Goal: Contribute content: Add original content to the website for others to see

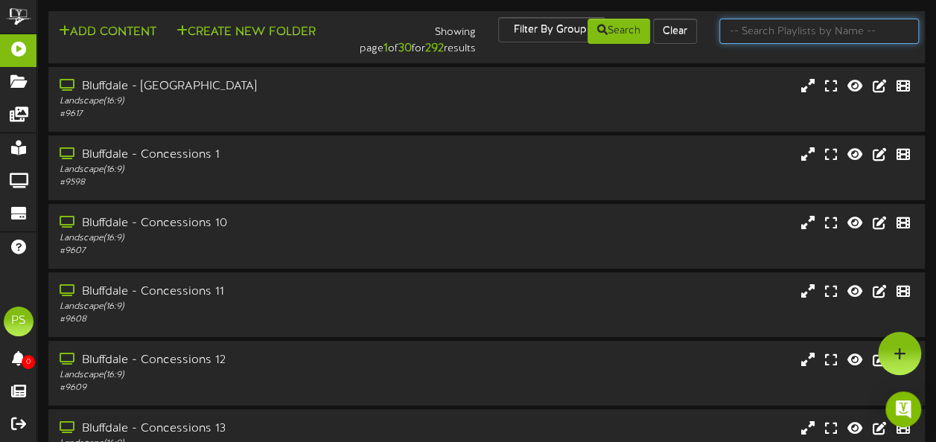
click at [782, 35] on input "text" at bounding box center [819, 31] width 200 height 25
type input "queen creek"
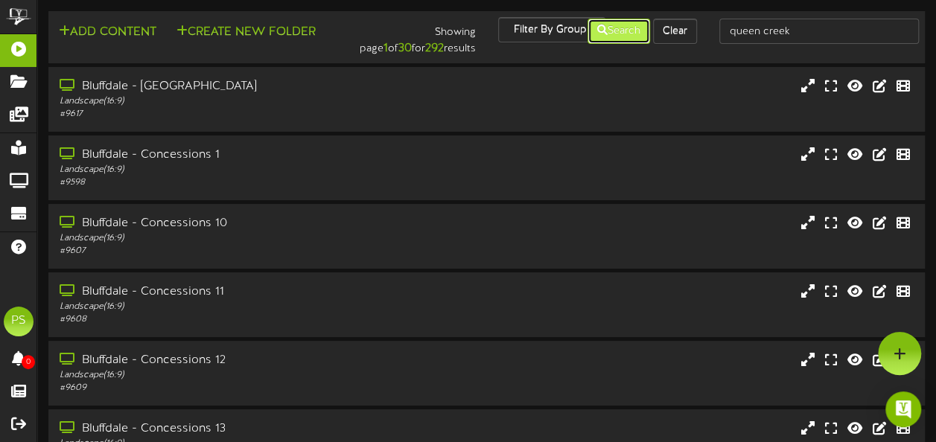
click at [611, 27] on button "Search" at bounding box center [619, 31] width 63 height 25
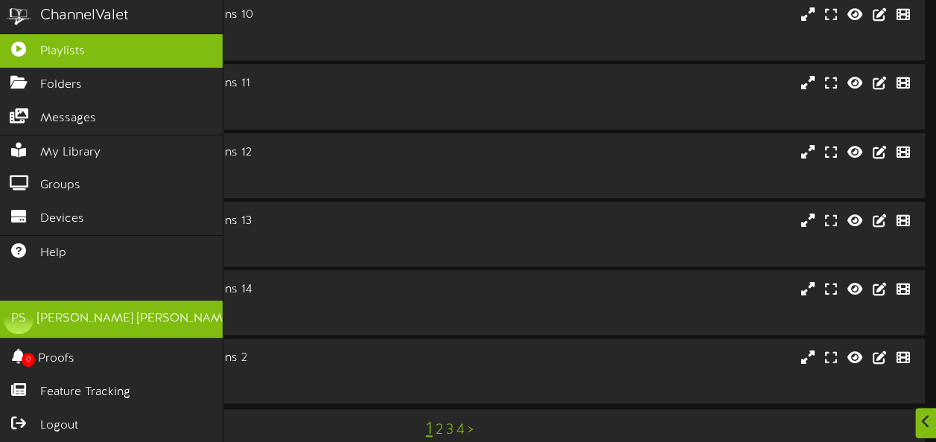
scroll to position [370, 0]
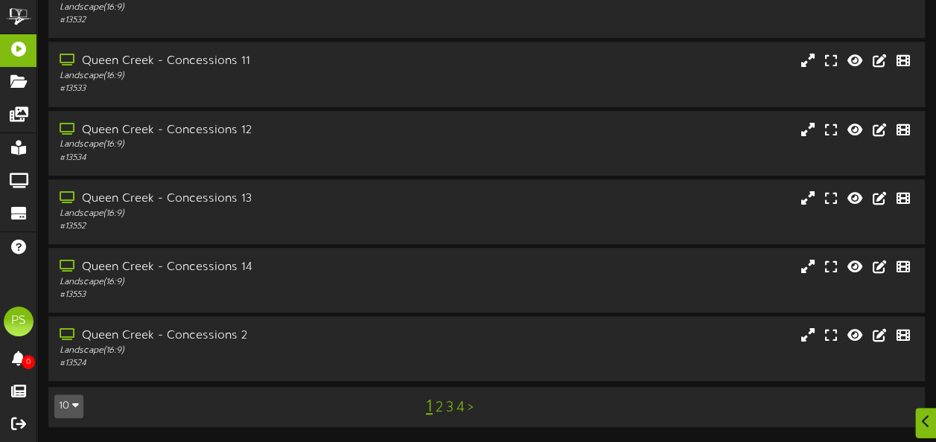
click at [76, 407] on icon "button" at bounding box center [75, 405] width 7 height 10
click at [69, 380] on div "100" at bounding box center [69, 377] width 28 height 22
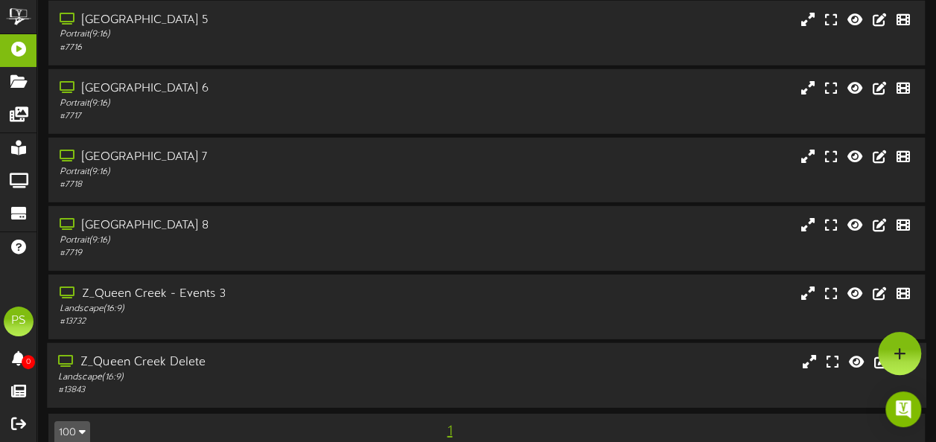
scroll to position [2124, 0]
click at [402, 253] on div "Queen Creek Theater 8 Portrait ( 9:16 ) # 7719" at bounding box center [230, 239] width 366 height 42
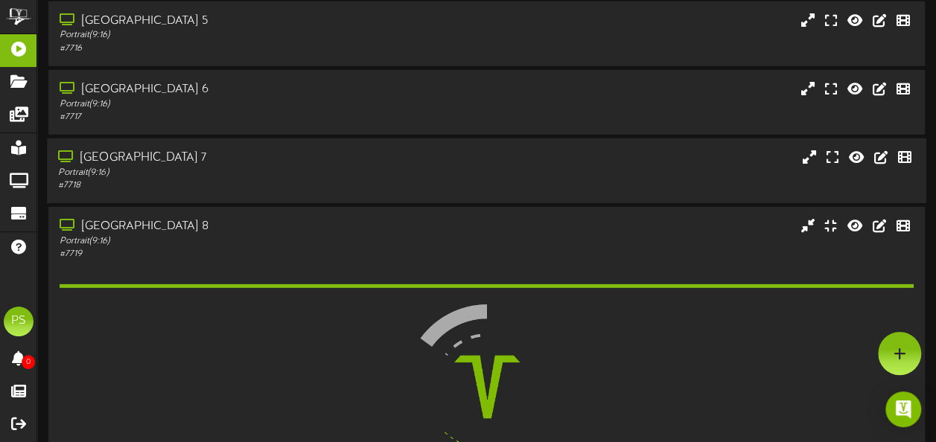
click at [379, 162] on div "[GEOGRAPHIC_DATA] 7" at bounding box center [230, 158] width 344 height 17
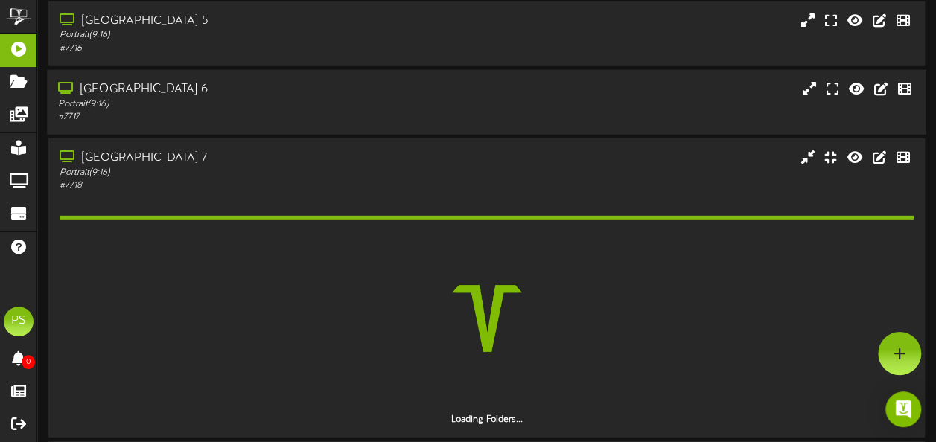
click at [368, 115] on div "# 7717" at bounding box center [230, 117] width 344 height 13
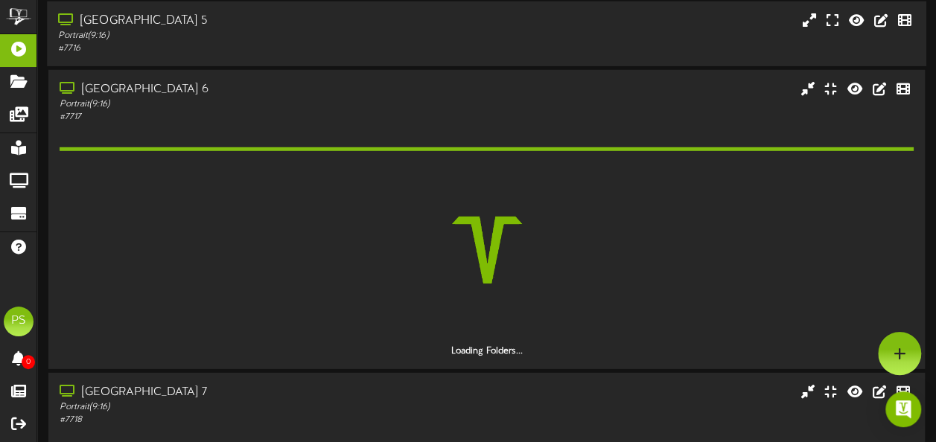
click at [354, 42] on div "Portrait ( 9:16 )" at bounding box center [230, 35] width 344 height 13
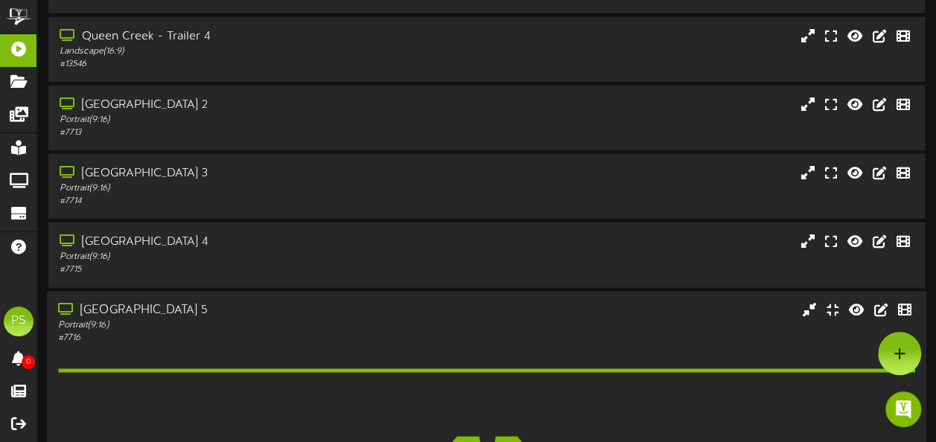
scroll to position [1833, 0]
click at [341, 240] on div "[GEOGRAPHIC_DATA] 4" at bounding box center [230, 243] width 344 height 17
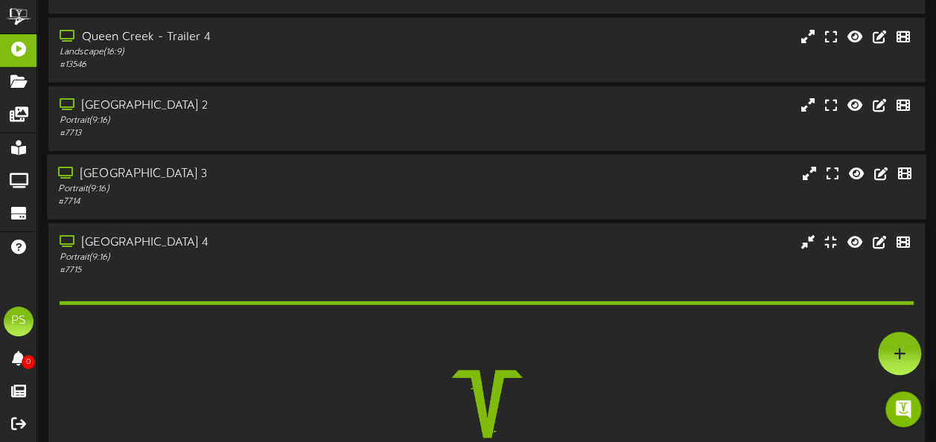
click at [340, 191] on div "Portrait ( 9:16 )" at bounding box center [230, 189] width 344 height 13
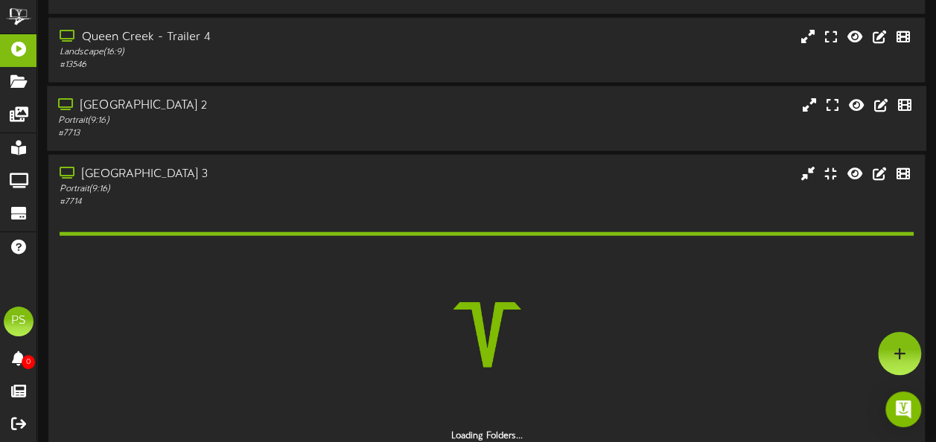
click at [324, 110] on div "[GEOGRAPHIC_DATA] 2" at bounding box center [230, 106] width 344 height 17
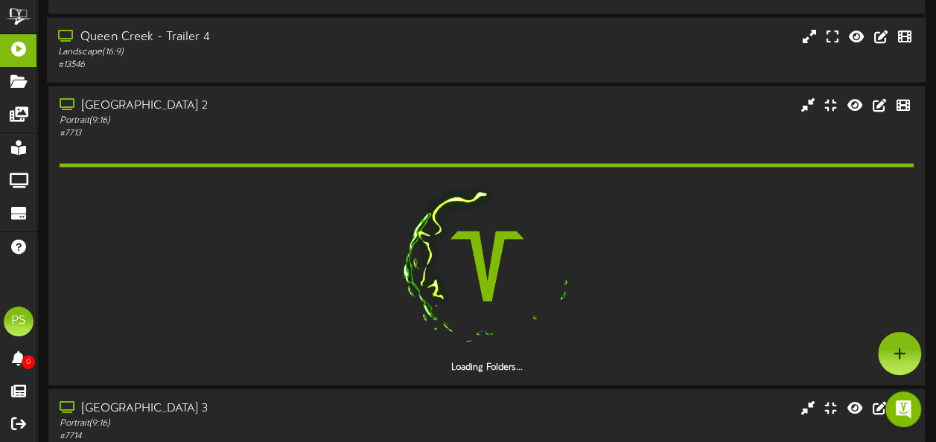
click at [322, 36] on div "Queen Creek - Trailer 4" at bounding box center [230, 37] width 344 height 17
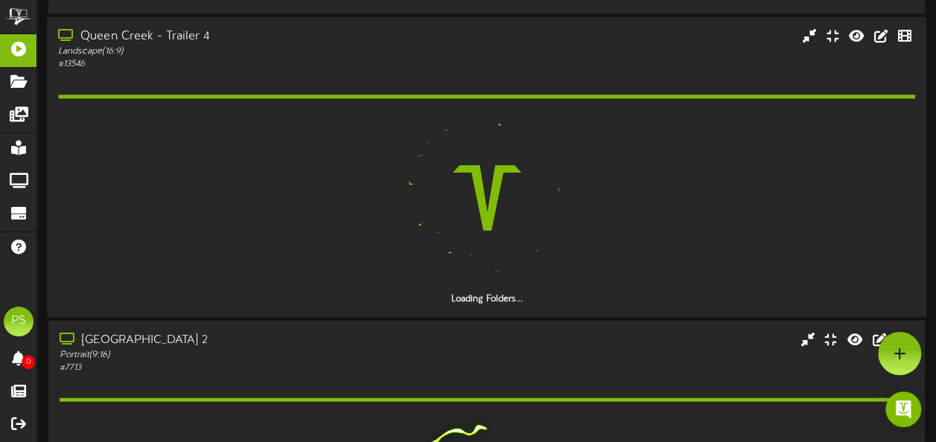
click at [324, 71] on div "# 13546" at bounding box center [230, 65] width 344 height 13
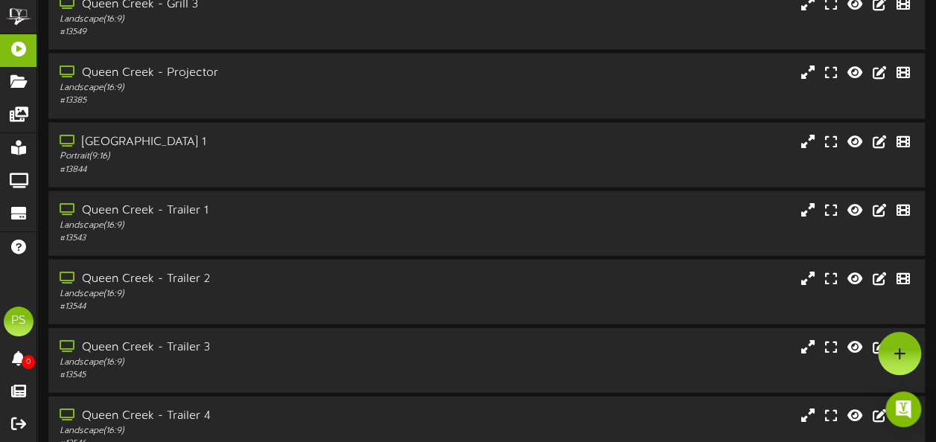
scroll to position [1453, 0]
click at [337, 159] on div "Portrait ( 9:16 )" at bounding box center [230, 157] width 344 height 13
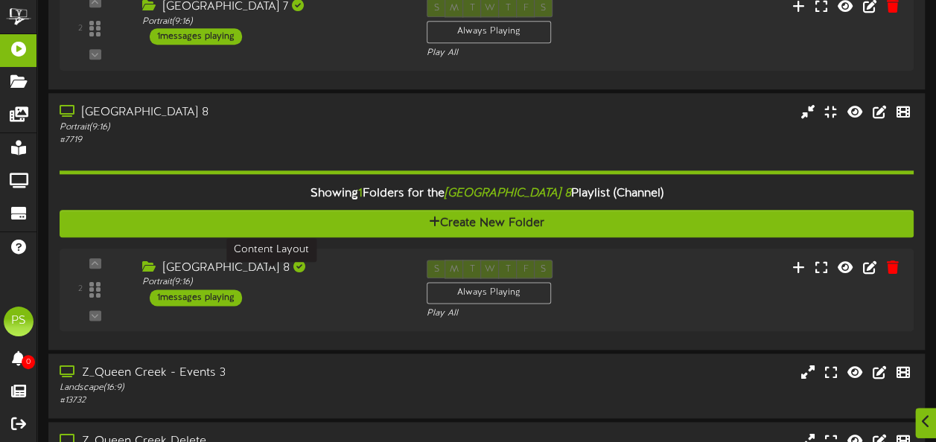
scroll to position [3584, 0]
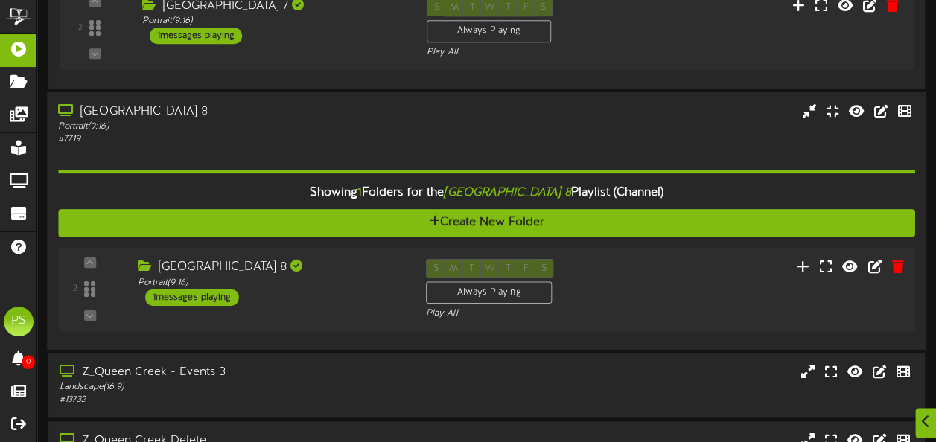
click at [399, 282] on div "[GEOGRAPHIC_DATA] 8 Portrait ( 9:16 ) 1 messages playing" at bounding box center [270, 281] width 288 height 47
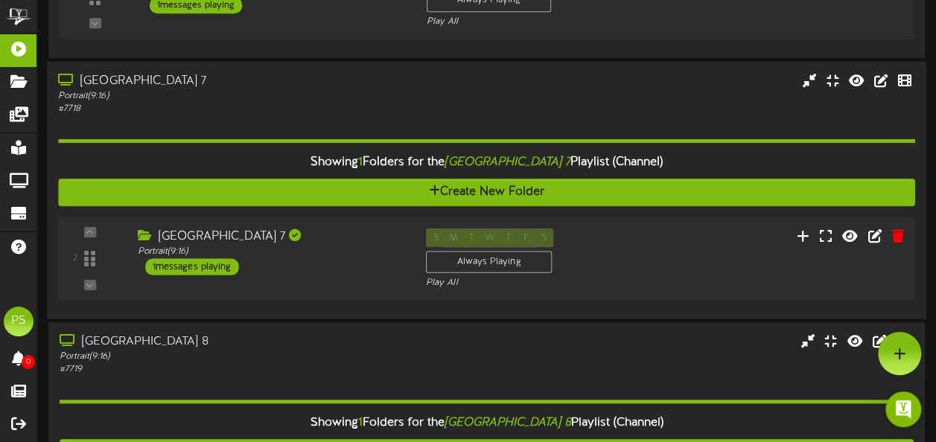
scroll to position [3353, 0]
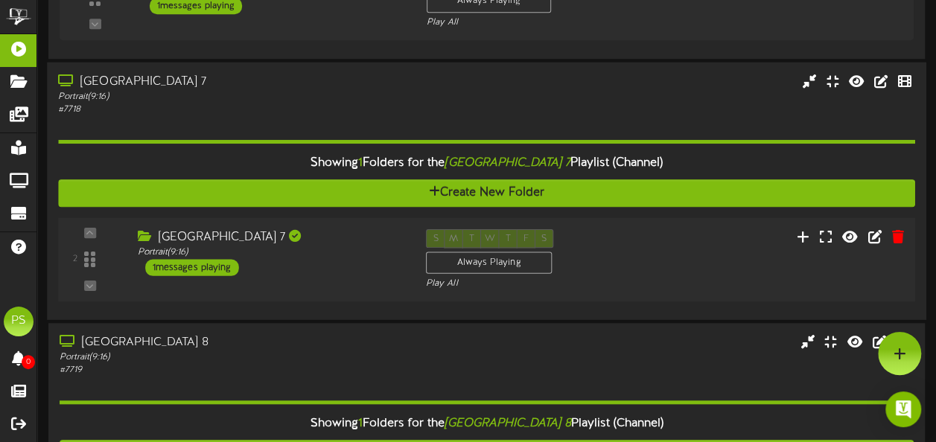
click at [366, 267] on div "Queen Creek Theater 7 Portrait ( 9:16 ) 1 messages playing" at bounding box center [270, 252] width 288 height 47
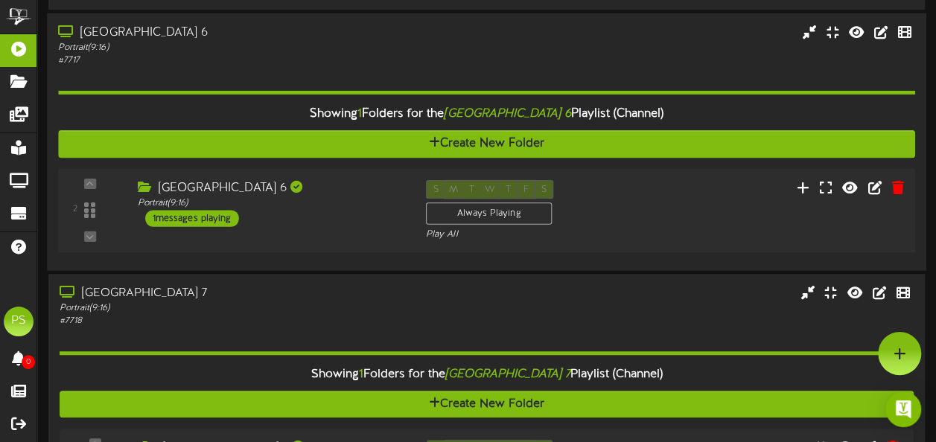
click at [363, 213] on div "Queen Creek Theater 6 Portrait ( 9:16 ) 1 messages playing" at bounding box center [270, 202] width 288 height 47
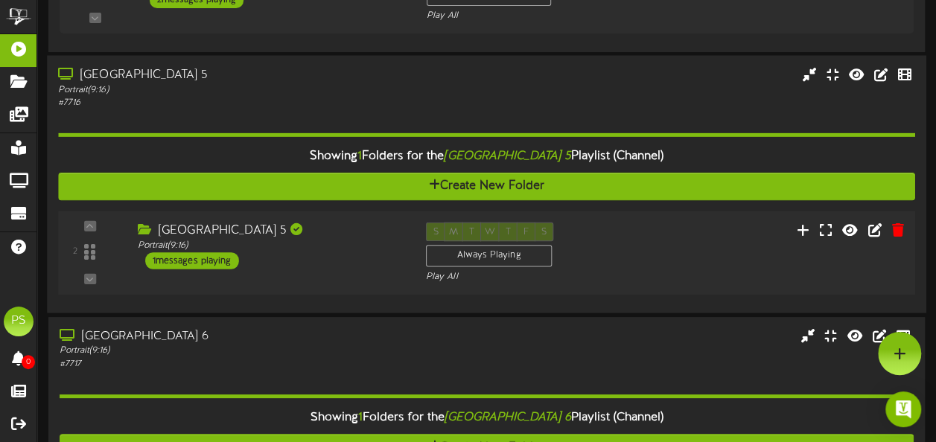
click at [362, 250] on div "Queen Creek Theater 5 Portrait ( 9:16 ) 1 messages playing" at bounding box center [270, 246] width 288 height 47
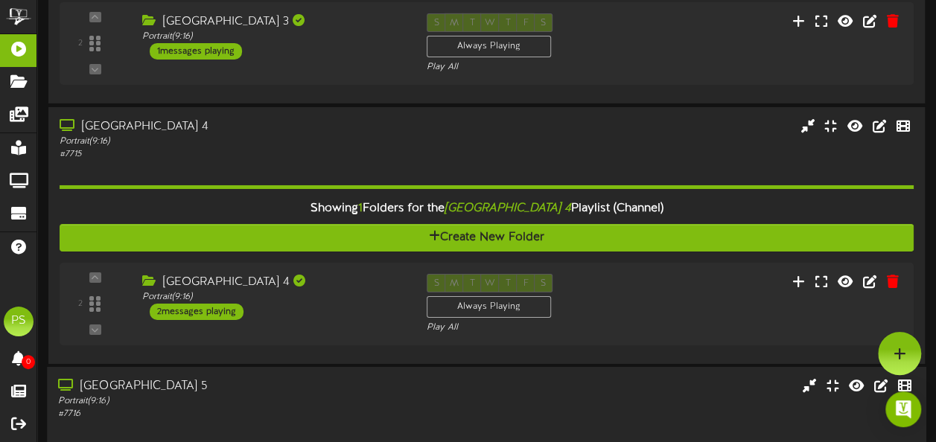
scroll to position [2522, 0]
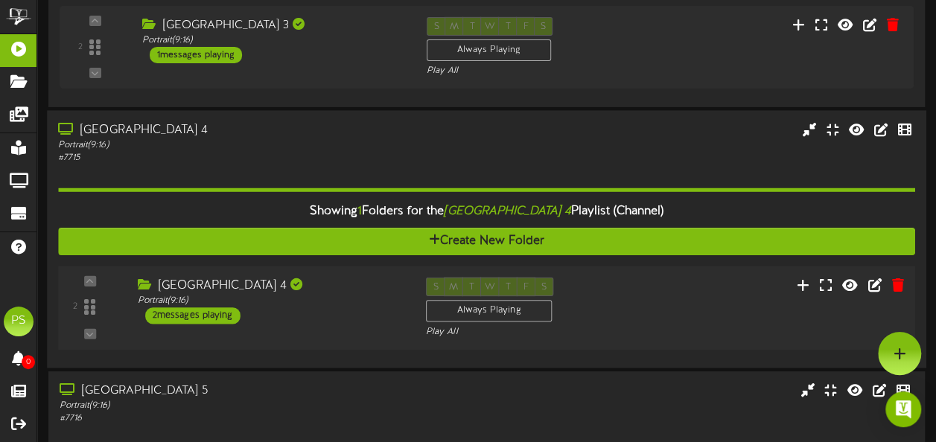
click at [360, 309] on div "Queen Creek Theater 4 Portrait ( 9:16 ) 2 messages playing" at bounding box center [270, 301] width 288 height 47
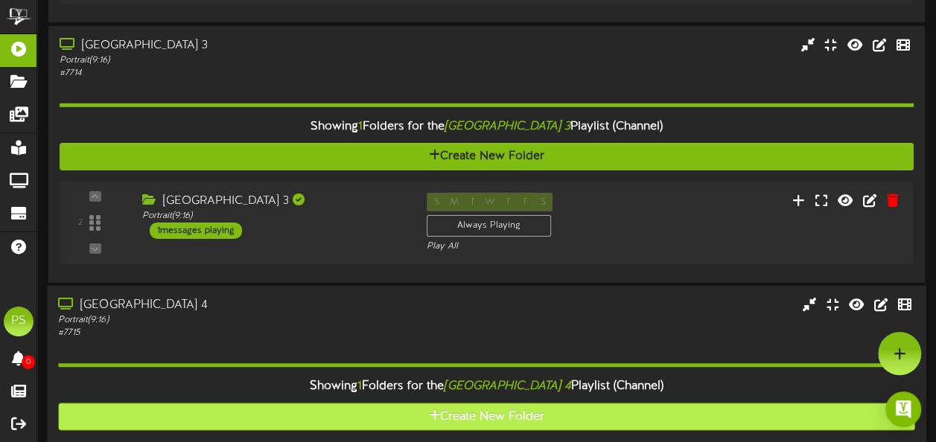
scroll to position [2345, 0]
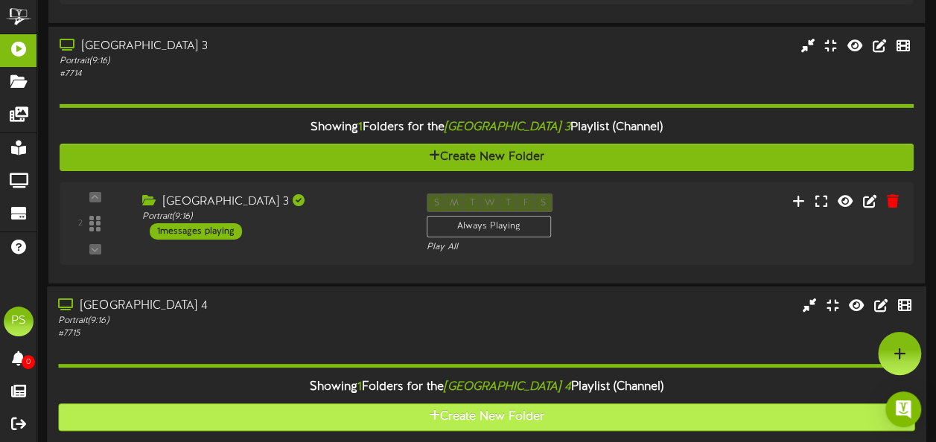
click at [364, 234] on div "Queen Creek Theater 3 Portrait ( 9:16 ) 1 messages playing" at bounding box center [273, 217] width 284 height 46
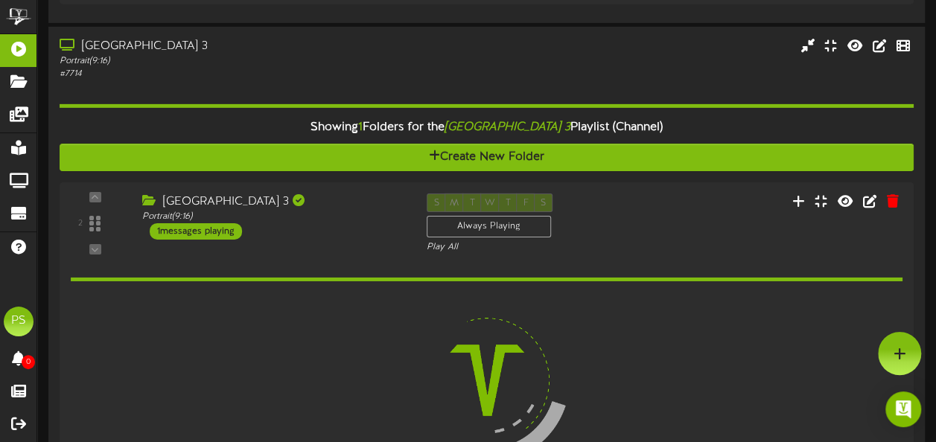
scroll to position [2153, 0]
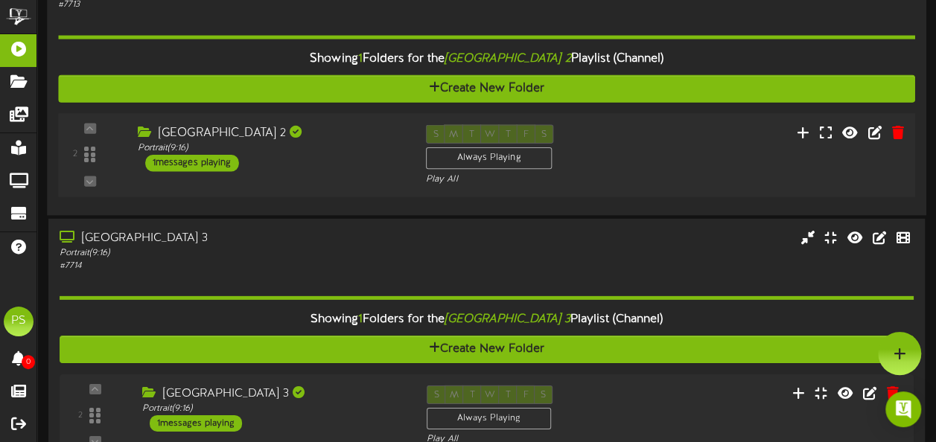
click at [378, 161] on div "Queen Creek Theater 2 Portrait ( 9:16 ) 1 messages playing" at bounding box center [270, 148] width 288 height 47
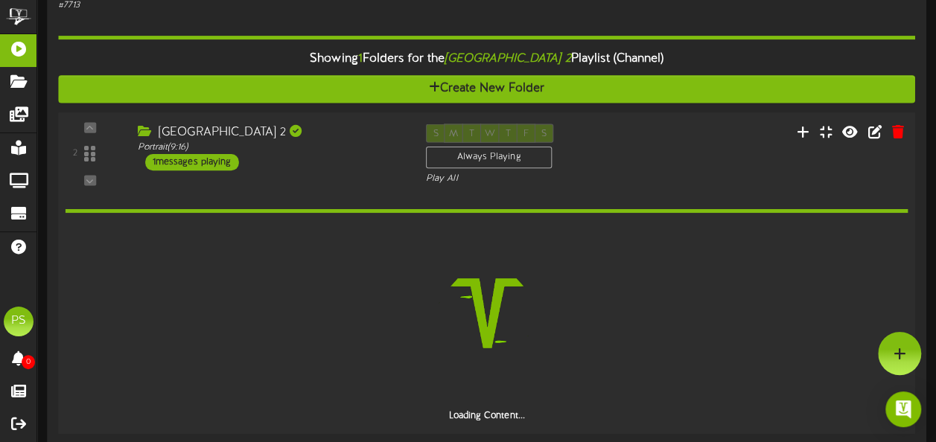
scroll to position [1865, 0]
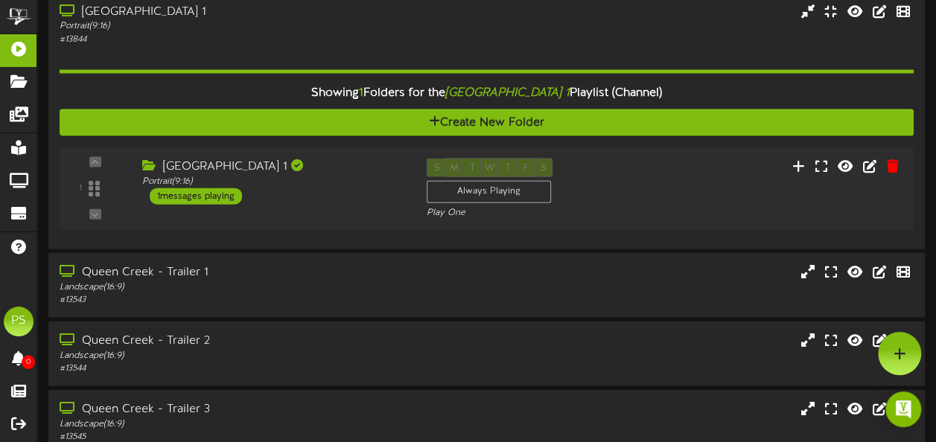
click at [378, 161] on div "[GEOGRAPHIC_DATA] 1" at bounding box center [273, 167] width 262 height 17
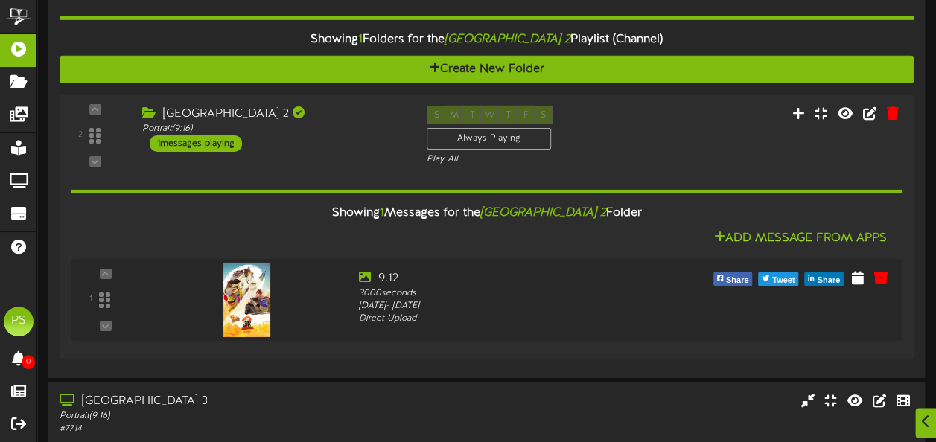
scroll to position [2356, 0]
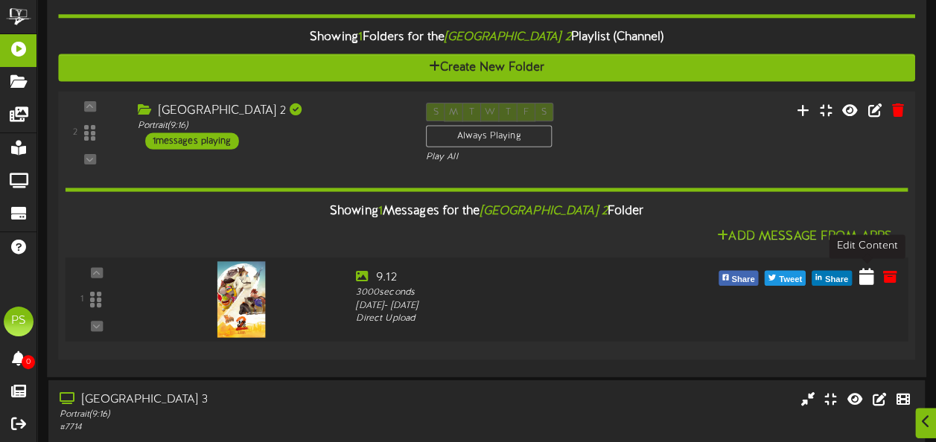
click at [869, 278] on icon at bounding box center [866, 276] width 15 height 16
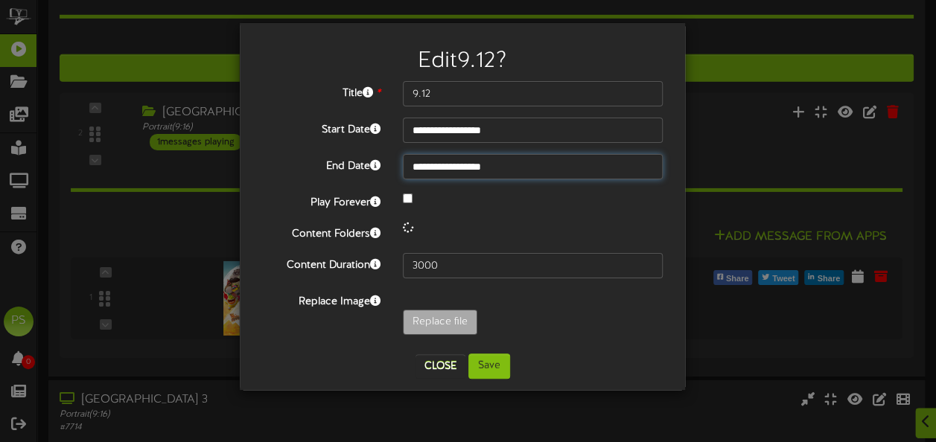
click at [540, 167] on input "**********" at bounding box center [533, 166] width 260 height 25
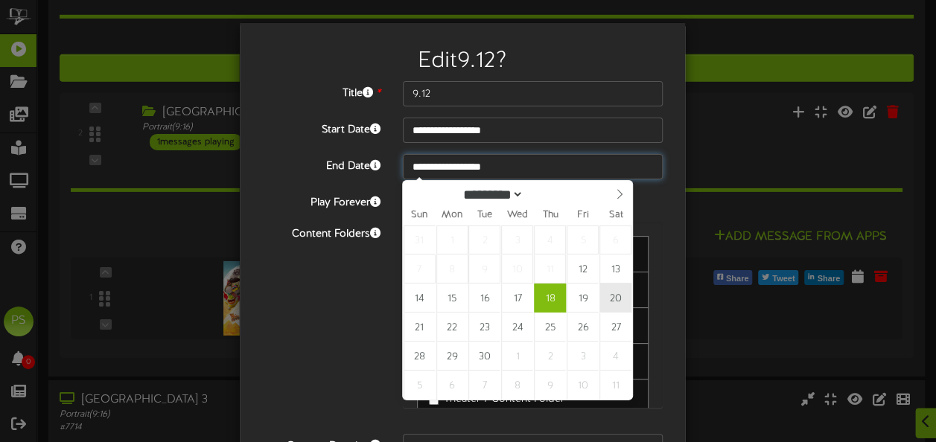
type input "**********"
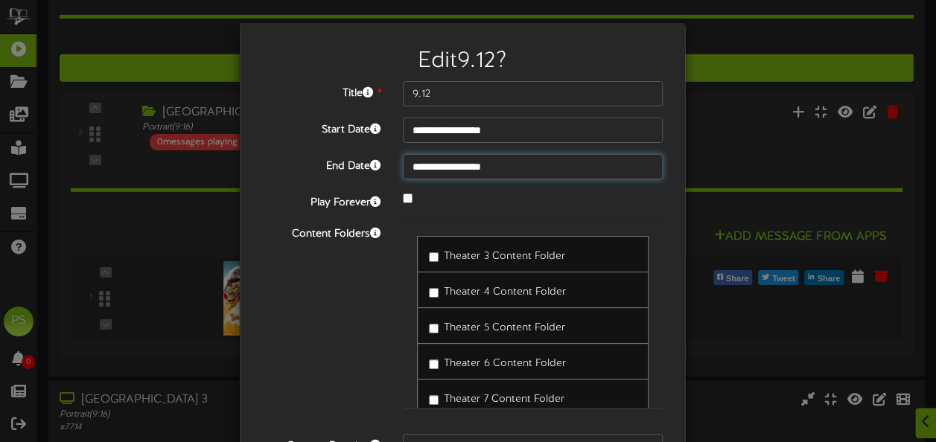
scroll to position [150, 0]
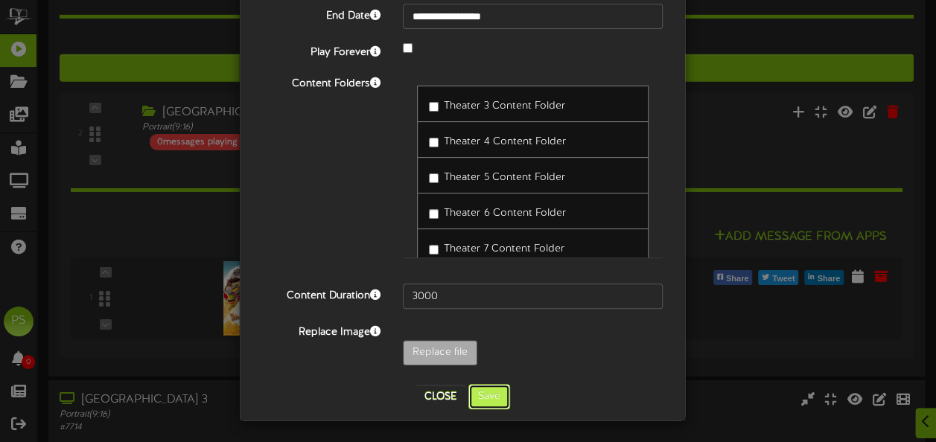
click at [490, 403] on button "Save" at bounding box center [489, 396] width 42 height 25
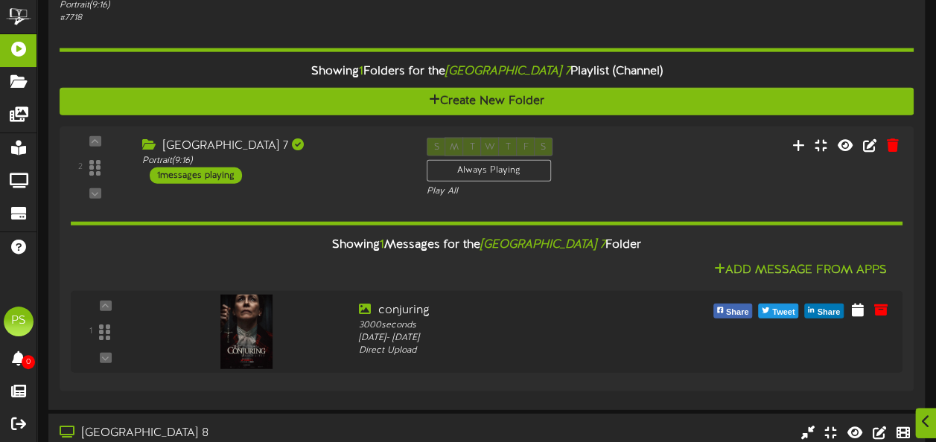
scroll to position [4792, 0]
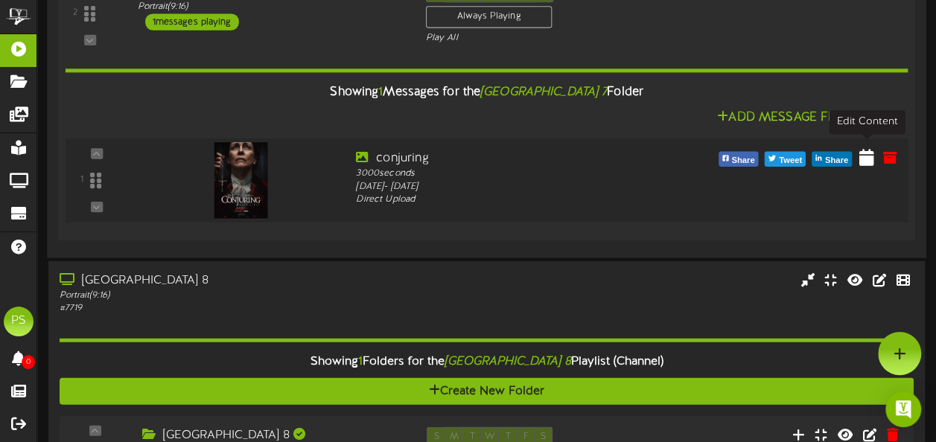
click at [871, 156] on icon at bounding box center [866, 157] width 15 height 16
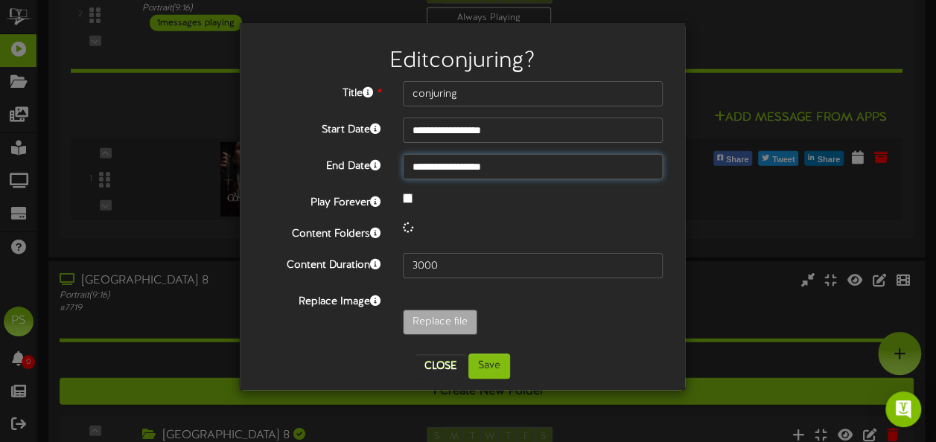
click at [505, 173] on input "**********" at bounding box center [533, 166] width 260 height 25
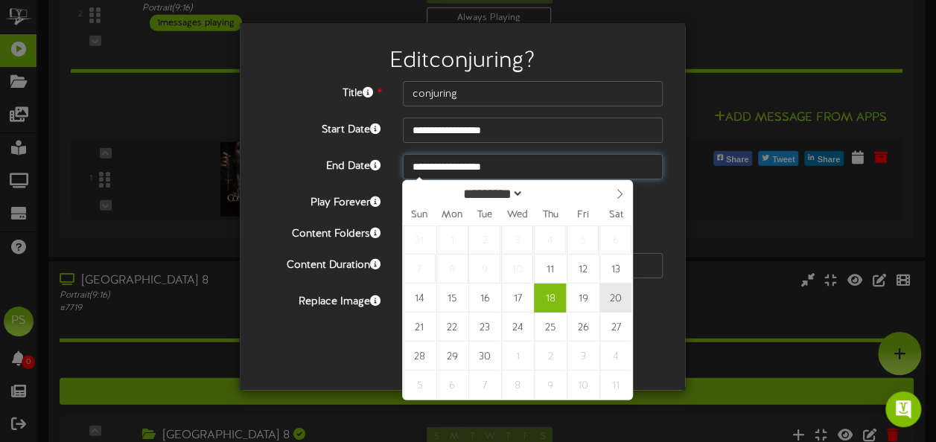
type input "**********"
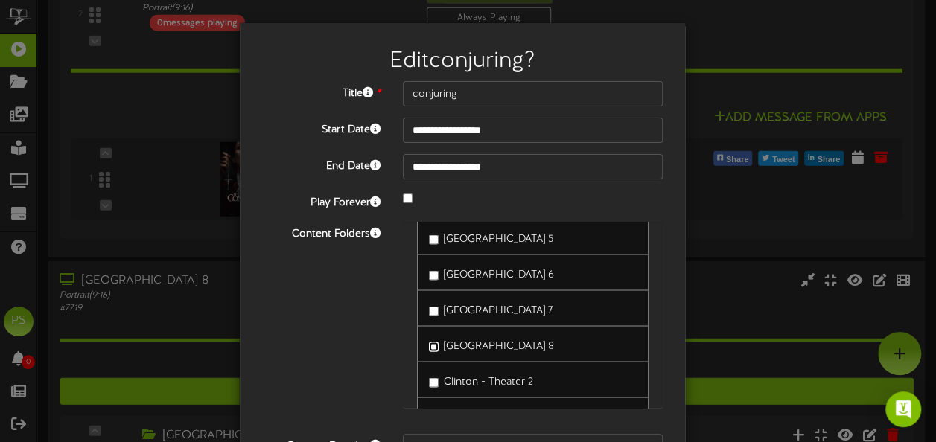
scroll to position [150, 0]
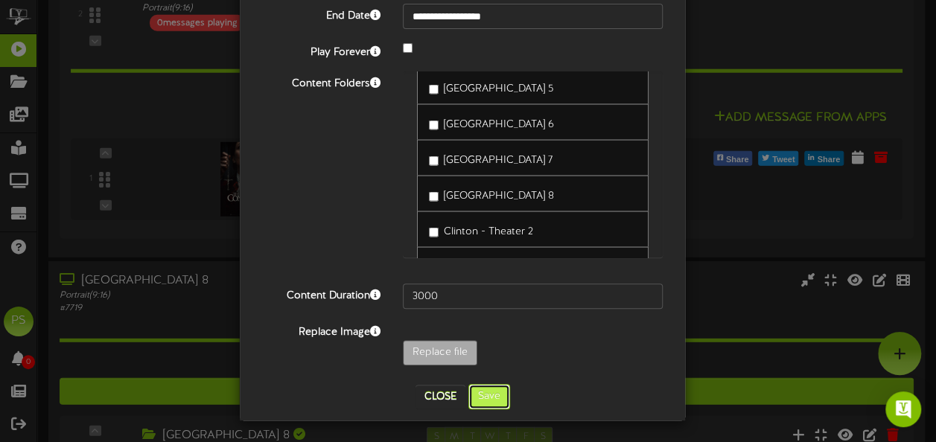
click at [475, 404] on button "Save" at bounding box center [489, 396] width 42 height 25
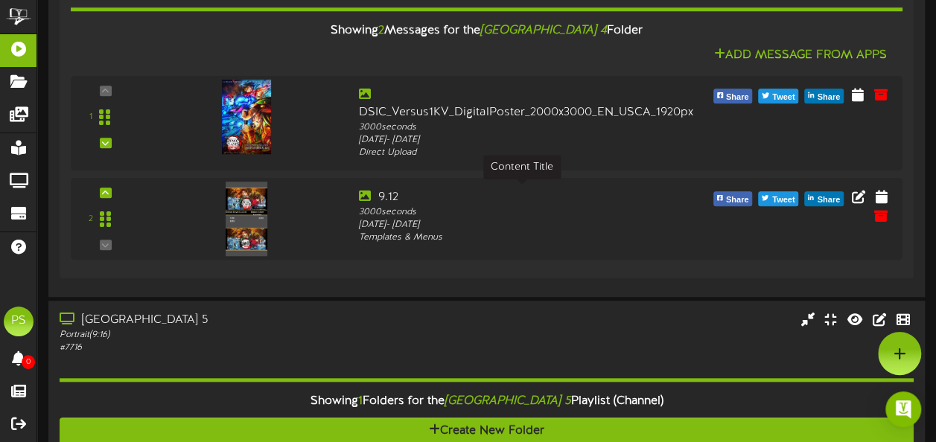
scroll to position [3421, 0]
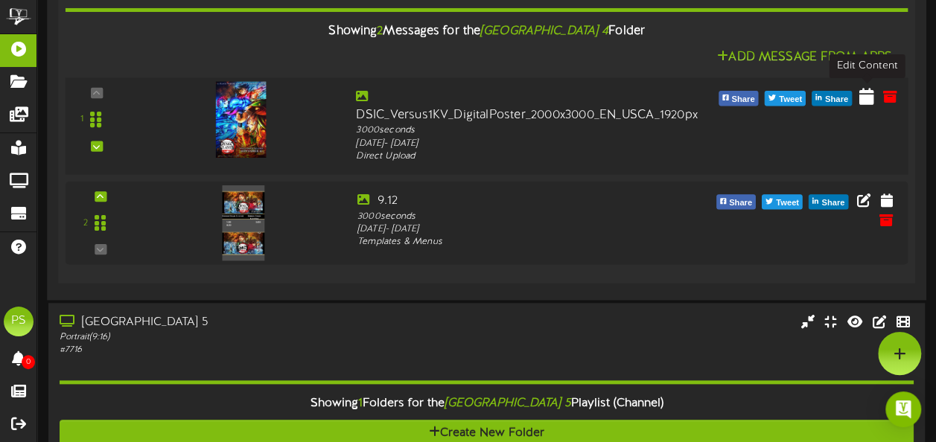
click at [874, 101] on icon at bounding box center [866, 96] width 15 height 16
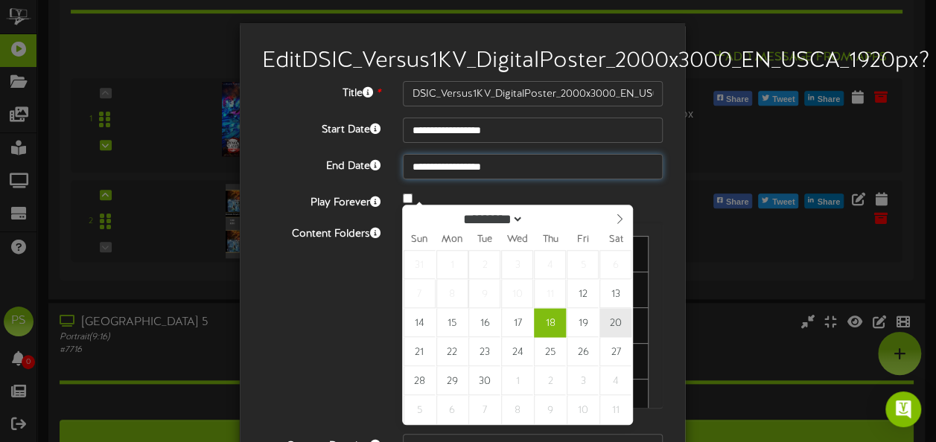
type input "**********"
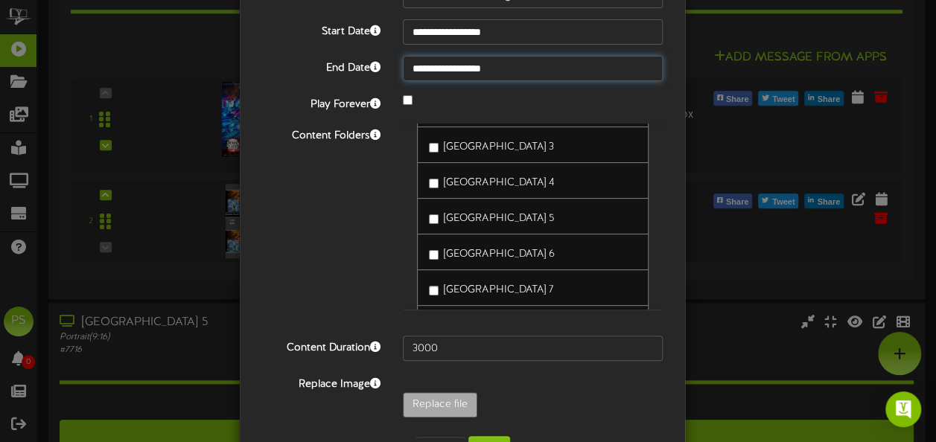
scroll to position [1443, 0]
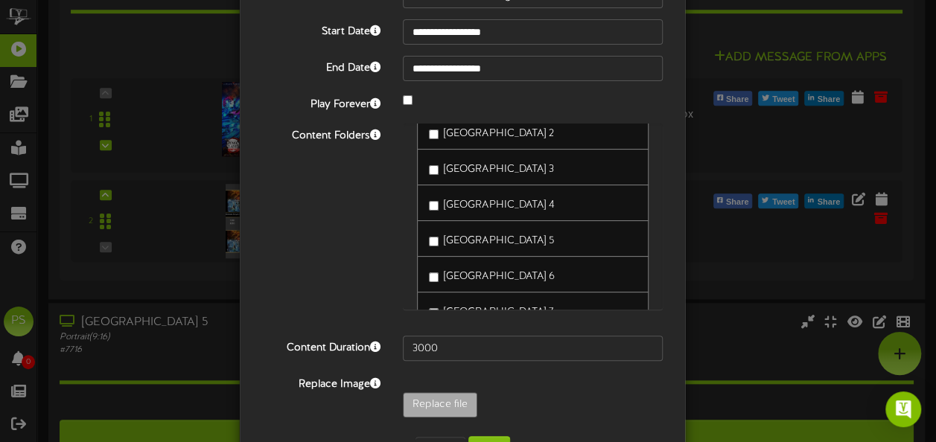
click at [435, 213] on label "[GEOGRAPHIC_DATA] 4" at bounding box center [491, 203] width 125 height 20
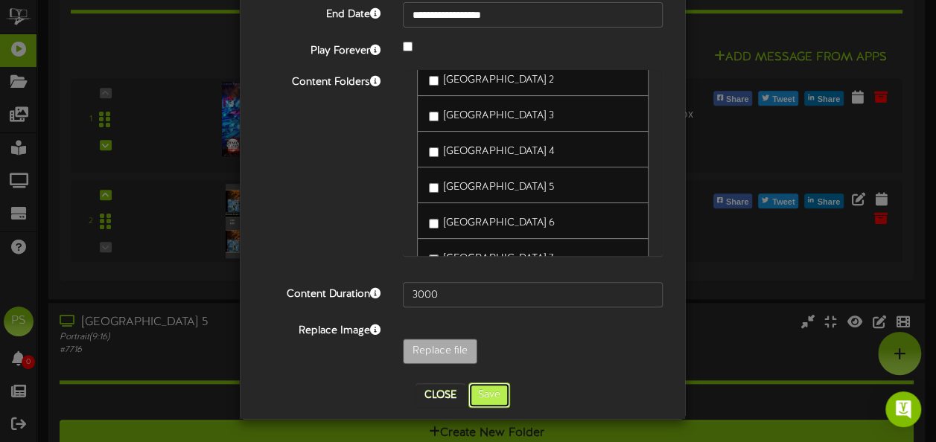
click at [486, 404] on button "Save" at bounding box center [489, 395] width 42 height 25
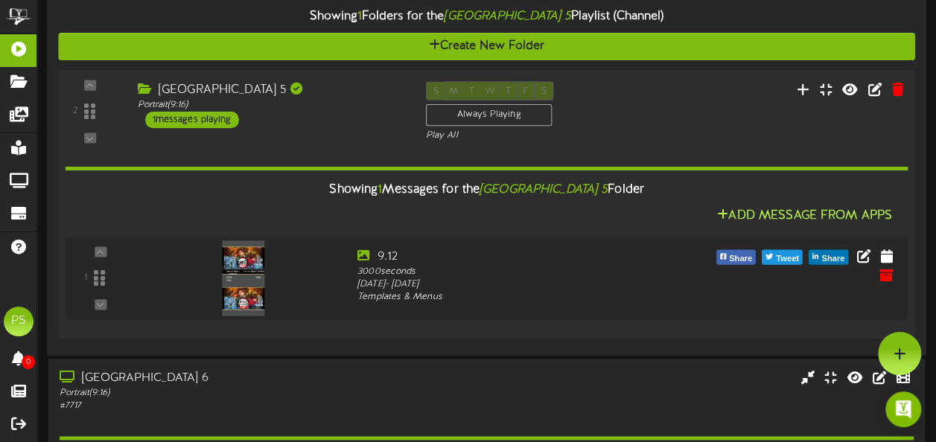
scroll to position [3706, 0]
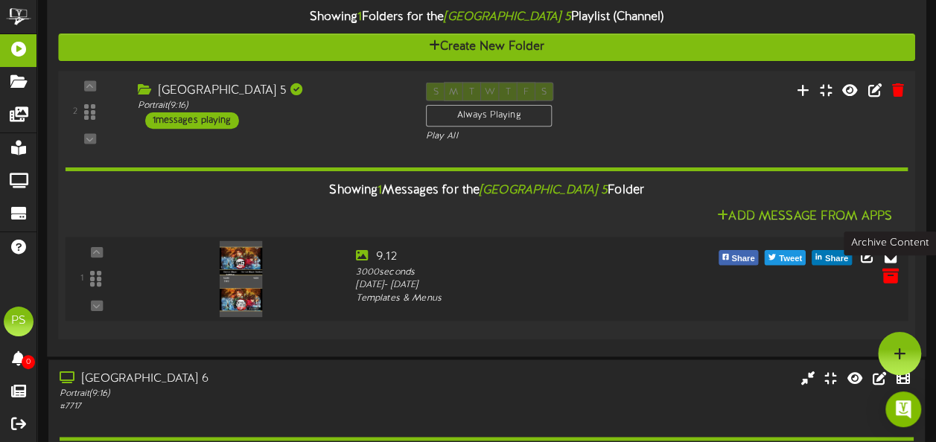
click at [892, 270] on icon at bounding box center [890, 275] width 16 height 16
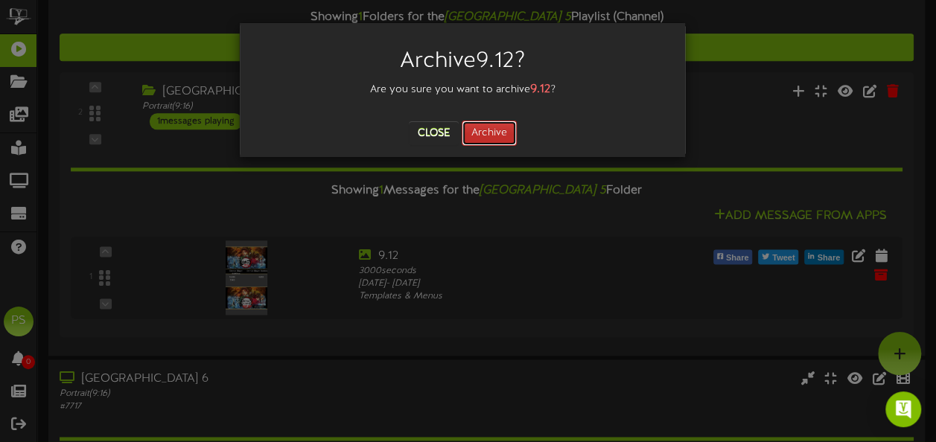
click at [503, 136] on button "Archive" at bounding box center [489, 133] width 55 height 25
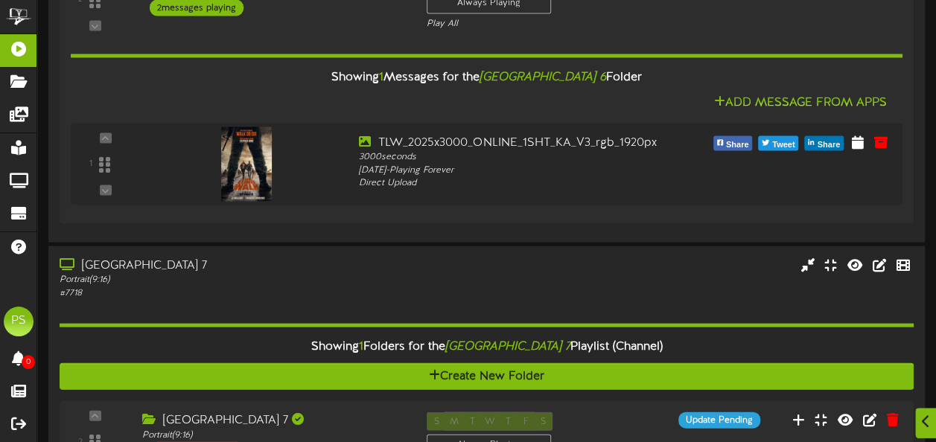
scroll to position [4213, 0]
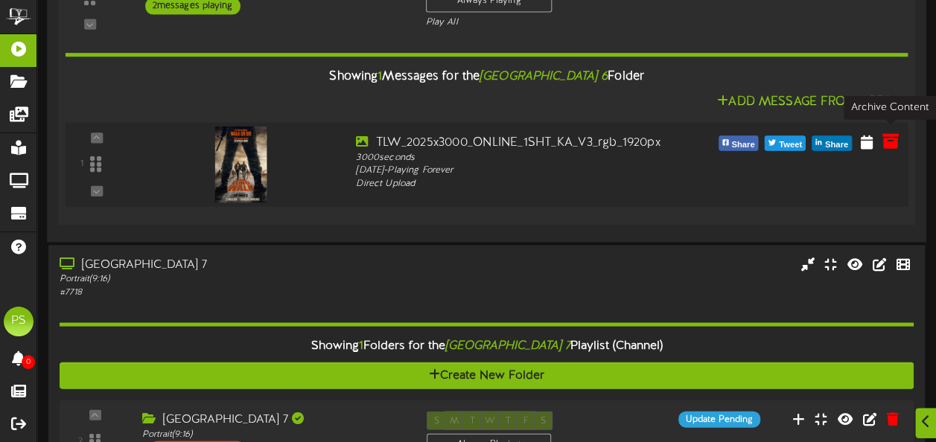
click at [897, 140] on icon at bounding box center [890, 141] width 16 height 16
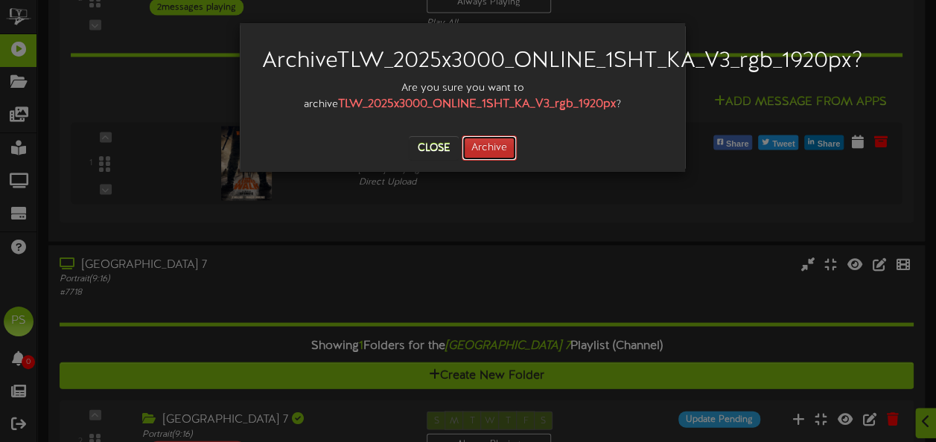
click at [484, 161] on button "Archive" at bounding box center [489, 148] width 55 height 25
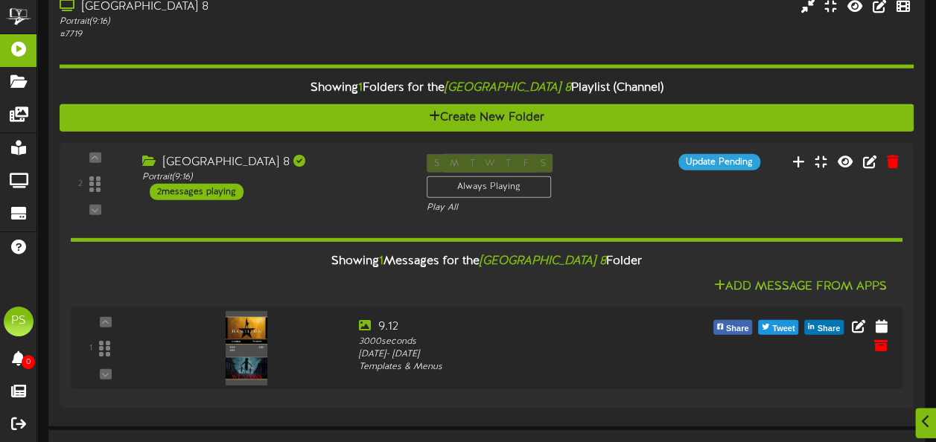
scroll to position [4878, 0]
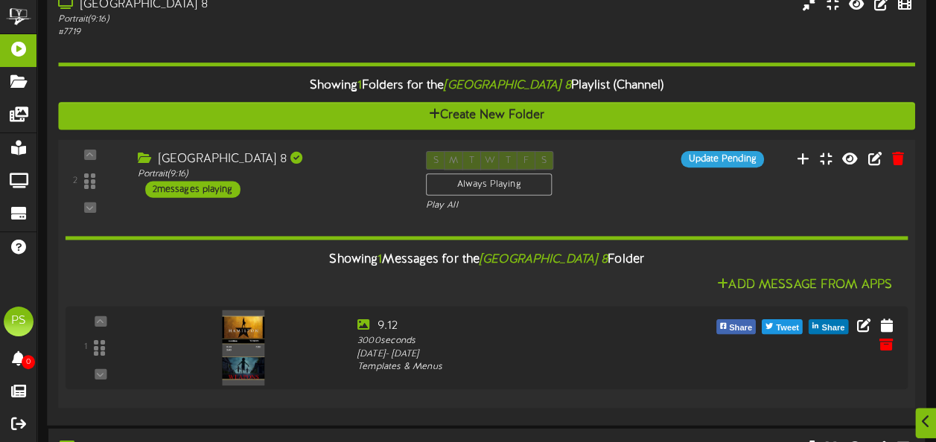
click at [363, 158] on div "[GEOGRAPHIC_DATA] 8" at bounding box center [271, 159] width 266 height 17
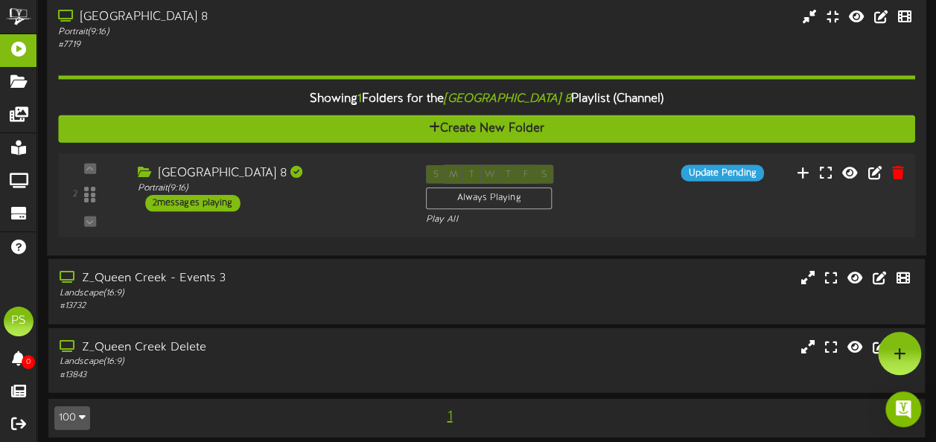
click at [363, 165] on div "[GEOGRAPHIC_DATA] 8" at bounding box center [271, 173] width 266 height 17
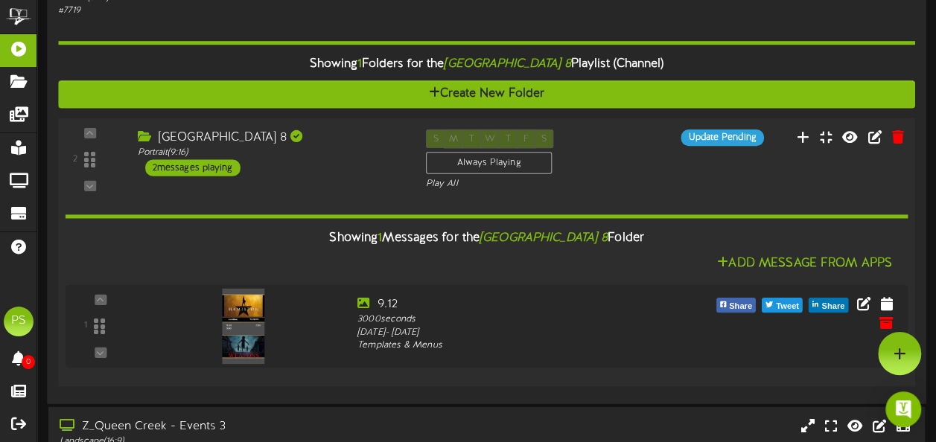
scroll to position [4837, 0]
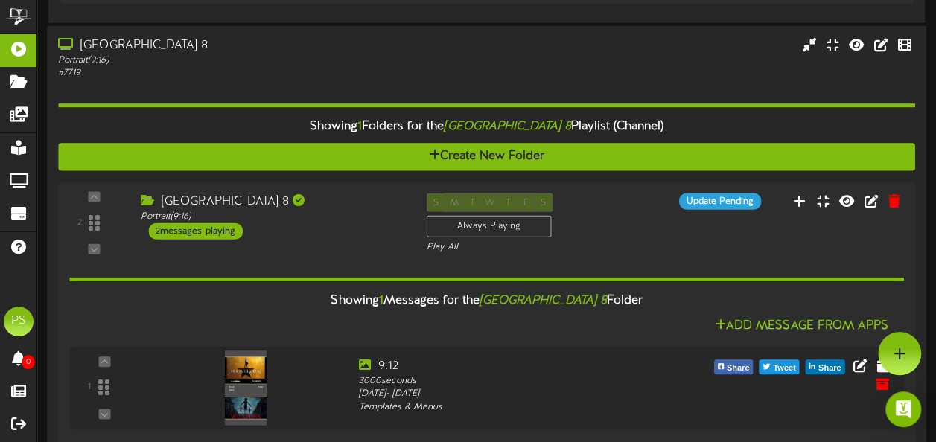
click at [301, 54] on div "Portrait ( 9:16 )" at bounding box center [230, 60] width 344 height 13
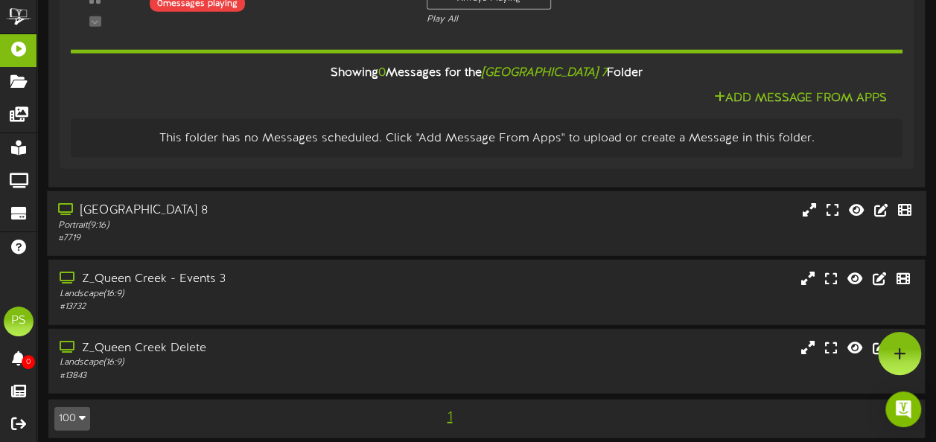
click at [301, 57] on div "Showing 0 Messages for the Queen Creek Theater 7 Folder" at bounding box center [487, 73] width 854 height 32
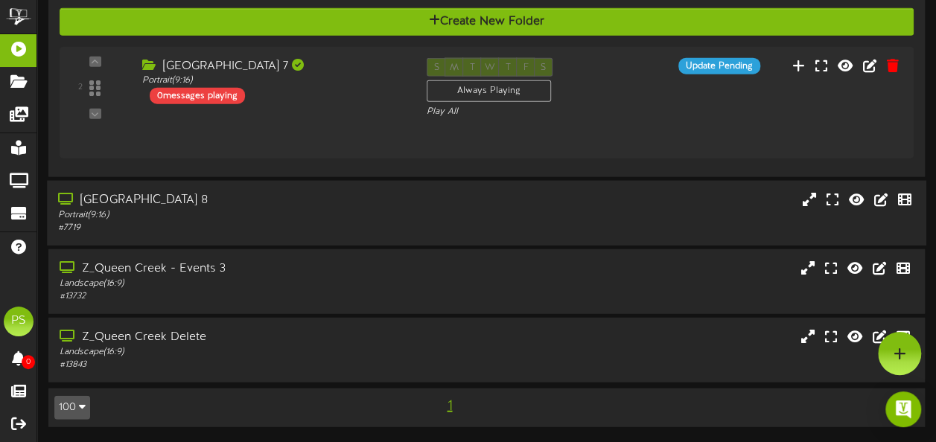
scroll to position [4543, 0]
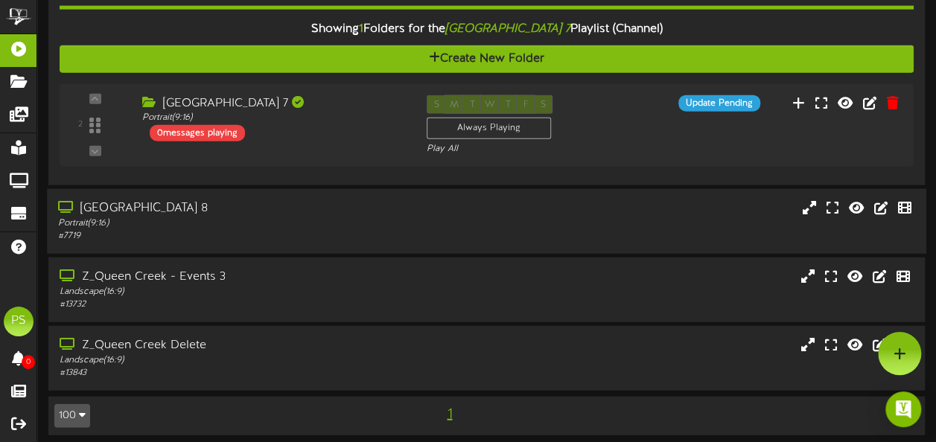
click at [284, 200] on div "[GEOGRAPHIC_DATA] 8" at bounding box center [230, 208] width 344 height 17
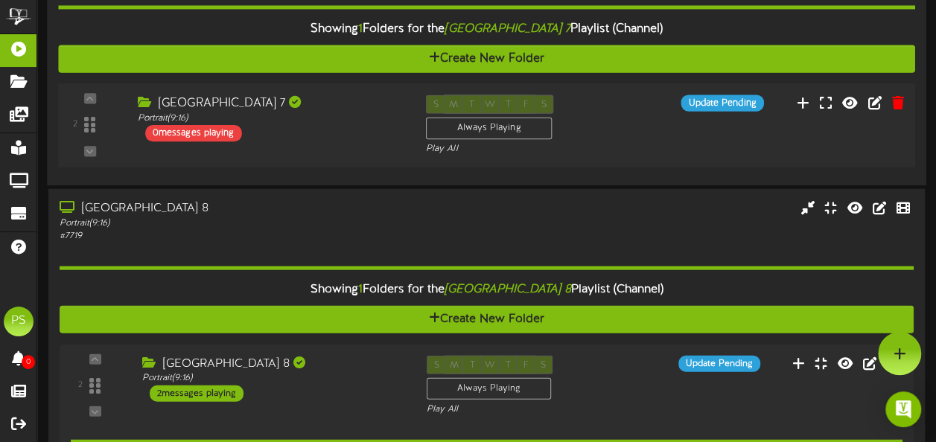
click at [332, 137] on div "2 ( 9:16" at bounding box center [486, 125] width 865 height 61
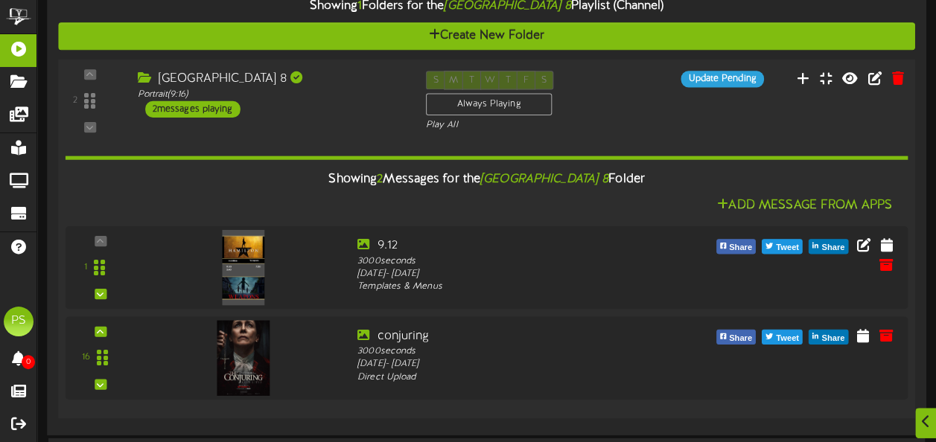
scroll to position [4959, 0]
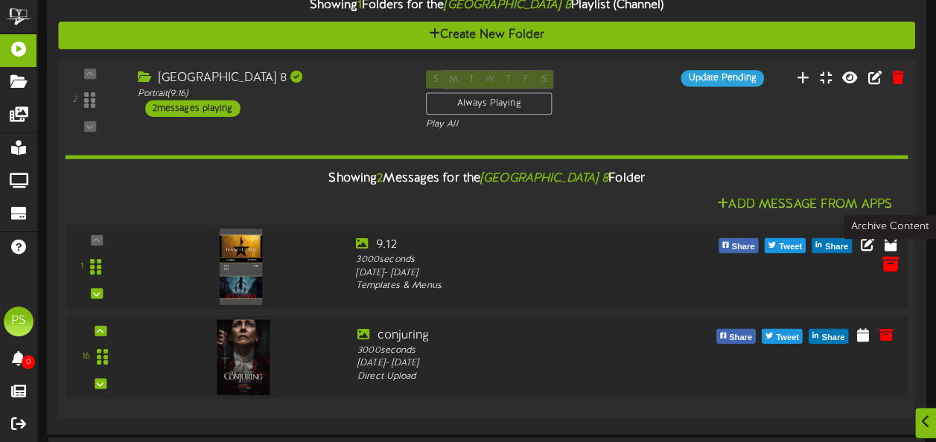
click at [886, 255] on icon at bounding box center [890, 263] width 16 height 16
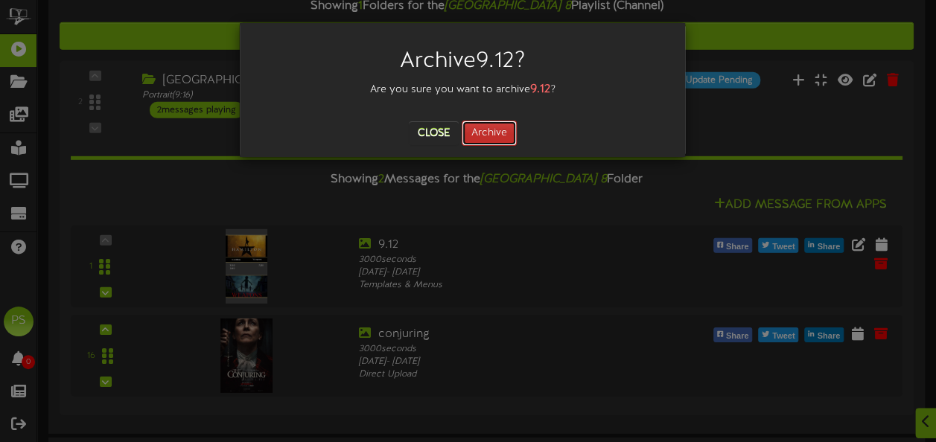
click at [494, 136] on button "Archive" at bounding box center [489, 133] width 55 height 25
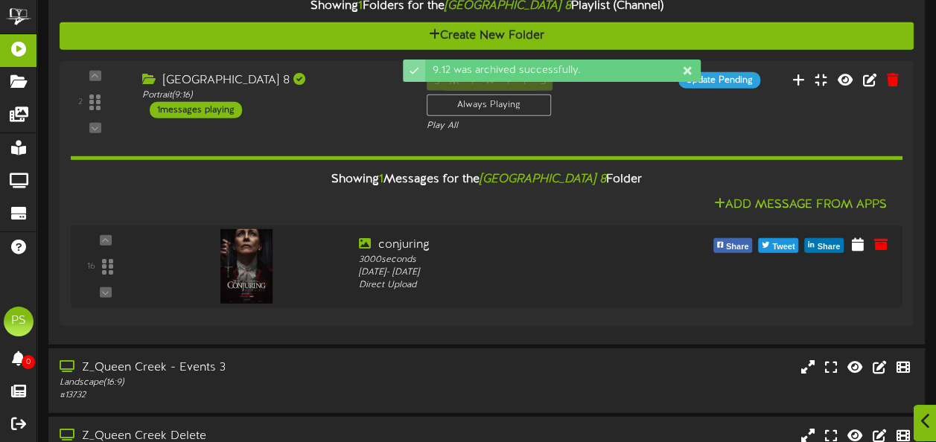
click at [929, 429] on icon at bounding box center [926, 421] width 10 height 16
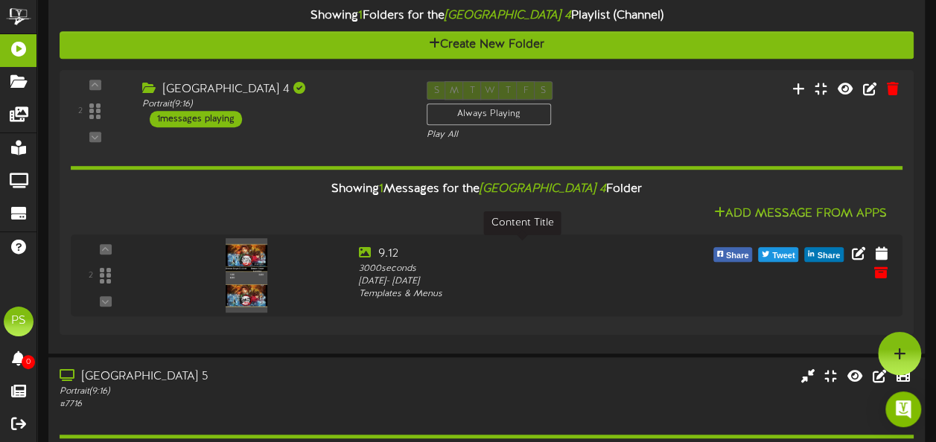
scroll to position [3223, 0]
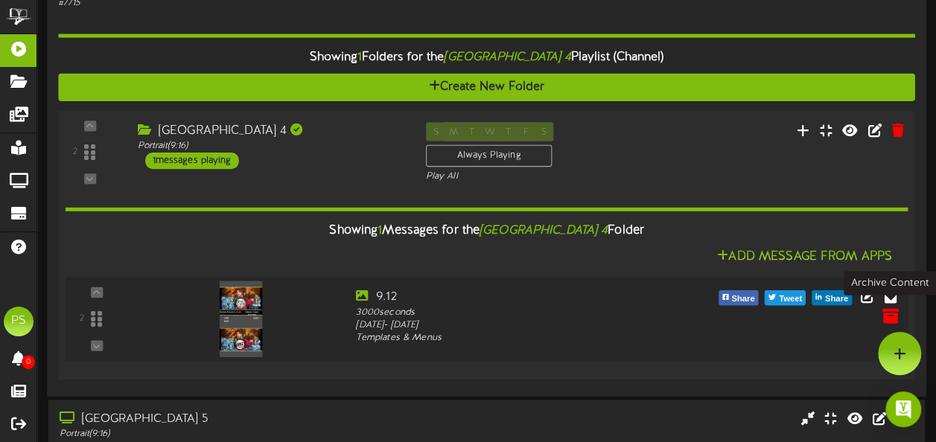
click at [891, 316] on icon at bounding box center [890, 316] width 16 height 16
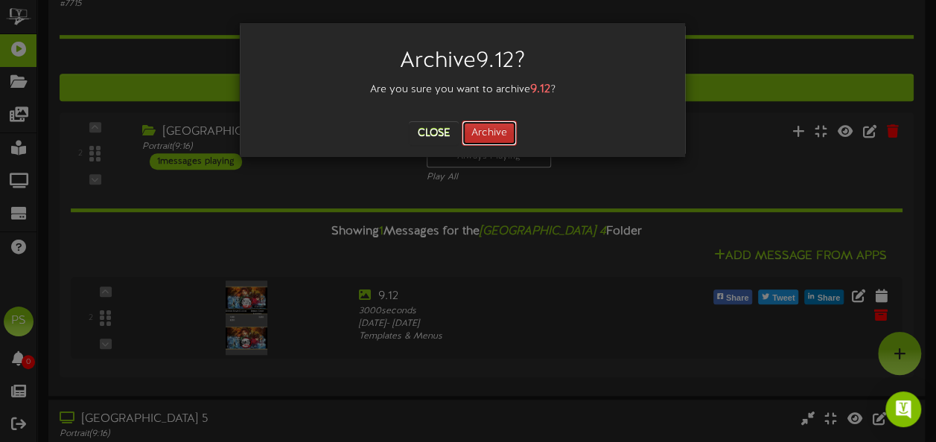
click at [487, 137] on button "Archive" at bounding box center [489, 133] width 55 height 25
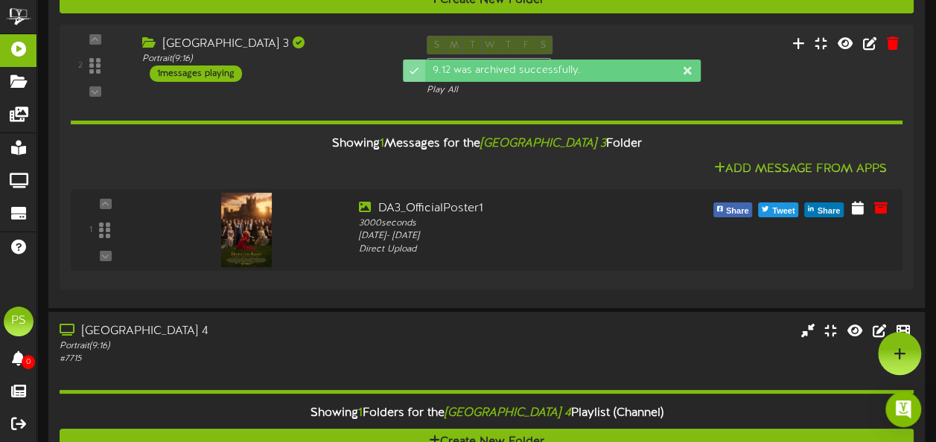
scroll to position [2827, 0]
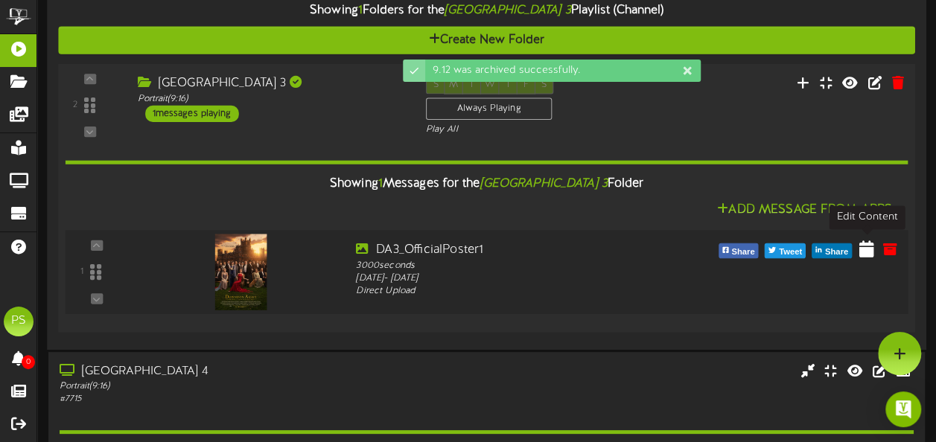
click at [869, 252] on icon at bounding box center [866, 249] width 15 height 16
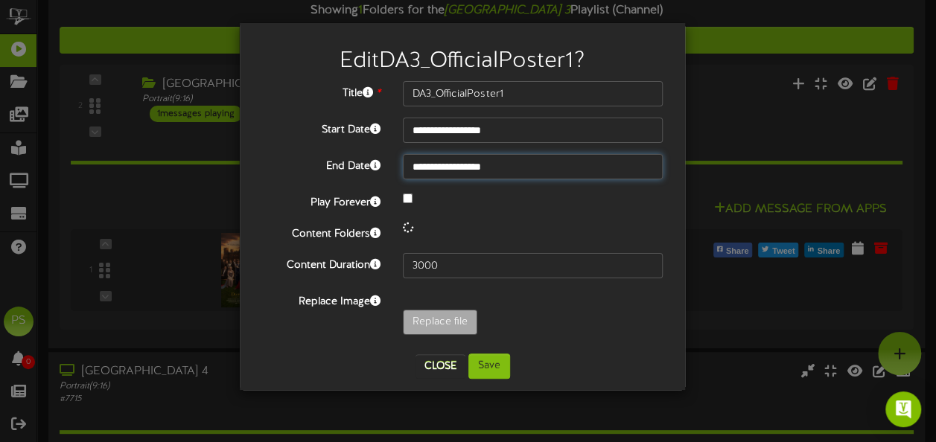
click at [489, 174] on input "**********" at bounding box center [533, 166] width 260 height 25
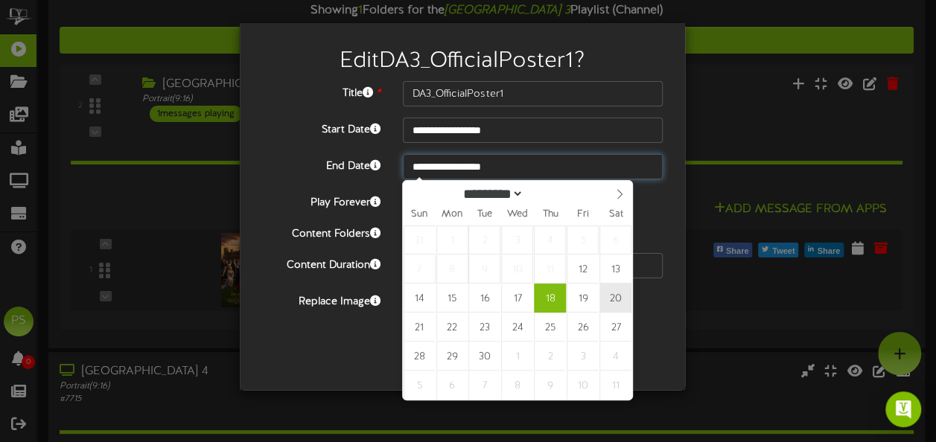
type input "**********"
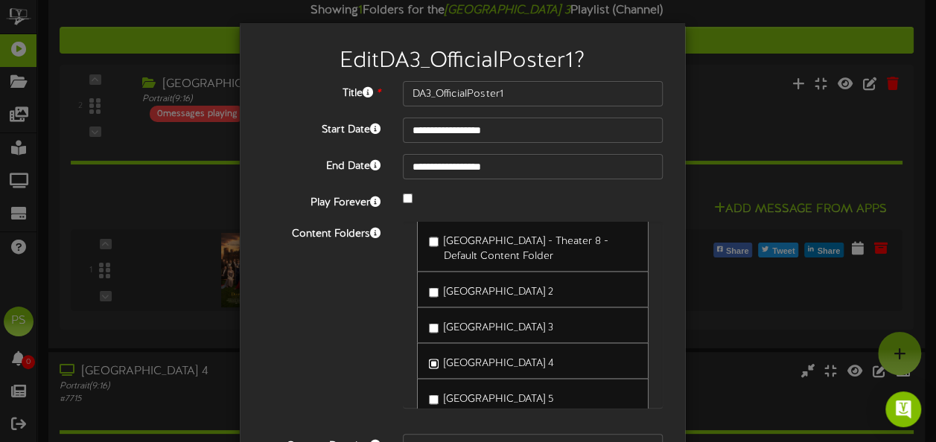
scroll to position [150, 0]
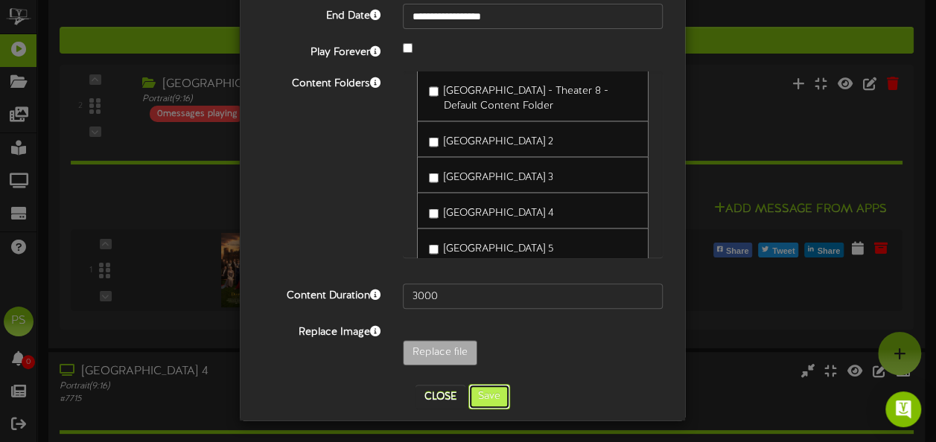
click at [500, 403] on button "Save" at bounding box center [489, 396] width 42 height 25
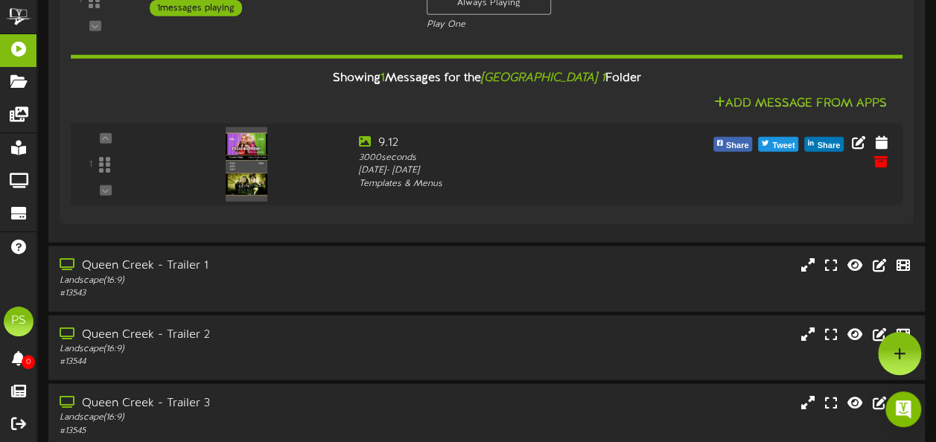
scroll to position [1697, 0]
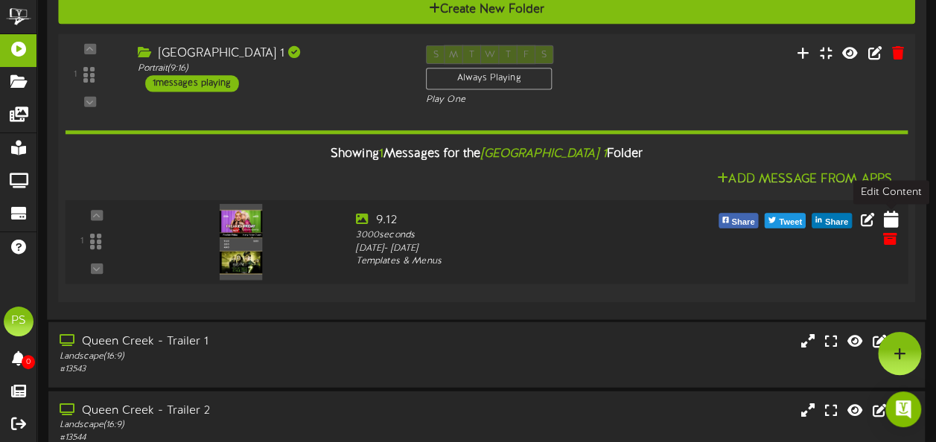
click at [893, 219] on icon at bounding box center [890, 219] width 15 height 16
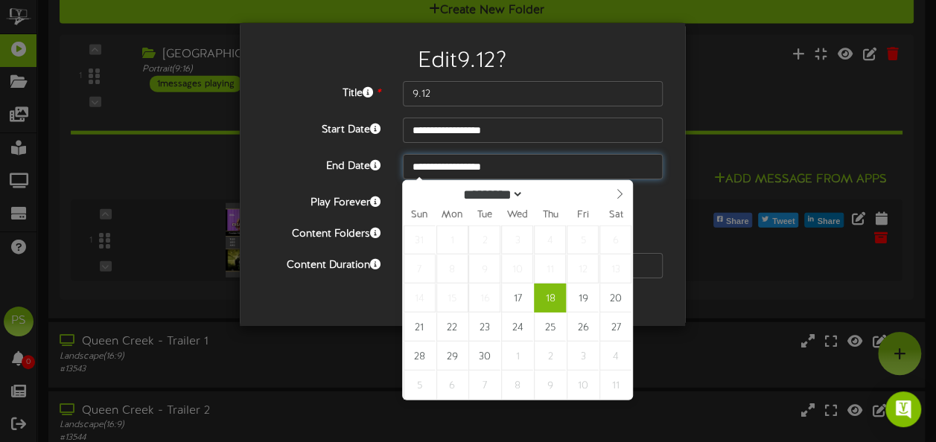
click at [499, 156] on input "**********" at bounding box center [533, 166] width 260 height 25
type input "**********"
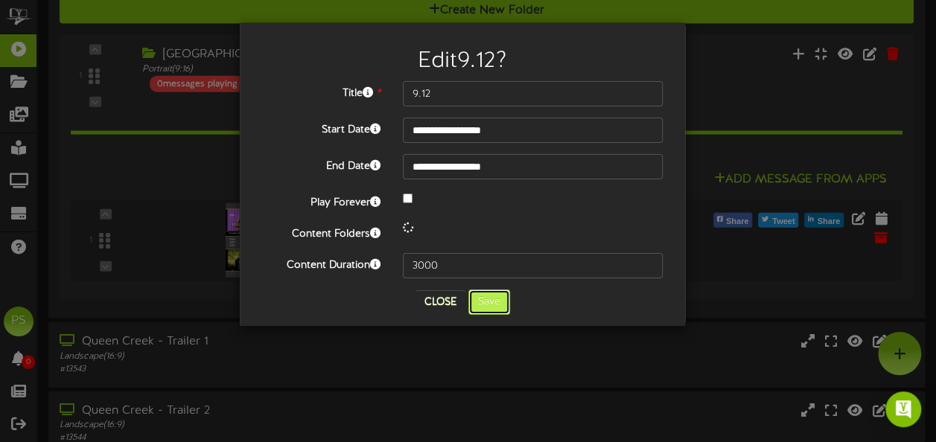
click at [481, 298] on button "Save" at bounding box center [489, 302] width 42 height 25
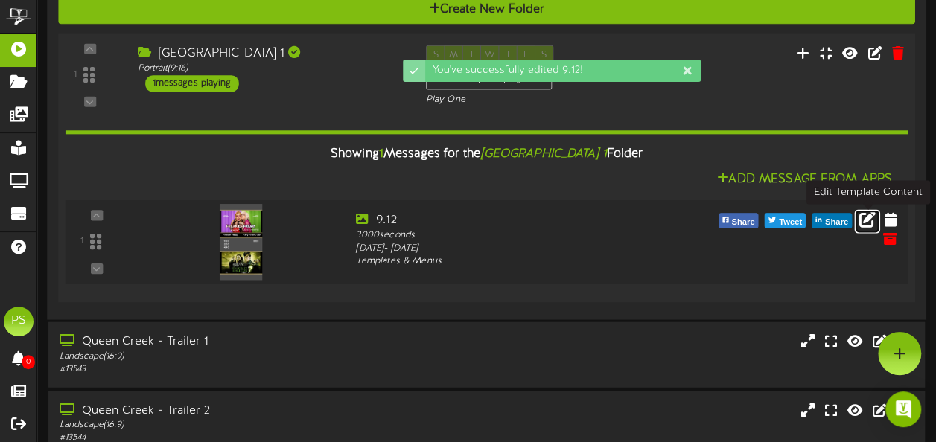
click at [868, 227] on icon at bounding box center [867, 219] width 16 height 16
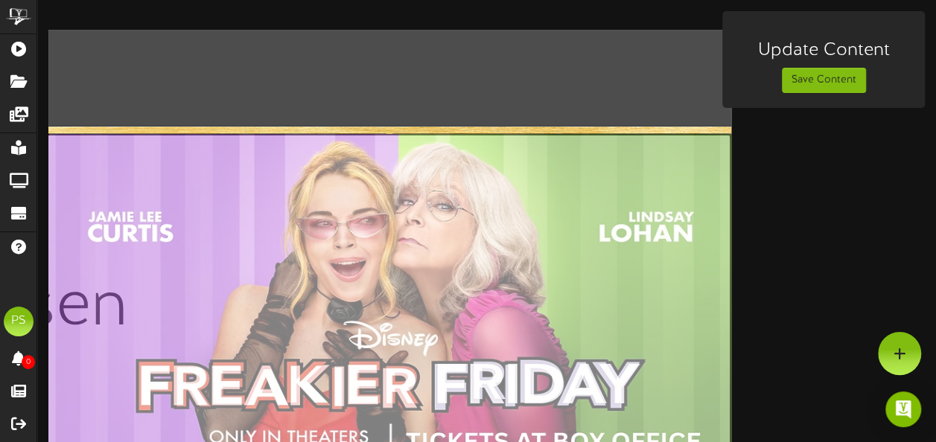
click at [490, 270] on input "file" at bounding box center [47, 308] width 1367 height 349
type input "**********"
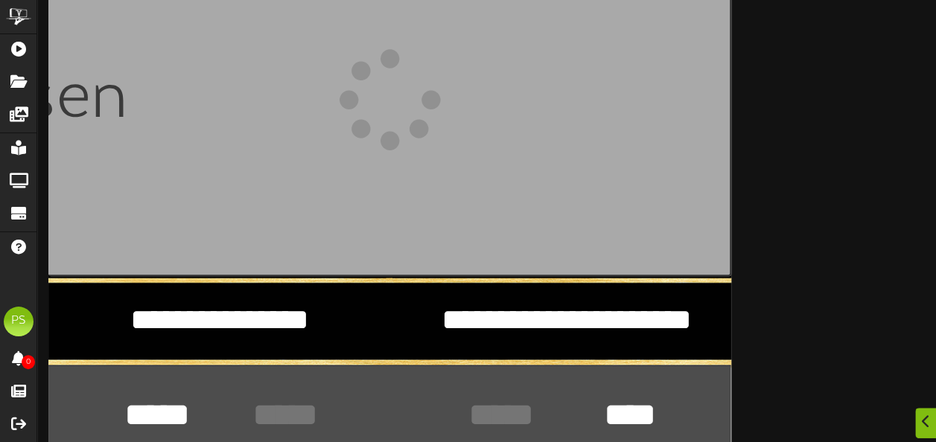
scroll to position [209, 0]
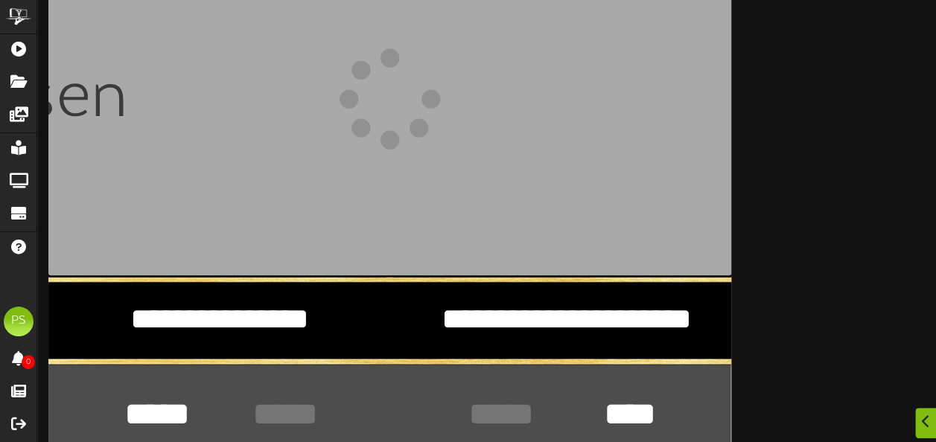
click at [268, 323] on textarea "**********" at bounding box center [219, 319] width 295 height 40
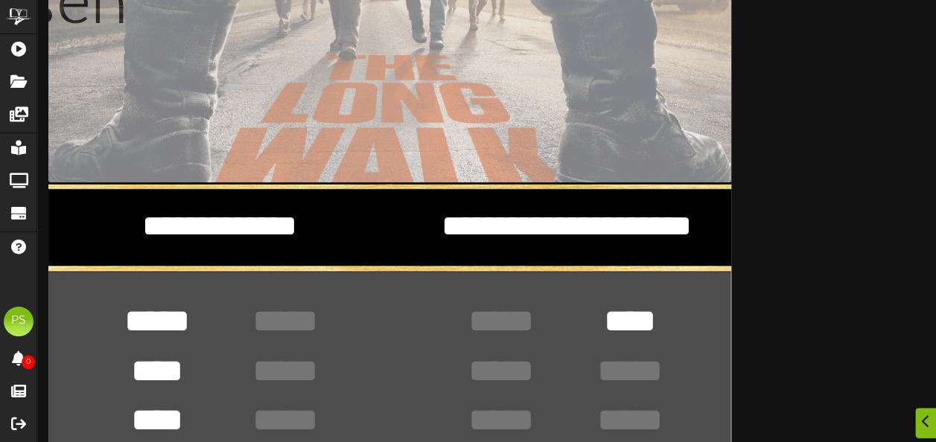
scroll to position [302, 0]
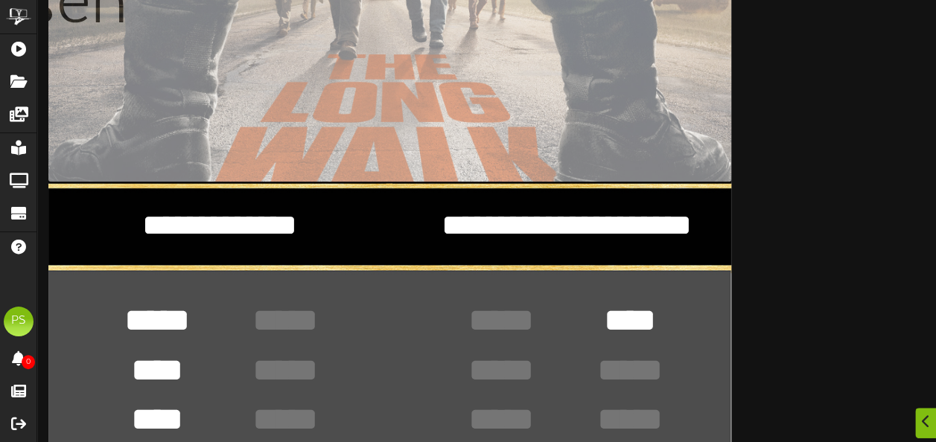
type textarea "**********"
click at [168, 312] on textarea "*****" at bounding box center [157, 320] width 87 height 44
type textarea "*****"
click at [183, 407] on textarea "****" at bounding box center [157, 420] width 87 height 44
type textarea "*"
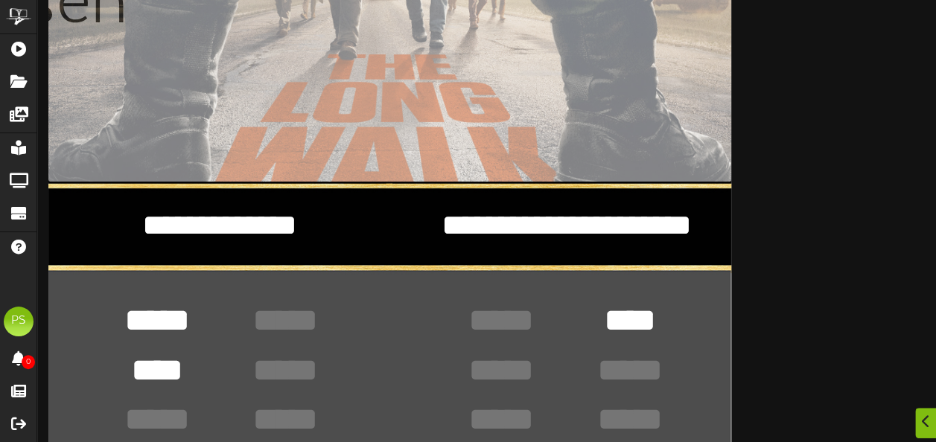
click at [168, 364] on textarea "****" at bounding box center [157, 370] width 87 height 44
type textarea "****"
click at [632, 325] on textarea "****" at bounding box center [629, 320] width 87 height 44
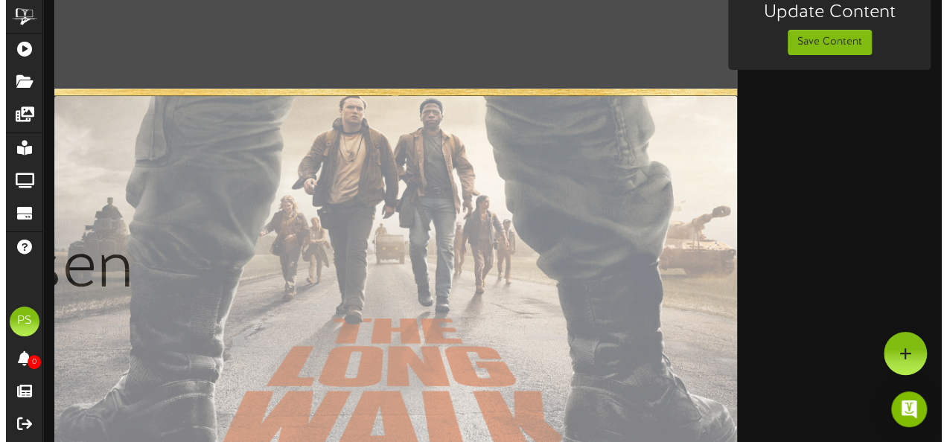
scroll to position [0, 0]
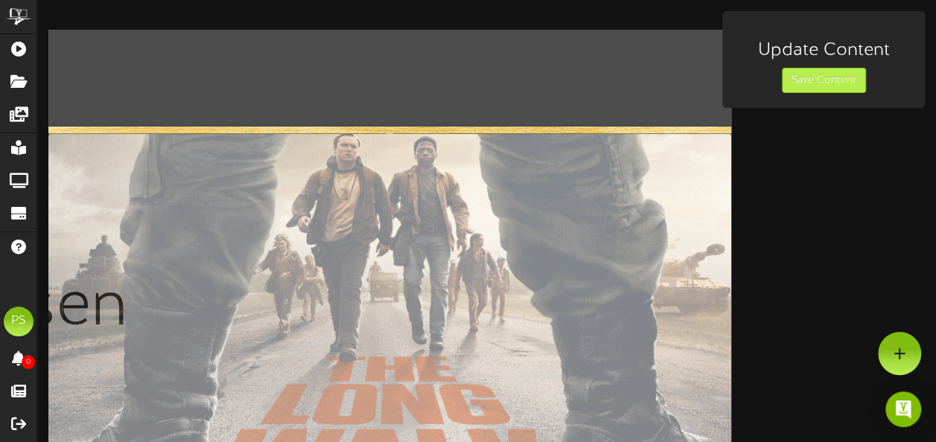
type textarea "****"
click at [810, 80] on button "Save Content" at bounding box center [824, 80] width 84 height 25
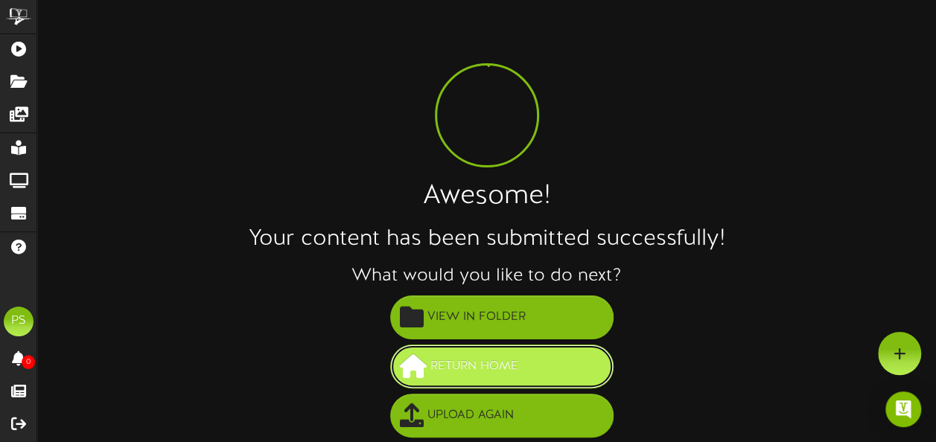
click at [541, 376] on button "Return Home" at bounding box center [501, 367] width 223 height 44
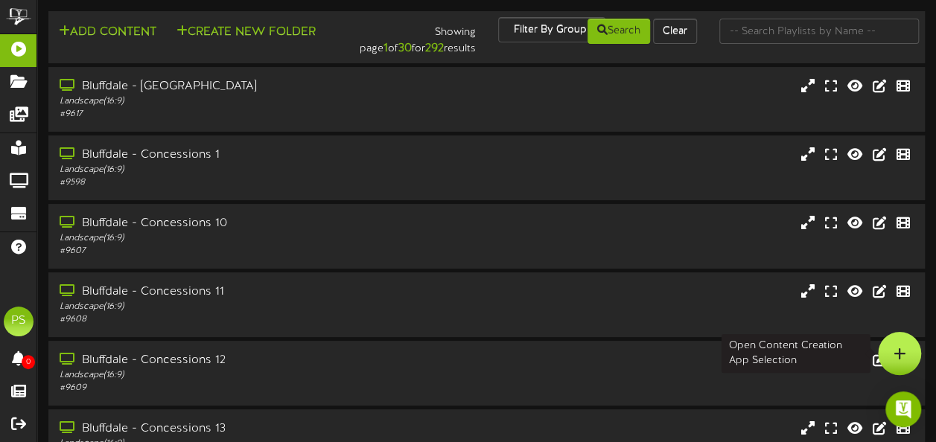
click at [912, 366] on div at bounding box center [899, 353] width 43 height 43
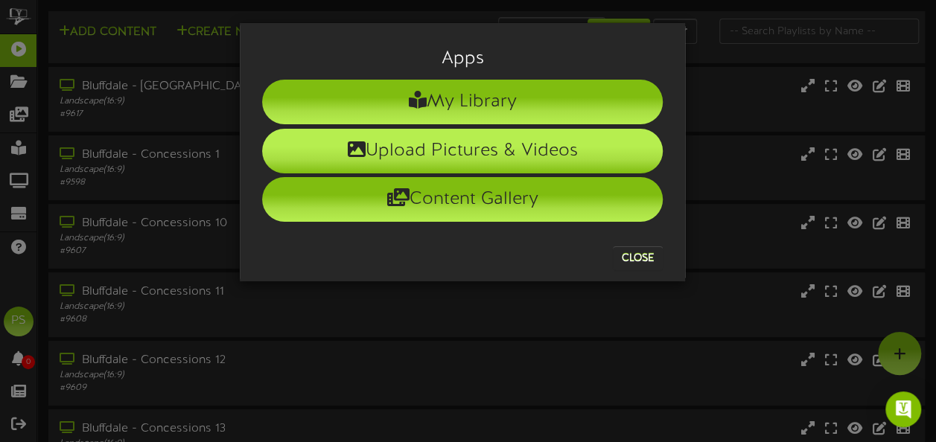
click at [501, 151] on li "Upload Pictures & Videos" at bounding box center [462, 151] width 401 height 45
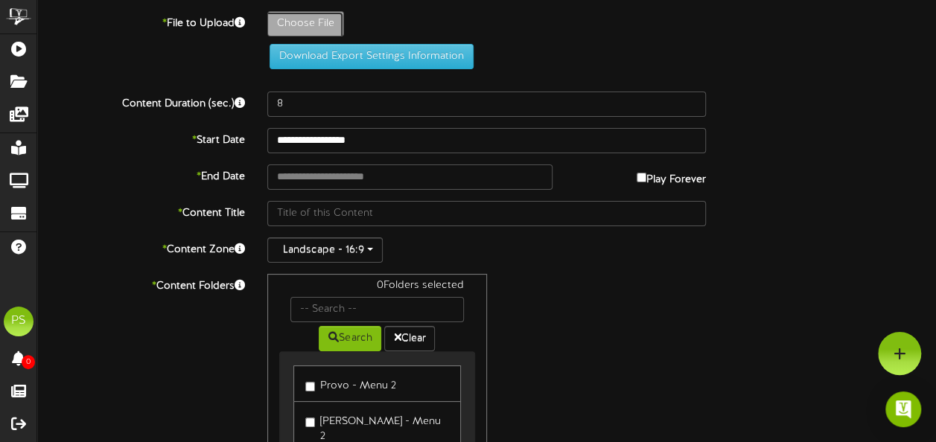
type input "**********"
type input "TheSenior-OfficialKeyArt-Digital_1920px"
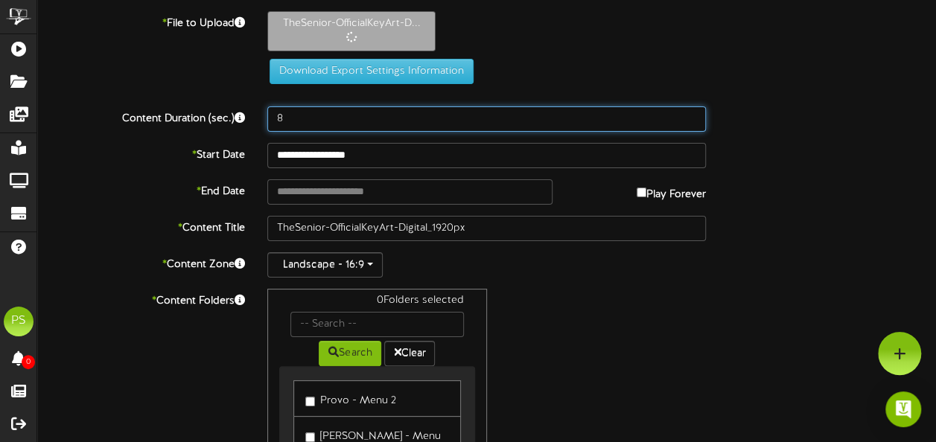
drag, startPoint x: 328, startPoint y: 117, endPoint x: 224, endPoint y: 103, distance: 104.5
click at [224, 103] on div "**********" at bounding box center [486, 325] width 899 height 629
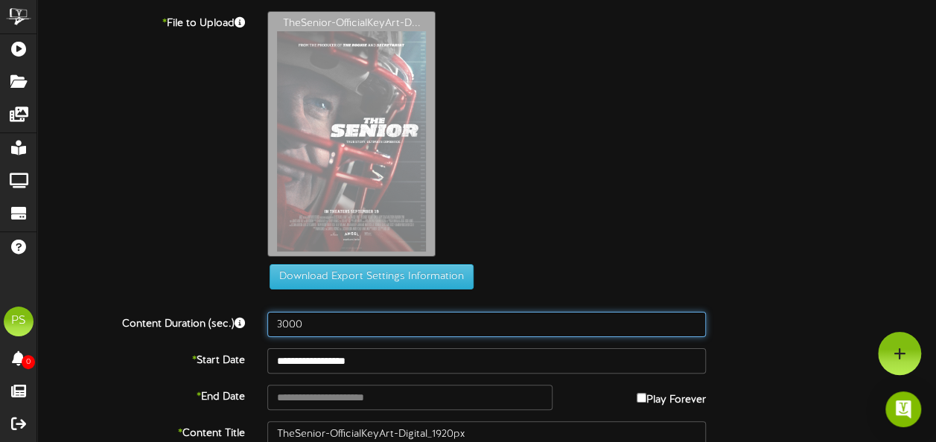
type input "3000"
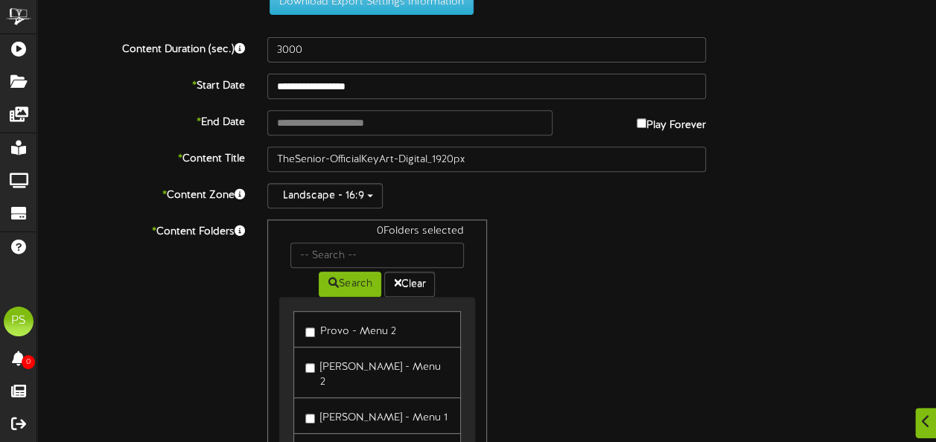
scroll to position [276, 0]
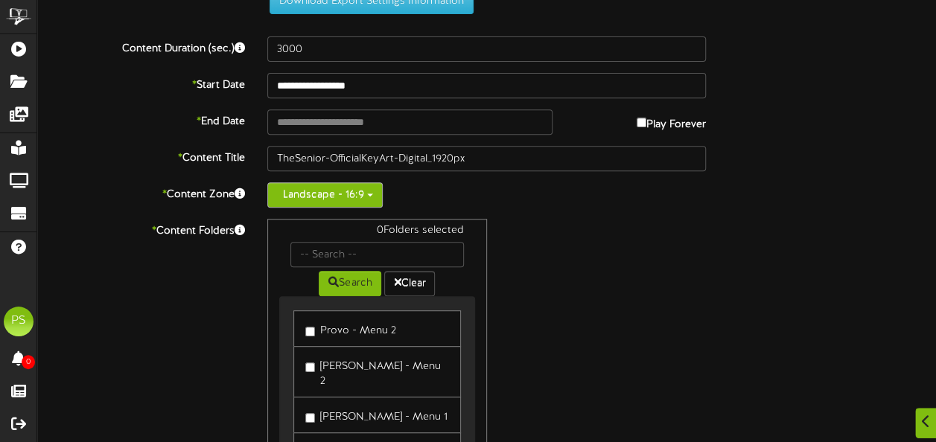
click at [346, 195] on button "Landscape - 16:9" at bounding box center [324, 194] width 115 height 25
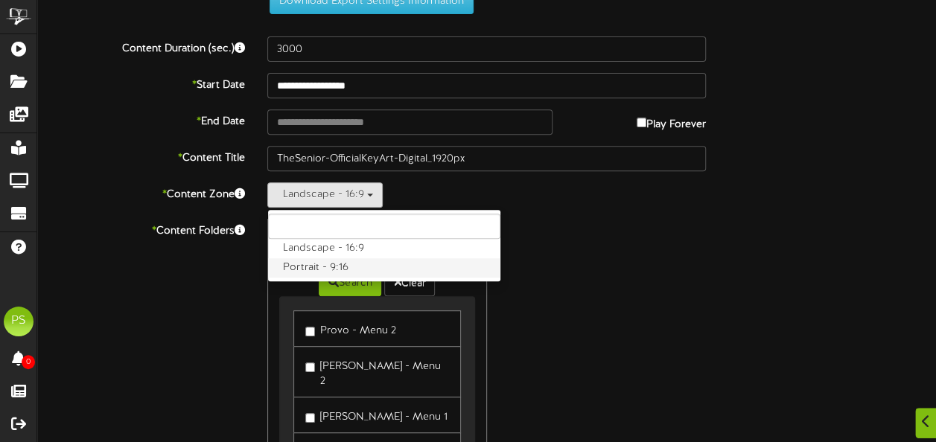
click at [334, 266] on label "Portrait - 9:16" at bounding box center [384, 267] width 232 height 19
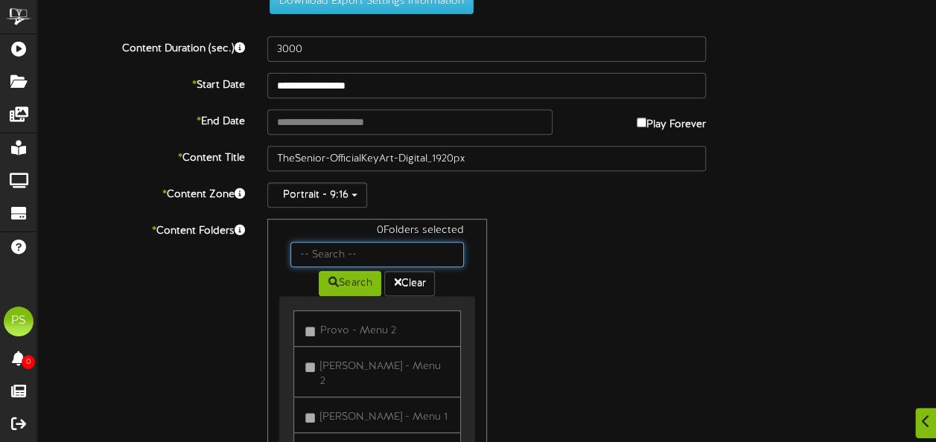
click at [323, 257] on input "text" at bounding box center [376, 254] width 173 height 25
type input "queen creek"
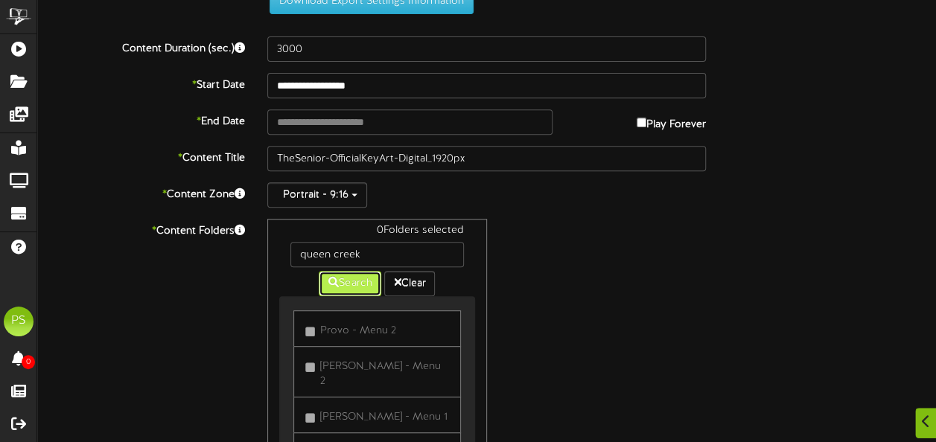
click at [331, 287] on button "Search" at bounding box center [350, 283] width 63 height 25
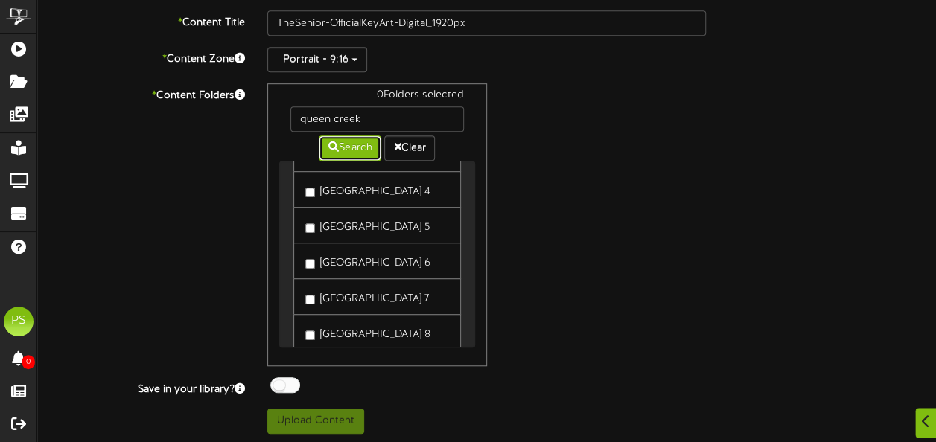
scroll to position [1027, 0]
click at [362, 165] on label "[GEOGRAPHIC_DATA] 3" at bounding box center [367, 155] width 124 height 20
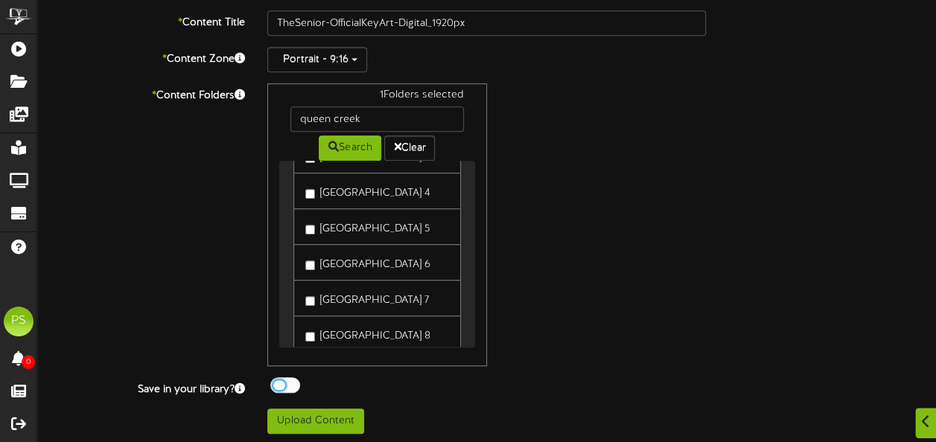
click at [290, 383] on div at bounding box center [285, 386] width 30 height 16
click at [314, 413] on button "Upload Content" at bounding box center [315, 421] width 97 height 25
type input "**********"
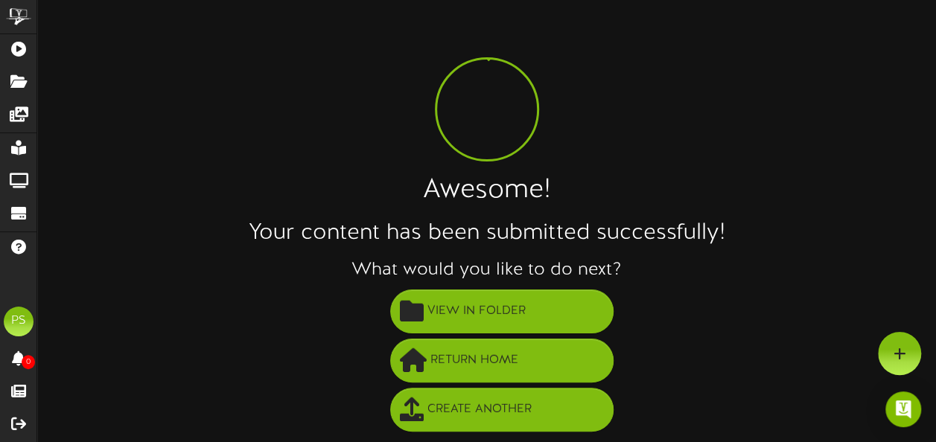
scroll to position [4, 0]
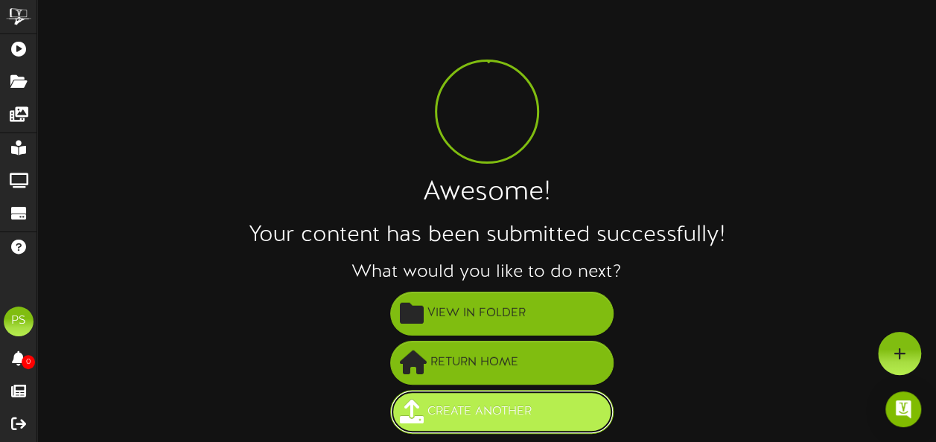
click at [482, 413] on span "Create Another" at bounding box center [480, 412] width 112 height 25
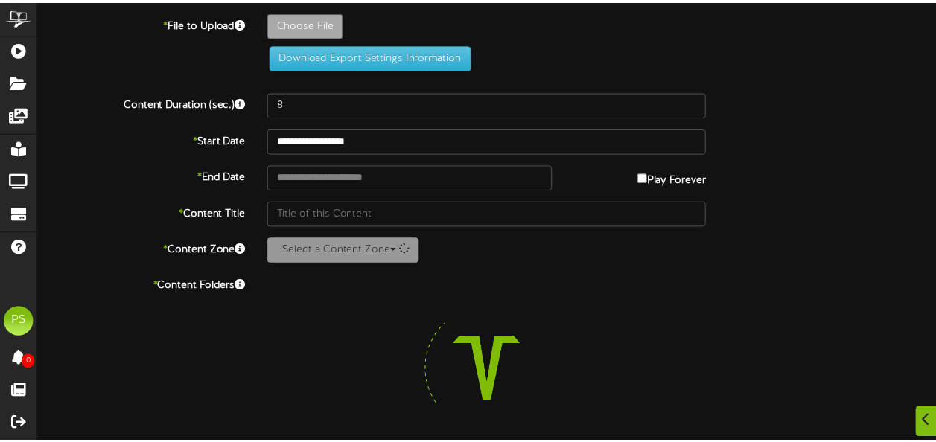
scroll to position [4, 0]
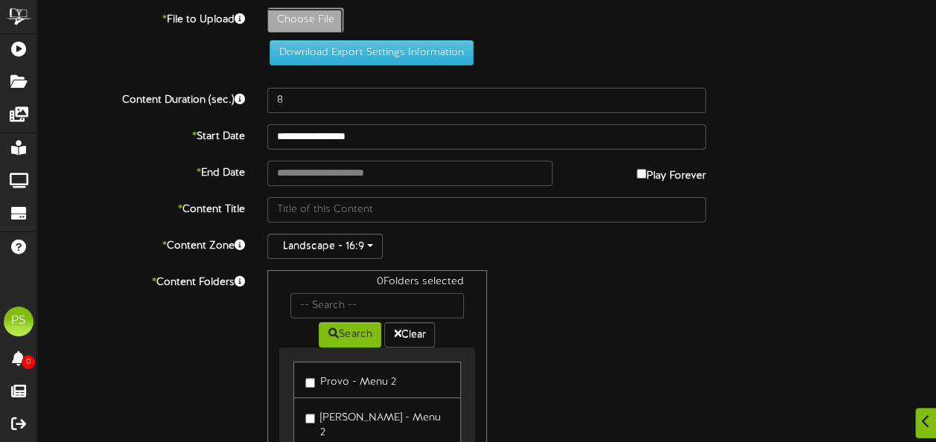
type input "**********"
type input "ABBBJ_Digi_2160x3840_TSR_01_wRatingDate_1920px"
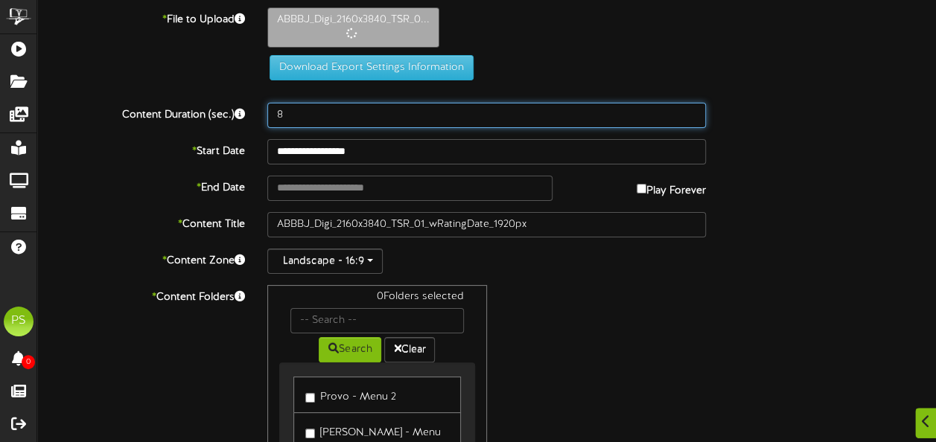
drag, startPoint x: 329, startPoint y: 110, endPoint x: 162, endPoint y: 144, distance: 170.3
click at [162, 144] on div "**********" at bounding box center [486, 321] width 899 height 629
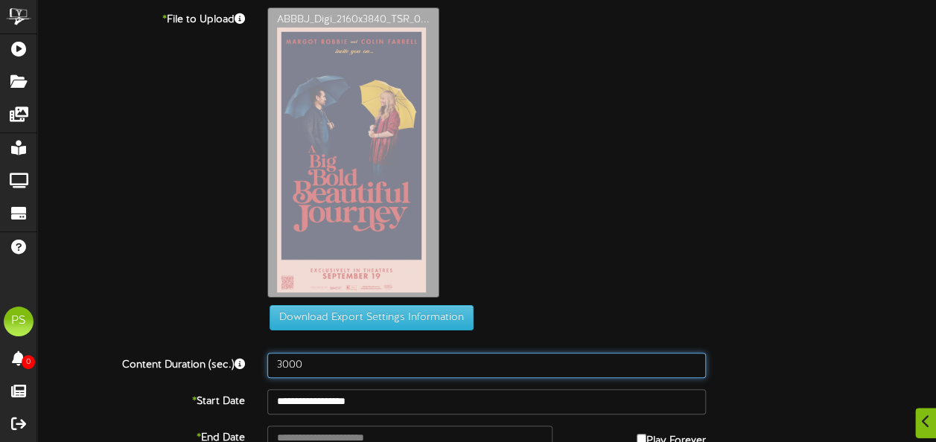
type input "3000"
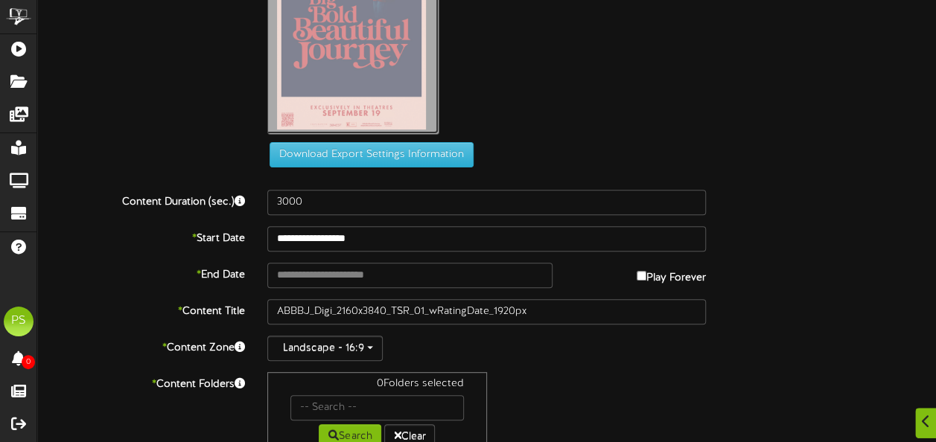
scroll to position [172, 0]
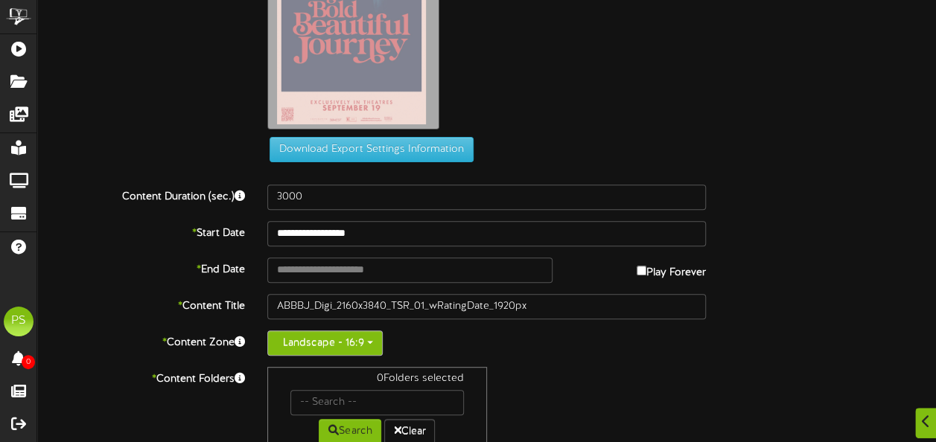
click at [320, 349] on button "Landscape - 16:9" at bounding box center [324, 343] width 115 height 25
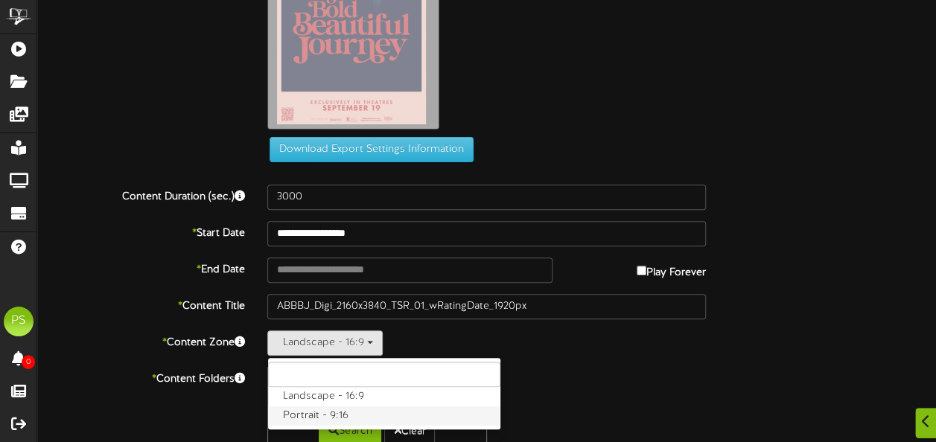
click at [328, 415] on label "Portrait - 9:16" at bounding box center [384, 416] width 232 height 19
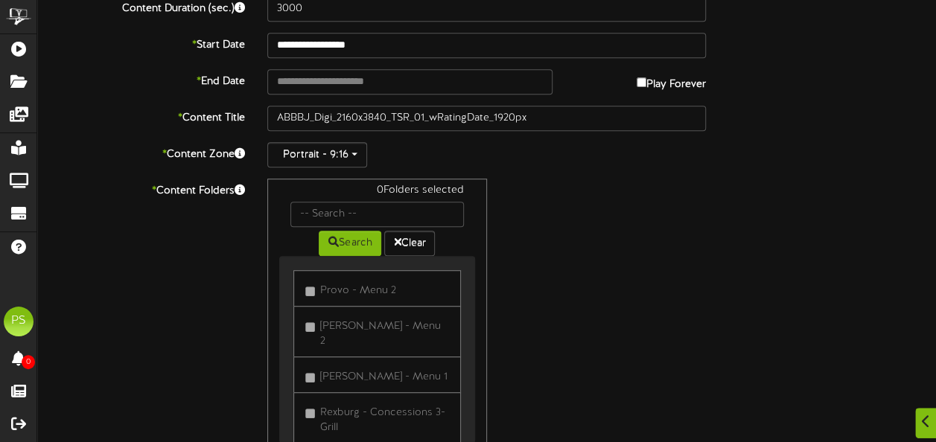
scroll to position [362, 0]
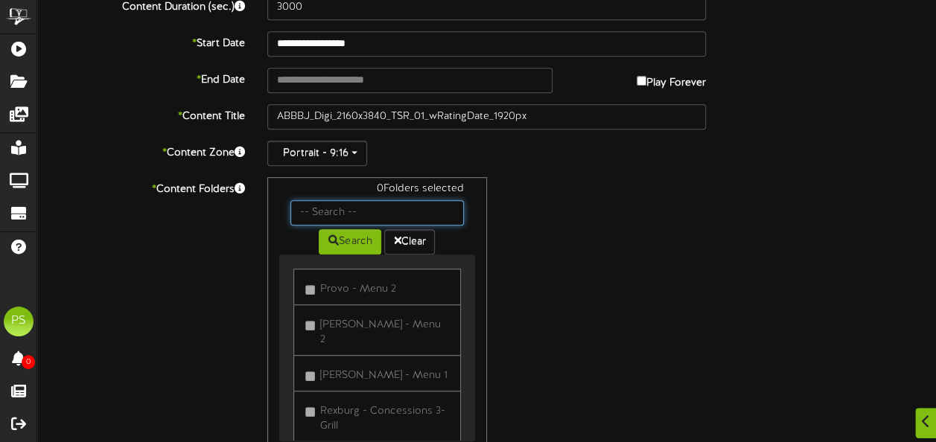
click at [337, 217] on input "text" at bounding box center [376, 212] width 173 height 25
type input "queen creek"
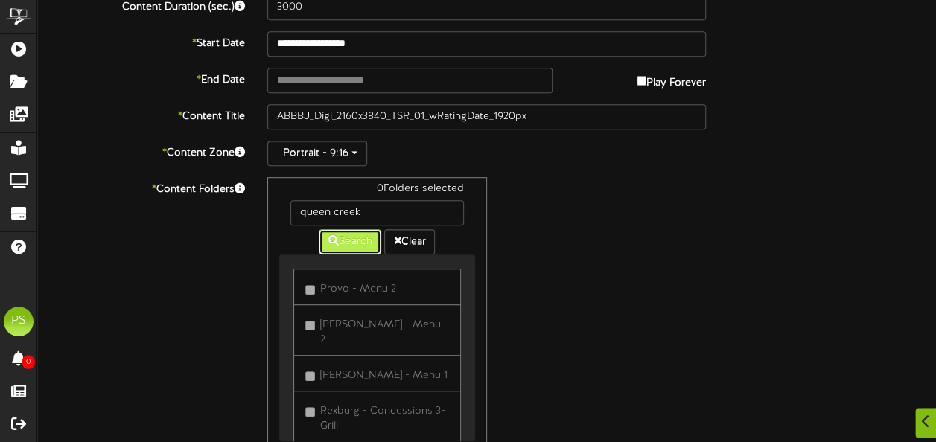
click at [349, 235] on button "Search" at bounding box center [350, 241] width 63 height 25
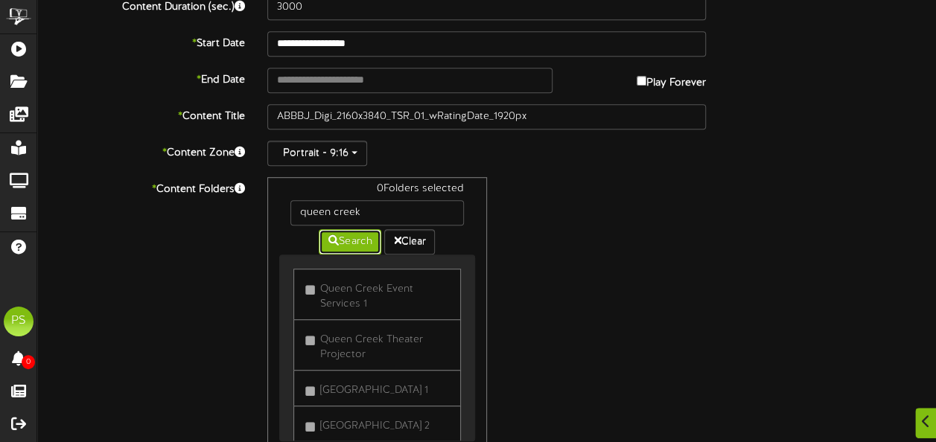
scroll to position [455, 0]
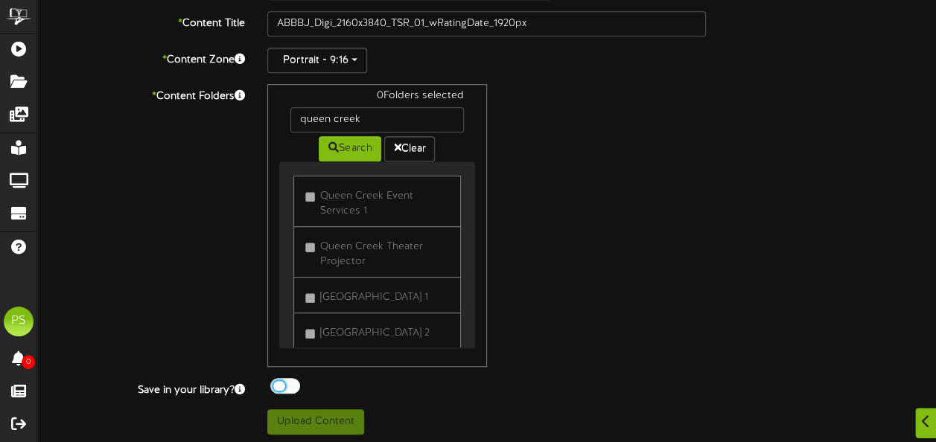
click at [285, 389] on div at bounding box center [285, 386] width 30 height 16
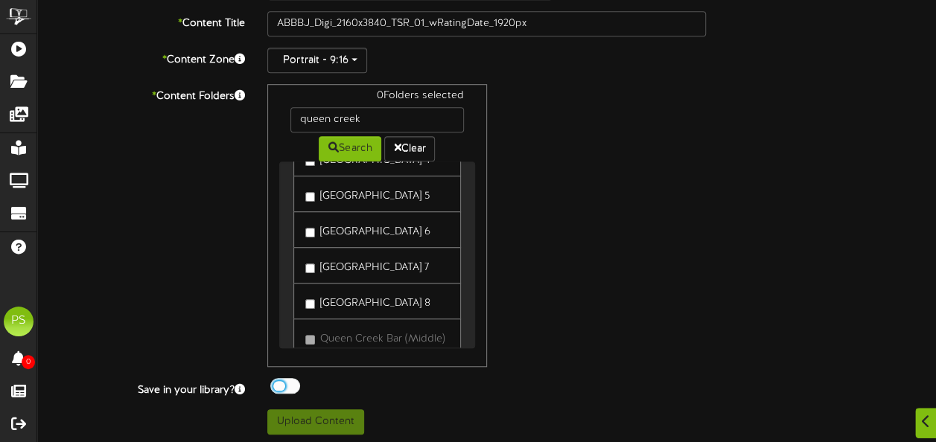
scroll to position [1049, 0]
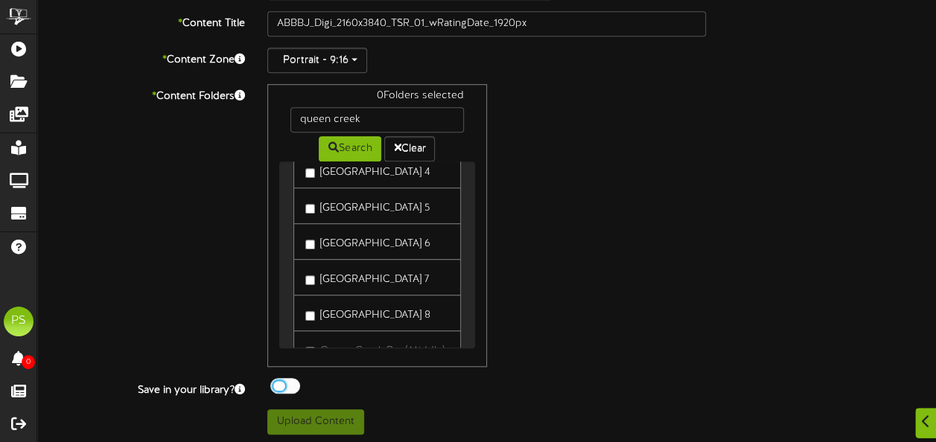
click at [370, 216] on label "[GEOGRAPHIC_DATA] 5" at bounding box center [367, 206] width 124 height 20
click at [337, 420] on button "Upload Content" at bounding box center [315, 422] width 97 height 25
type input "**********"
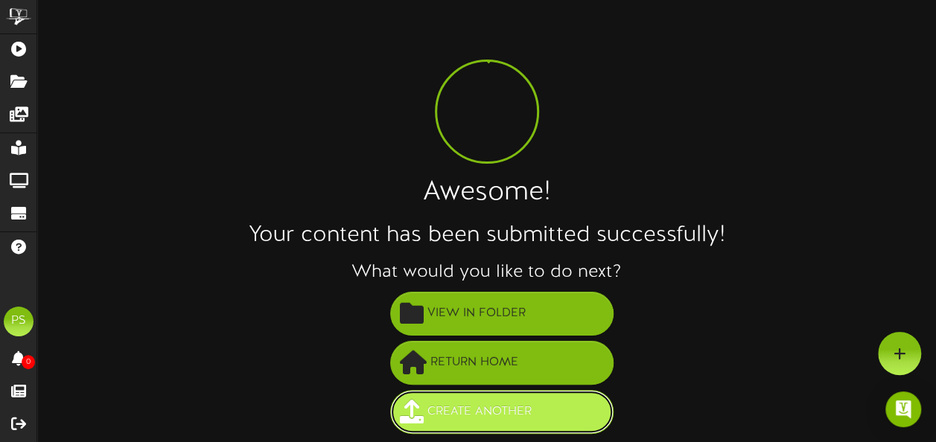
click at [457, 427] on button "Create Another" at bounding box center [501, 412] width 223 height 44
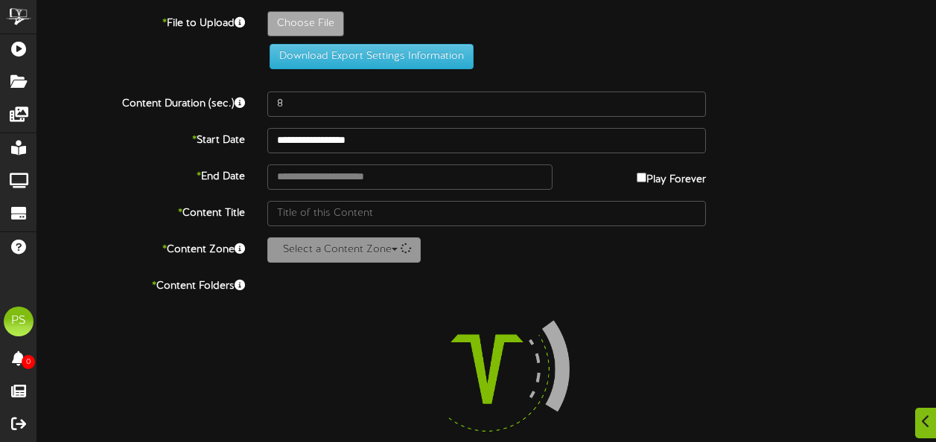
scroll to position [4, 0]
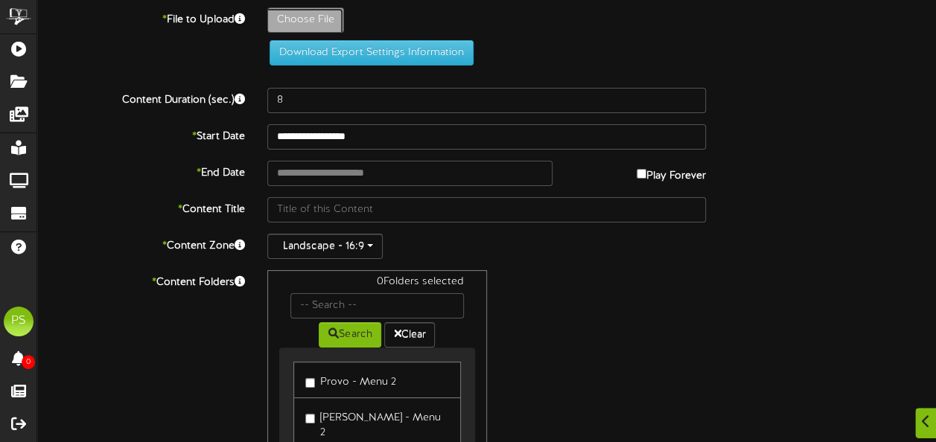
type input "**********"
type input "HIM_OneSheet1_rgb"
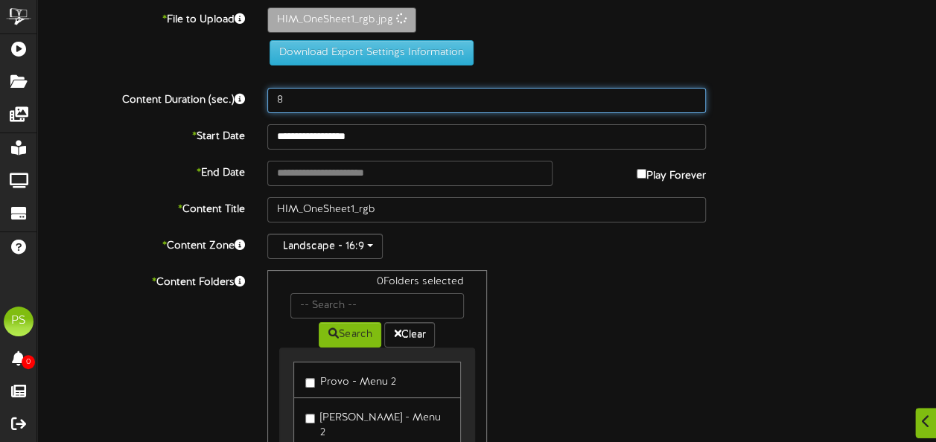
drag, startPoint x: 306, startPoint y: 103, endPoint x: 226, endPoint y: 107, distance: 80.6
click at [226, 107] on div "Content Duration (sec.) 8" at bounding box center [486, 100] width 921 height 25
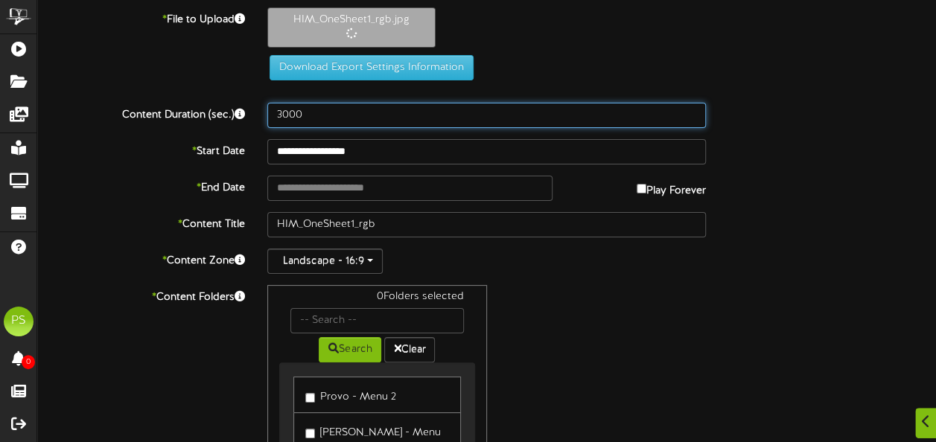
type input "3000"
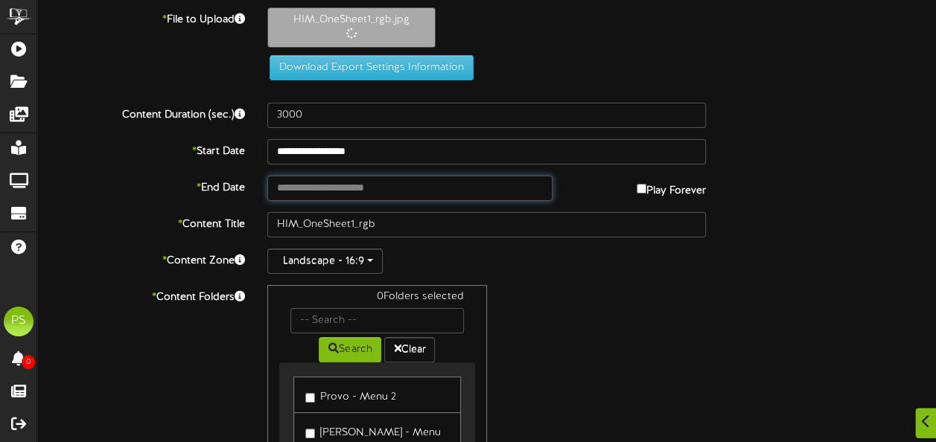
click at [328, 192] on input "text" at bounding box center [409, 188] width 284 height 25
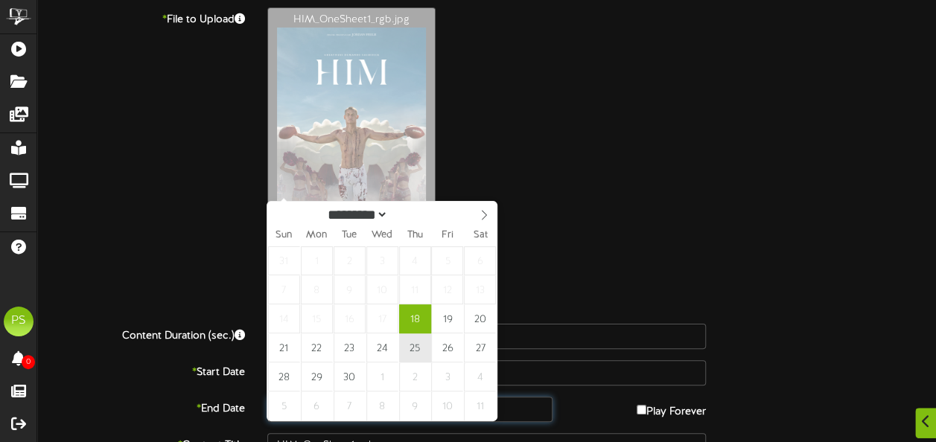
type input "**********"
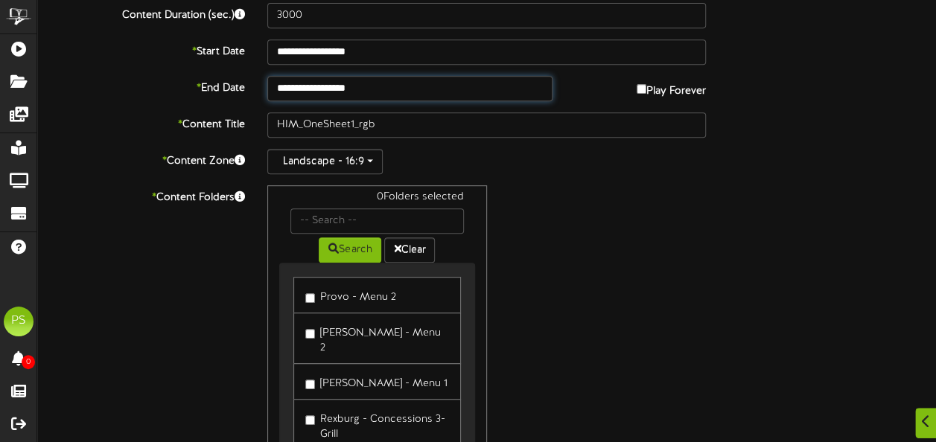
scroll to position [325, 0]
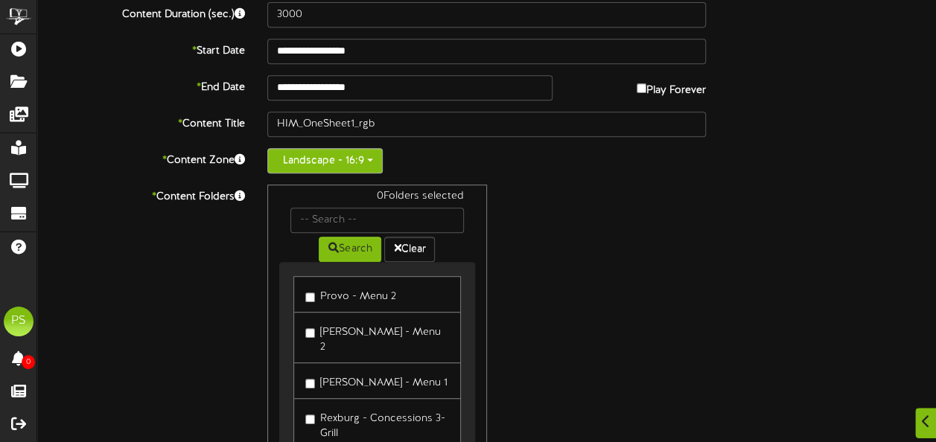
click at [337, 168] on button "Landscape - 16:9" at bounding box center [324, 160] width 115 height 25
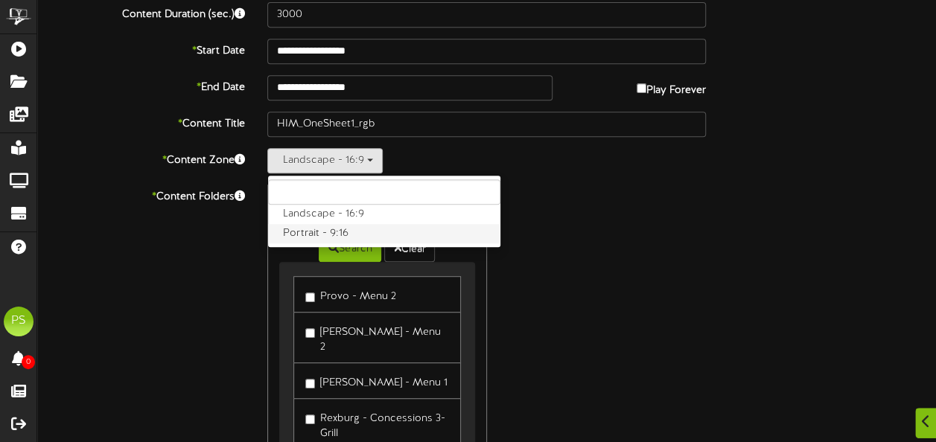
click at [334, 230] on label "Portrait - 9:16" at bounding box center [384, 233] width 232 height 19
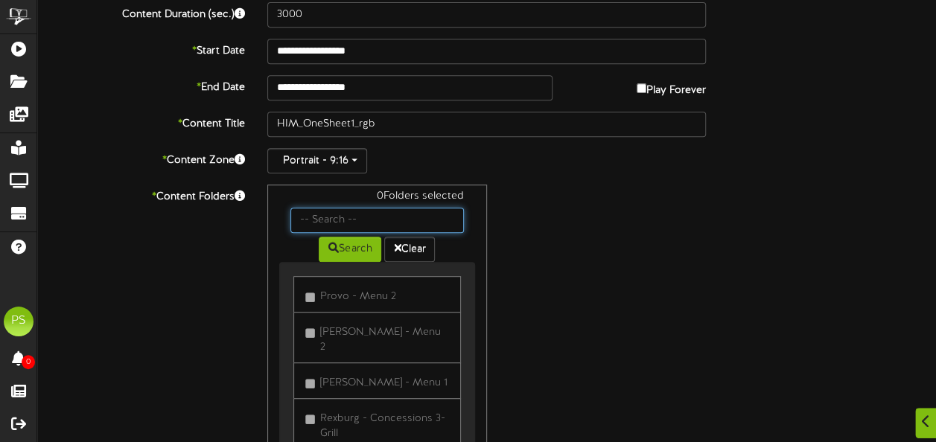
click at [373, 214] on input "text" at bounding box center [376, 220] width 173 height 25
type input "queen creek"
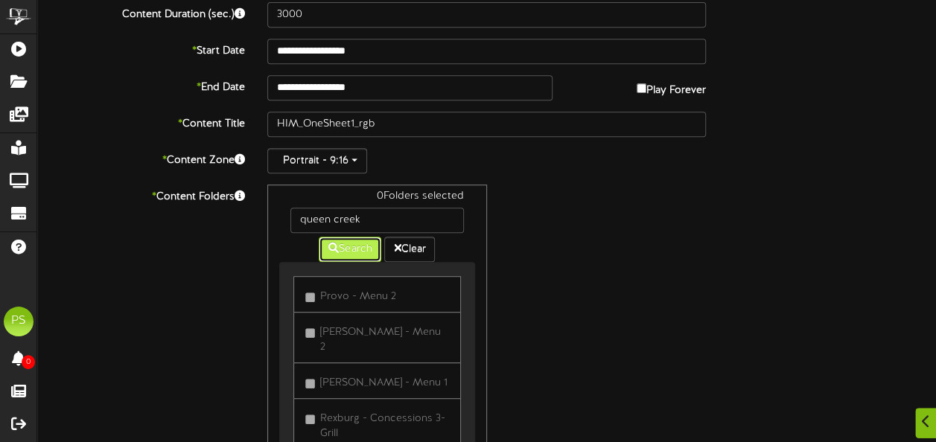
click at [343, 258] on button "Search" at bounding box center [350, 249] width 63 height 25
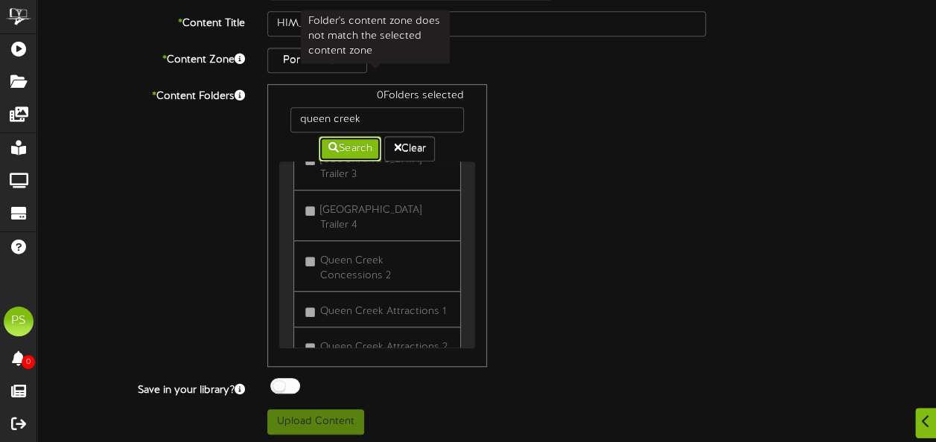
scroll to position [216, 0]
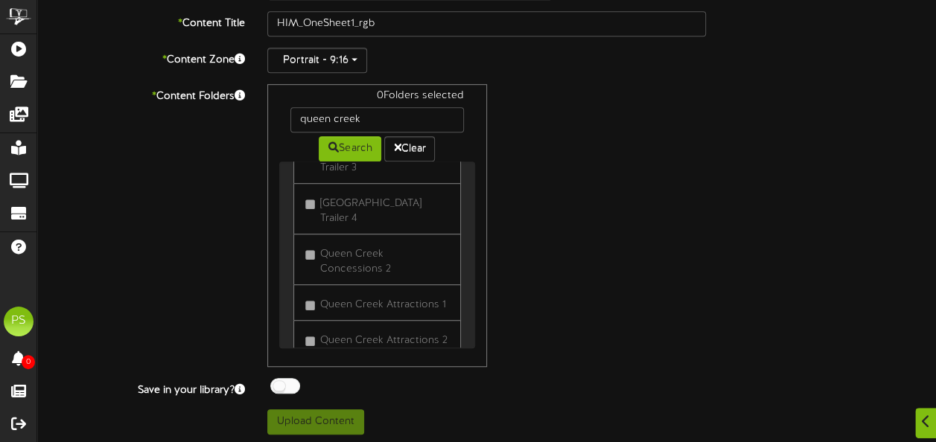
click at [285, 384] on div at bounding box center [285, 386] width 30 height 16
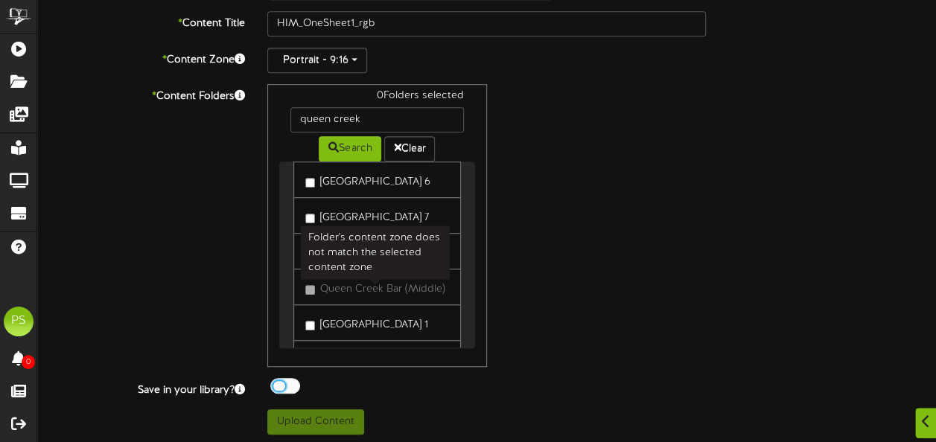
scroll to position [1109, 0]
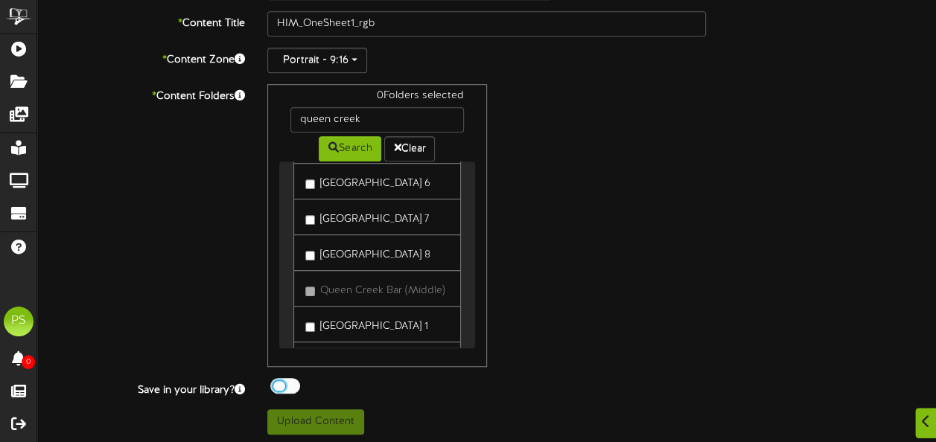
click at [400, 227] on label "[GEOGRAPHIC_DATA] 7" at bounding box center [367, 217] width 124 height 20
click at [309, 416] on button "Upload Content" at bounding box center [315, 422] width 97 height 25
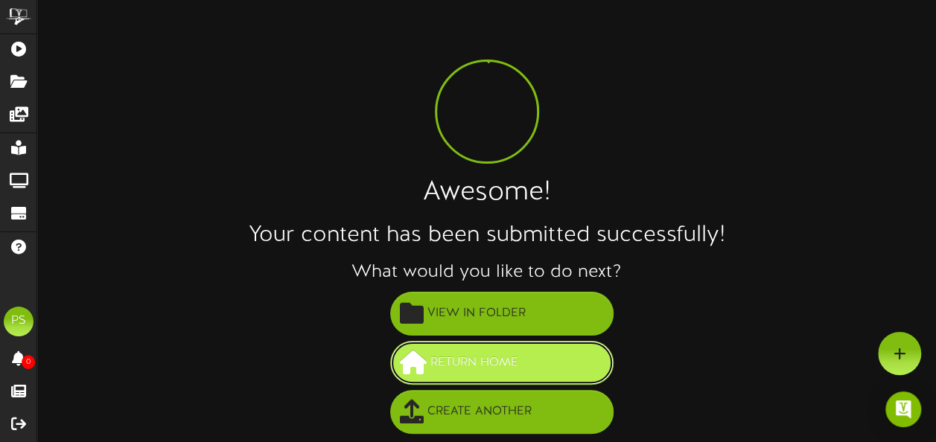
click at [562, 370] on button "Return Home" at bounding box center [501, 363] width 223 height 44
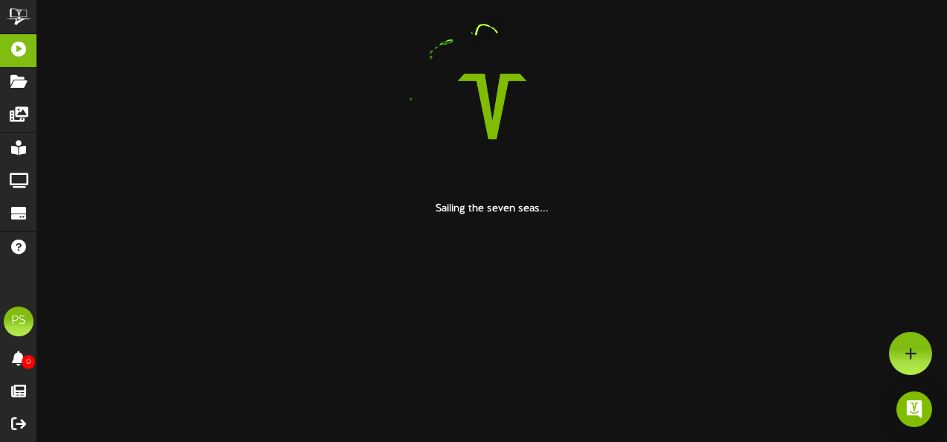
click at [818, 49] on div at bounding box center [492, 106] width 888 height 191
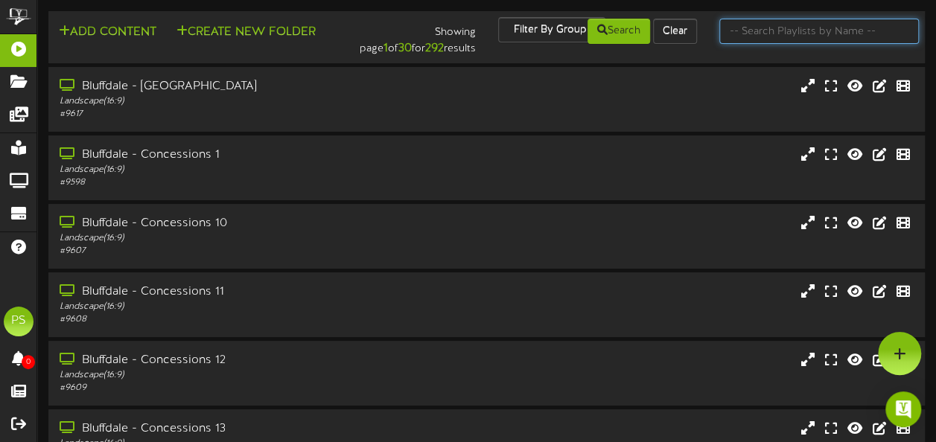
click at [776, 26] on input "text" at bounding box center [819, 31] width 200 height 25
type input "queen creek"
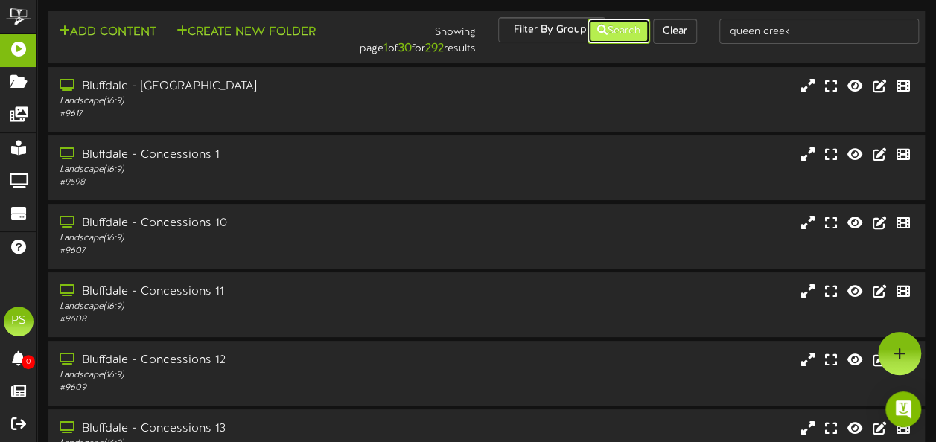
click at [621, 35] on button "Search" at bounding box center [619, 31] width 63 height 25
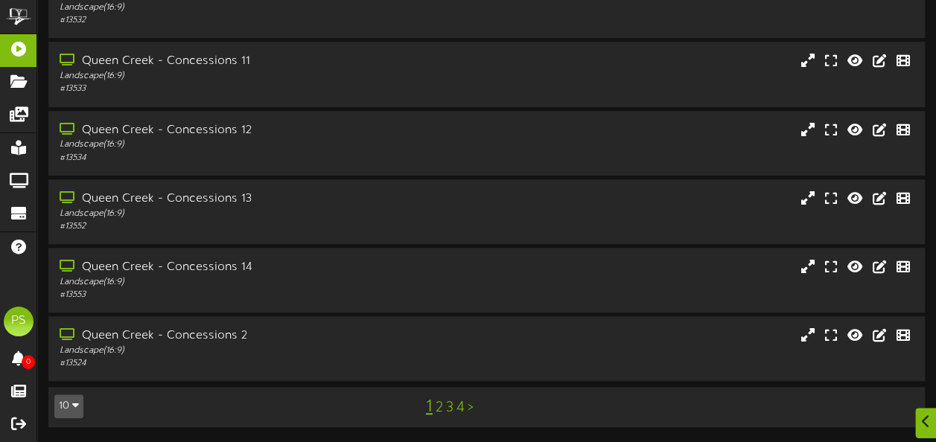
scroll to position [370, 0]
click at [72, 405] on icon "button" at bounding box center [75, 405] width 7 height 10
click at [71, 382] on div "100" at bounding box center [69, 377] width 28 height 22
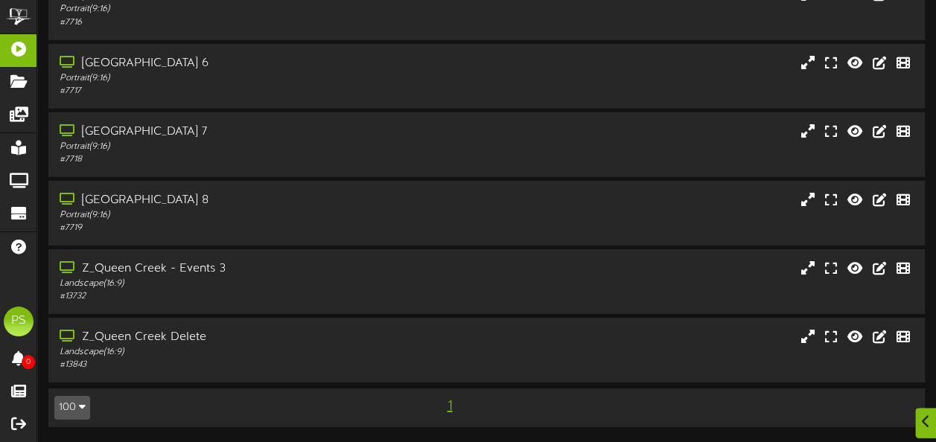
scroll to position [2075, 0]
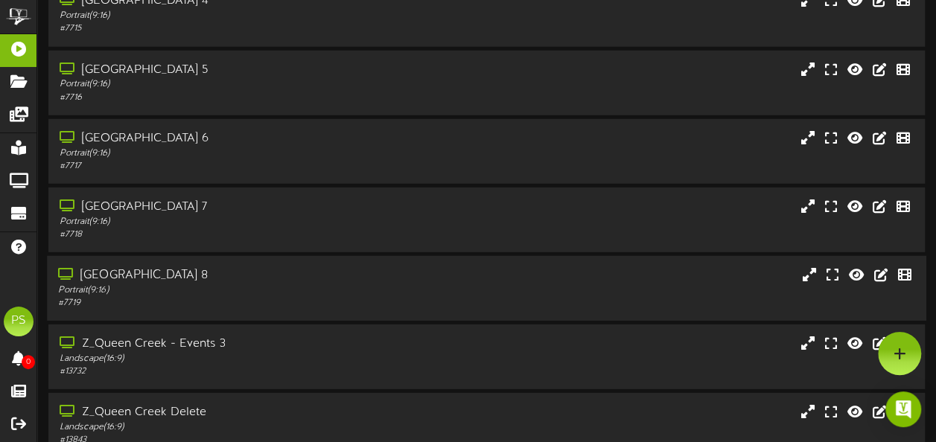
click at [329, 288] on div "Portrait ( 9:16 )" at bounding box center [230, 290] width 344 height 13
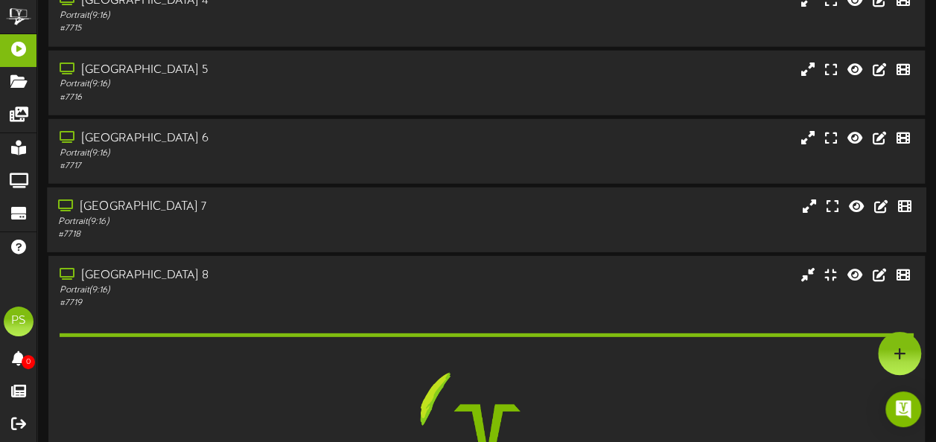
click at [308, 239] on div "# 7718" at bounding box center [230, 235] width 344 height 13
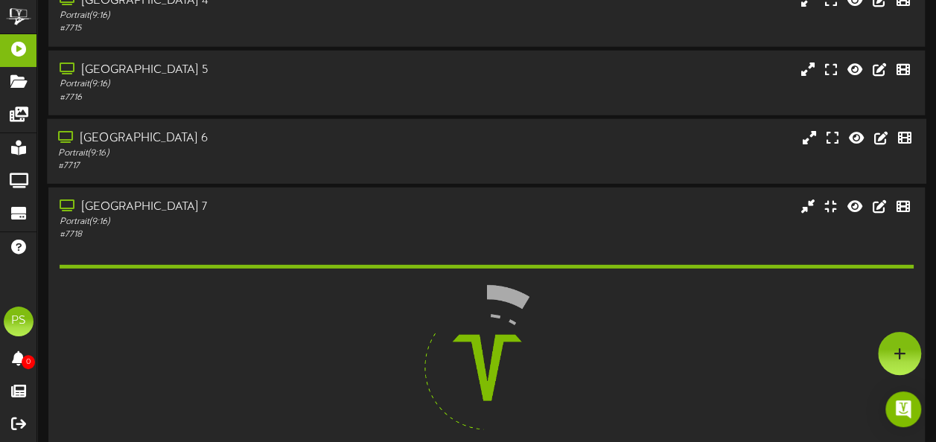
click at [292, 143] on div "[GEOGRAPHIC_DATA] 6" at bounding box center [230, 138] width 344 height 17
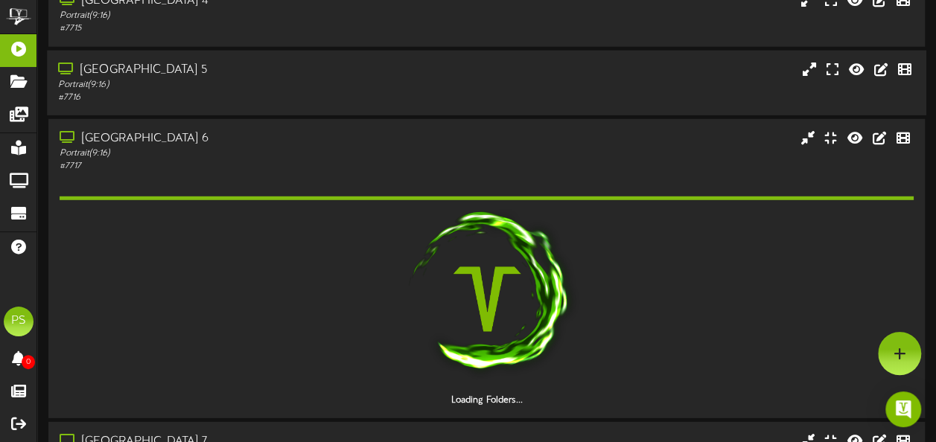
click at [289, 101] on div "# 7716" at bounding box center [230, 98] width 344 height 13
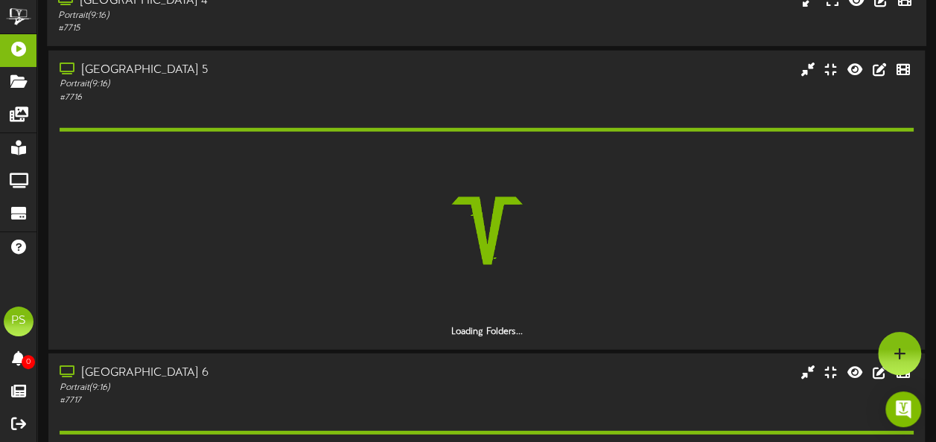
click at [310, 21] on div "Portrait ( 9:16 )" at bounding box center [230, 16] width 344 height 13
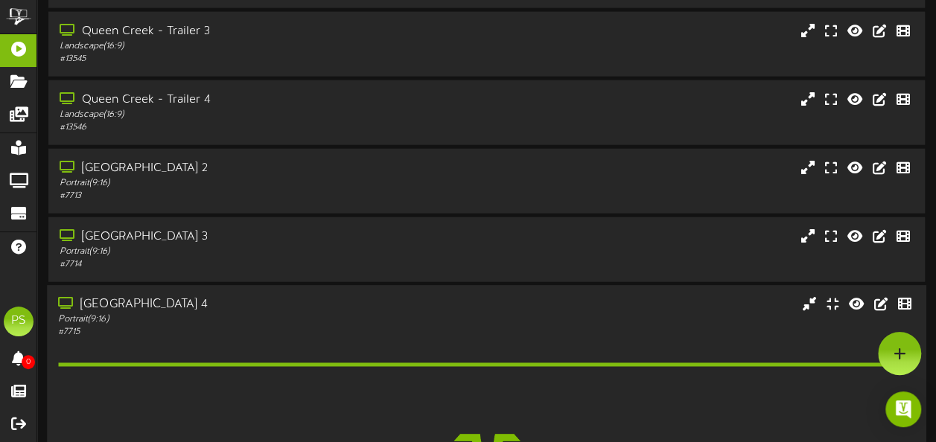
scroll to position [1770, 0]
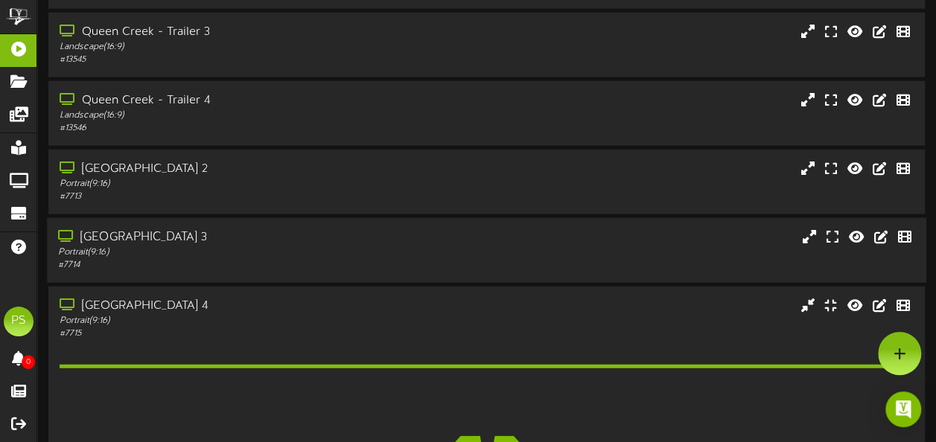
click at [265, 256] on div "Portrait ( 9:16 )" at bounding box center [230, 253] width 344 height 13
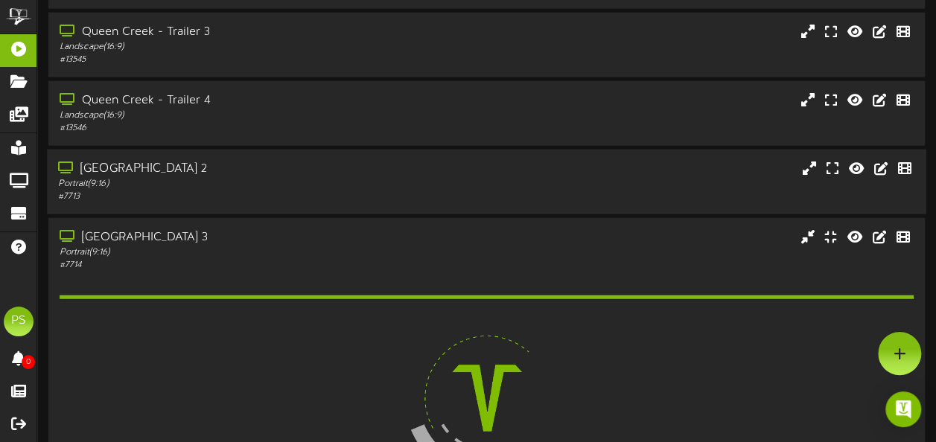
click at [264, 169] on div "[GEOGRAPHIC_DATA] 2" at bounding box center [230, 169] width 344 height 17
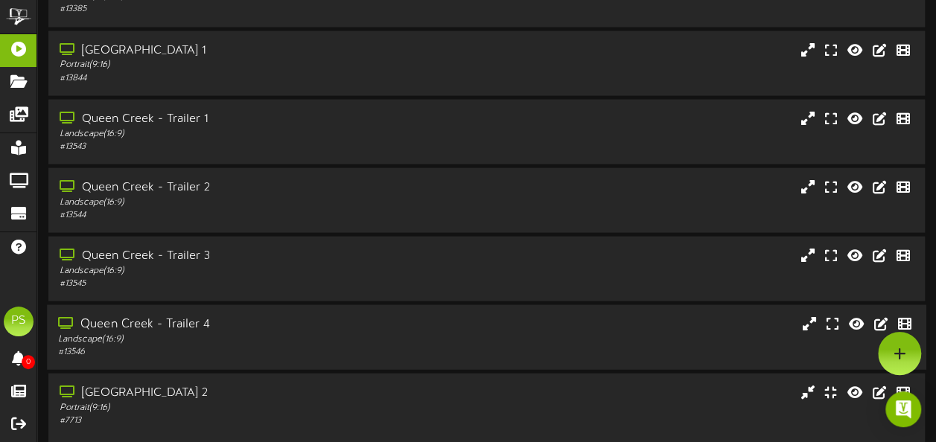
scroll to position [1545, 0]
click at [308, 58] on div "[GEOGRAPHIC_DATA] 1" at bounding box center [230, 51] width 344 height 17
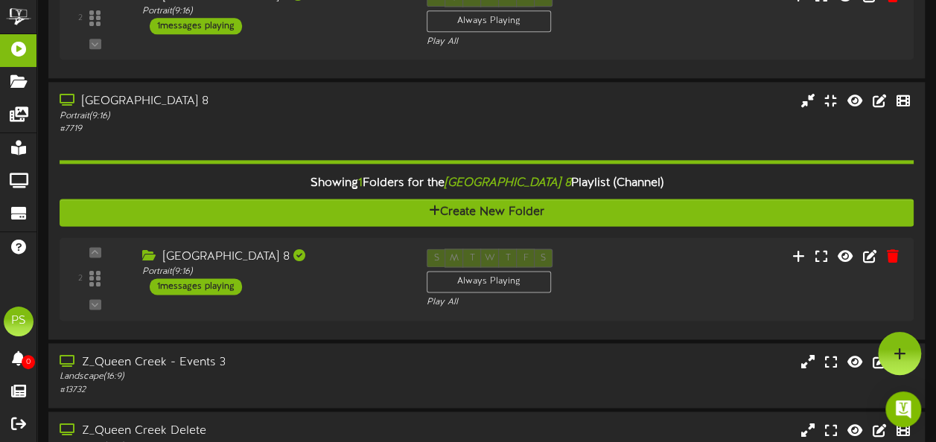
scroll to position [3764, 0]
click at [360, 287] on div "[GEOGRAPHIC_DATA] 8 Portrait ( 9:16 ) 1 messages playing" at bounding box center [270, 272] width 288 height 47
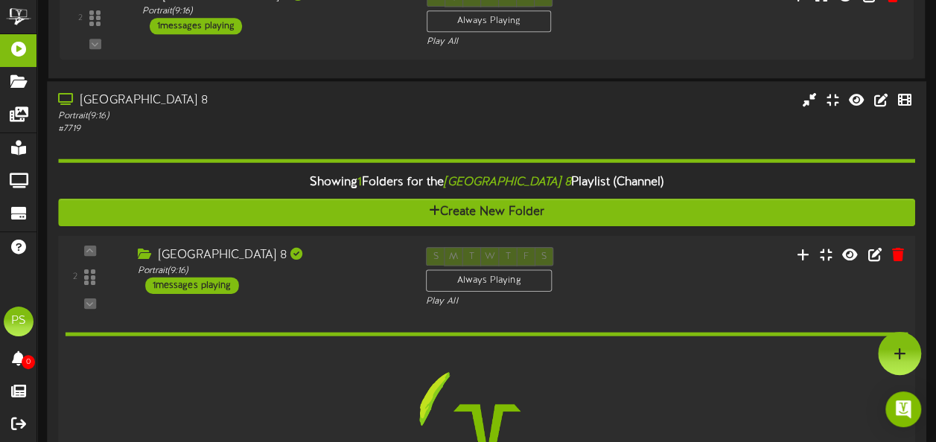
scroll to position [3581, 0]
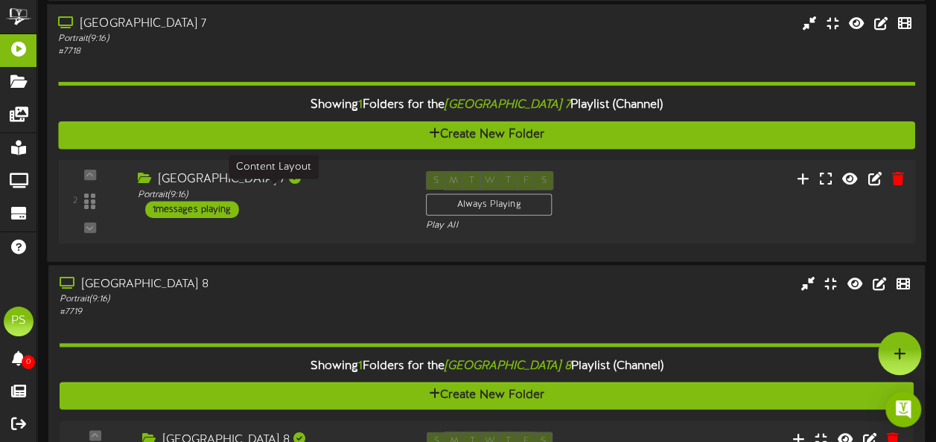
click at [337, 188] on div "Portrait ( 9:16 )" at bounding box center [271, 194] width 266 height 13
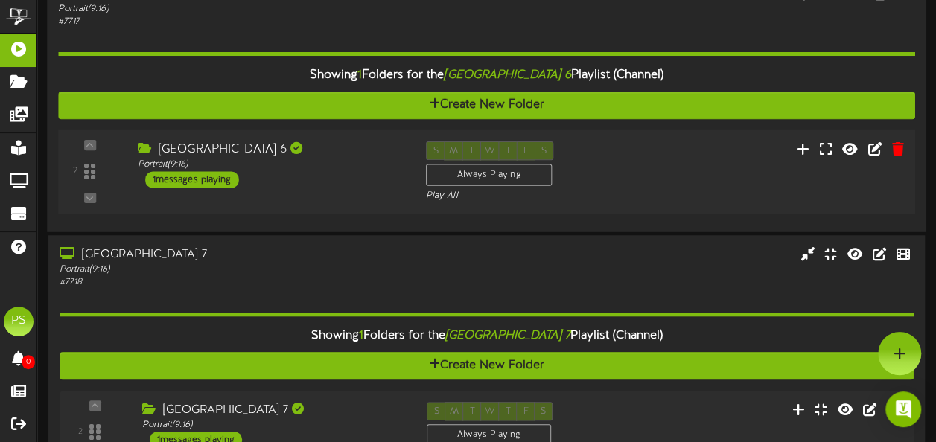
click at [332, 150] on div "[GEOGRAPHIC_DATA] 6" at bounding box center [271, 150] width 266 height 17
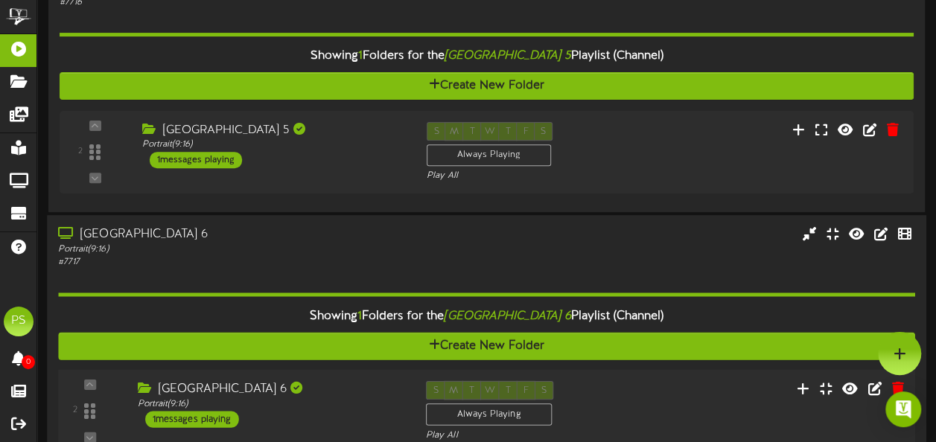
click at [332, 150] on div "Showing 1 Folders for the Queen Creek Theater 5 Playlist (Channel) Create New F…" at bounding box center [487, 105] width 854 height 192
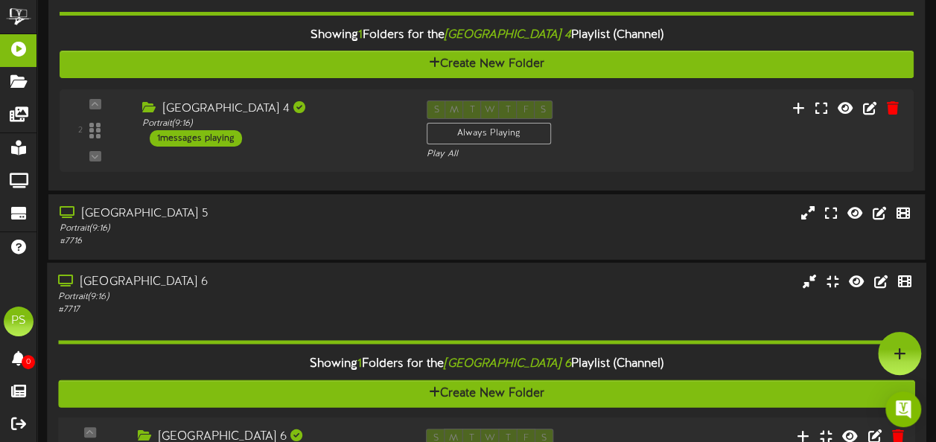
scroll to position [2697, 0]
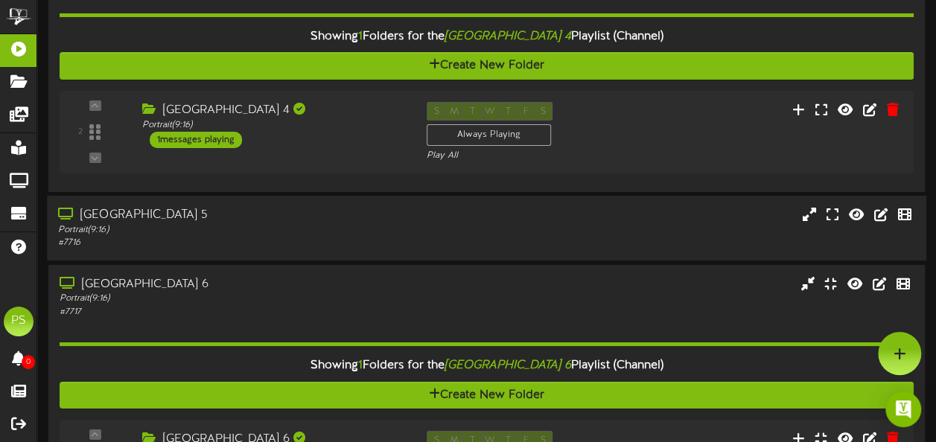
click at [318, 225] on div "Portrait ( 9:16 )" at bounding box center [230, 230] width 344 height 13
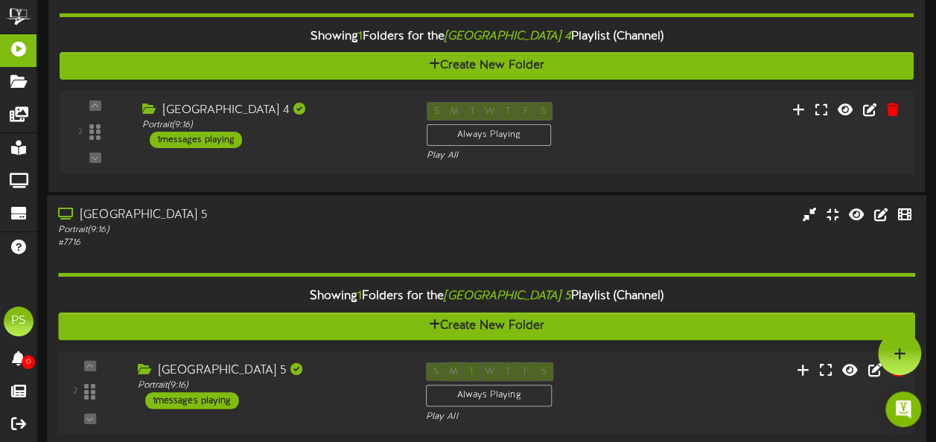
click at [334, 375] on div "[GEOGRAPHIC_DATA] 5" at bounding box center [271, 371] width 266 height 17
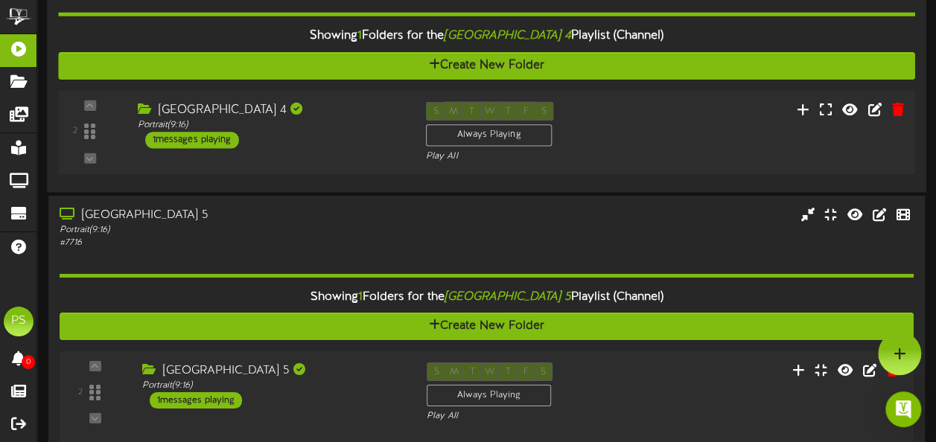
click at [370, 153] on div "2 ( 9:16" at bounding box center [486, 132] width 865 height 61
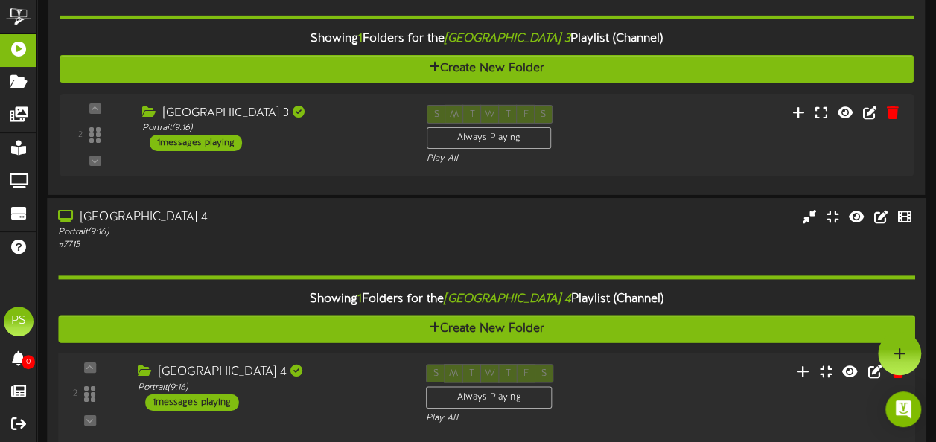
click at [370, 153] on div "2 ( 9:16" at bounding box center [487, 135] width 854 height 60
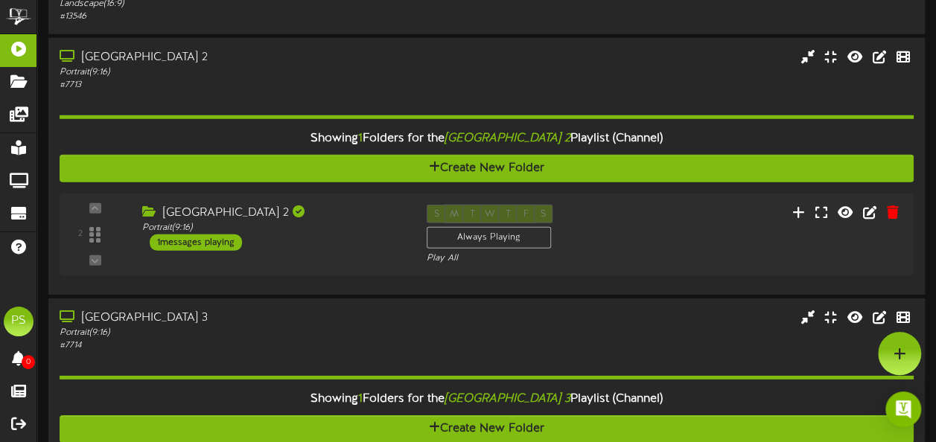
scroll to position [2054, 0]
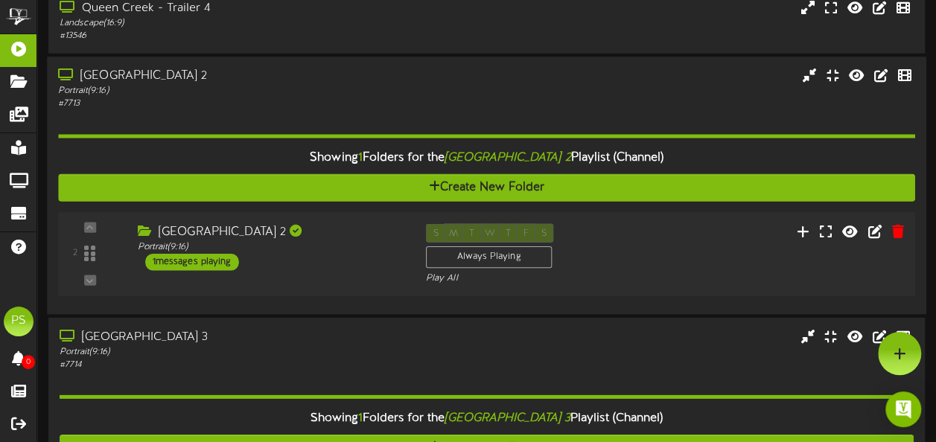
click at [340, 263] on div "[GEOGRAPHIC_DATA] 2 Portrait ( 9:16 ) 1 messages playing" at bounding box center [270, 247] width 288 height 47
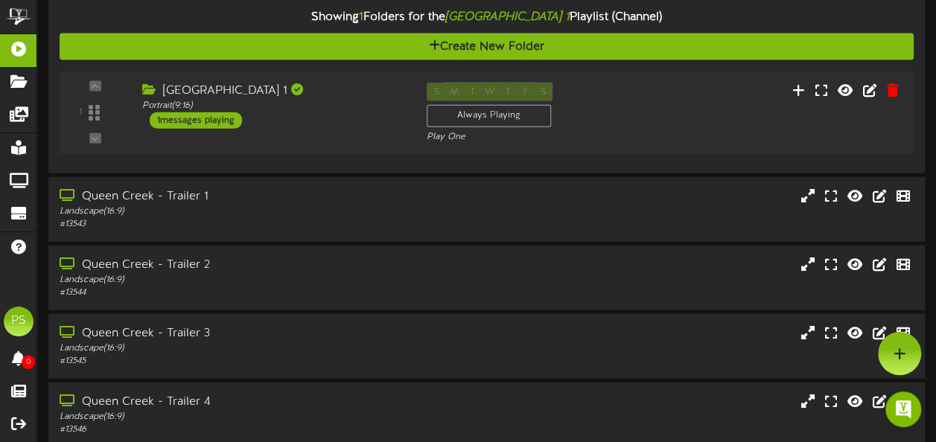
scroll to position [1571, 0]
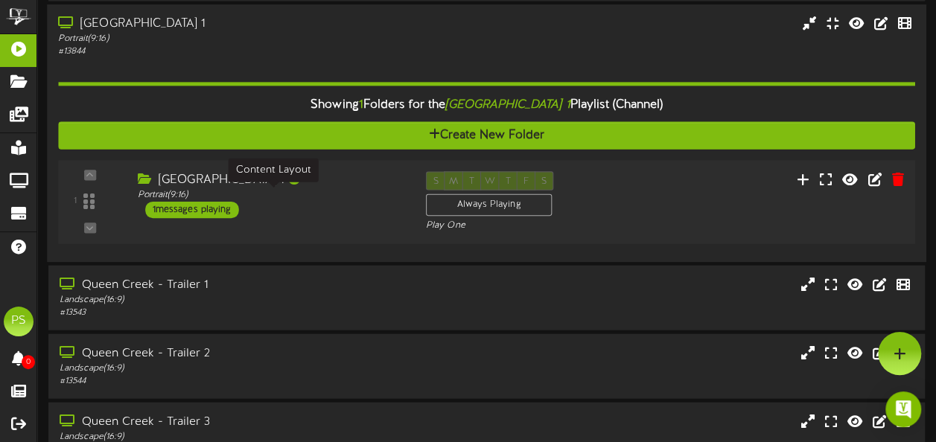
click at [350, 195] on div "Portrait ( 9:16 )" at bounding box center [271, 194] width 266 height 13
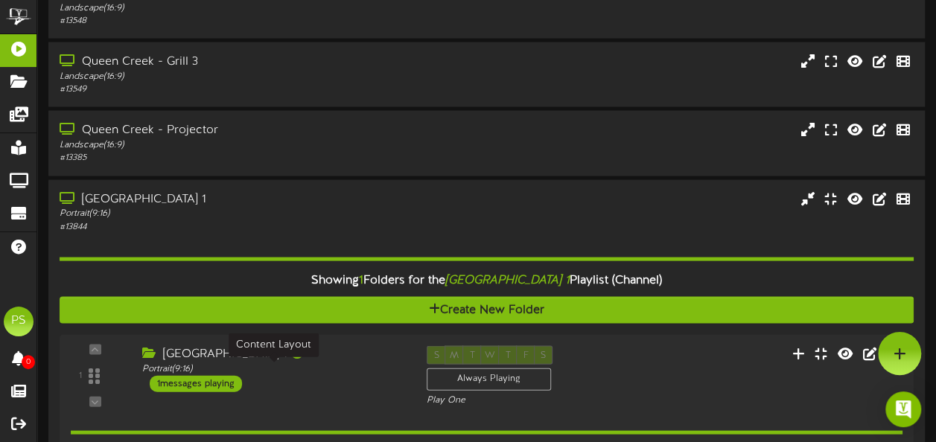
scroll to position [1218, 0]
